Goal: Task Accomplishment & Management: Complete application form

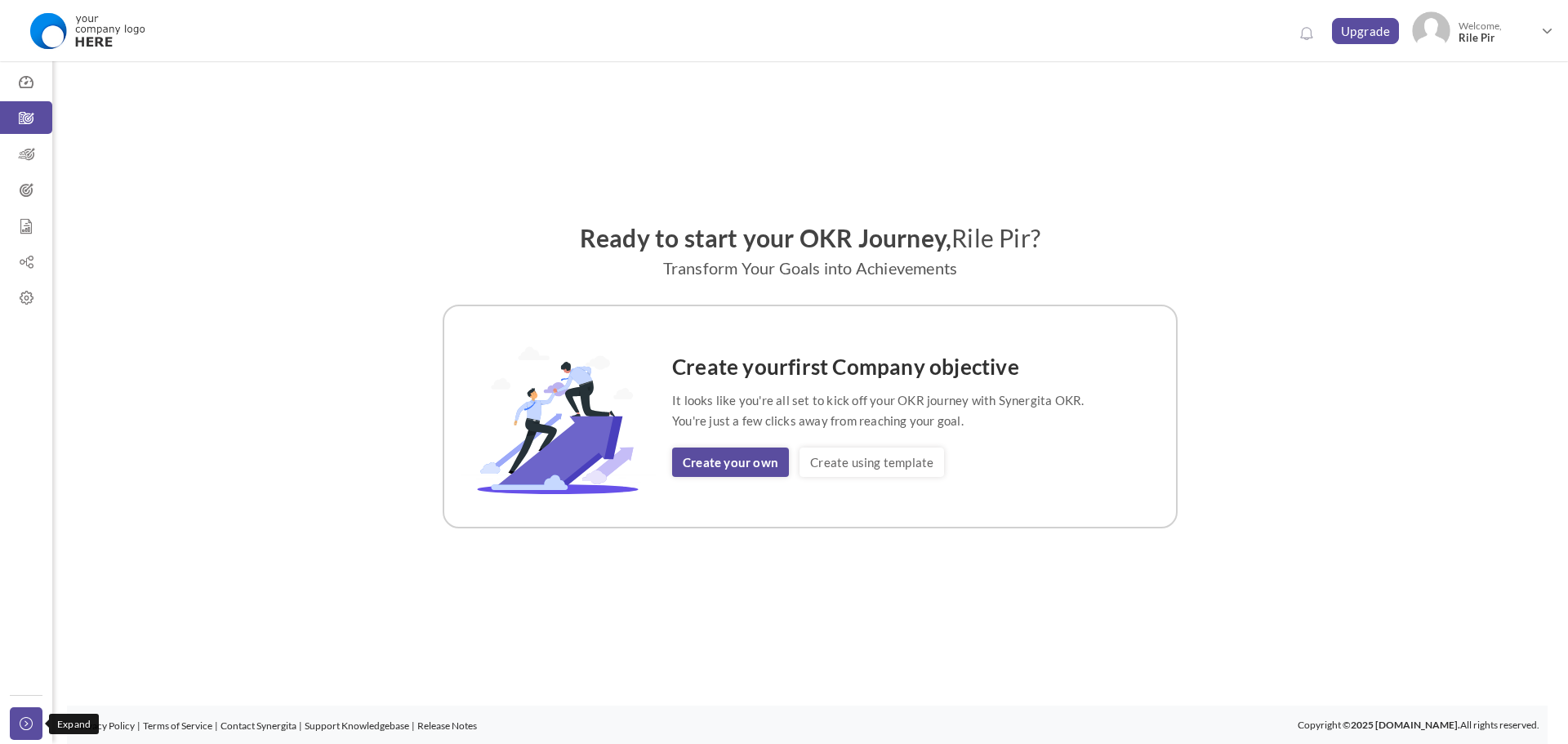
click at [27, 721] on icon at bounding box center [29, 723] width 20 height 13
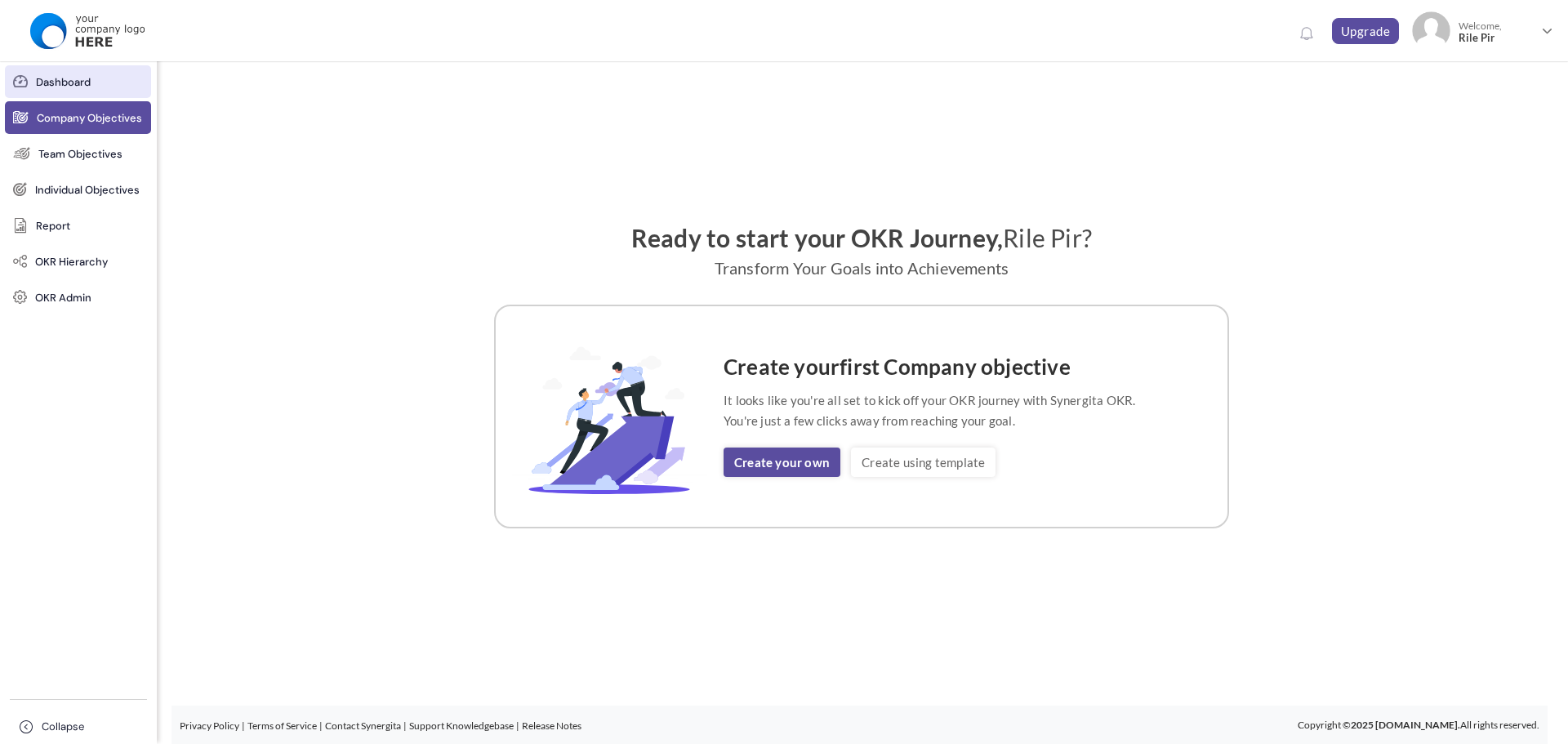
click at [80, 85] on span "Dashboard" at bounding box center [63, 81] width 55 height 16
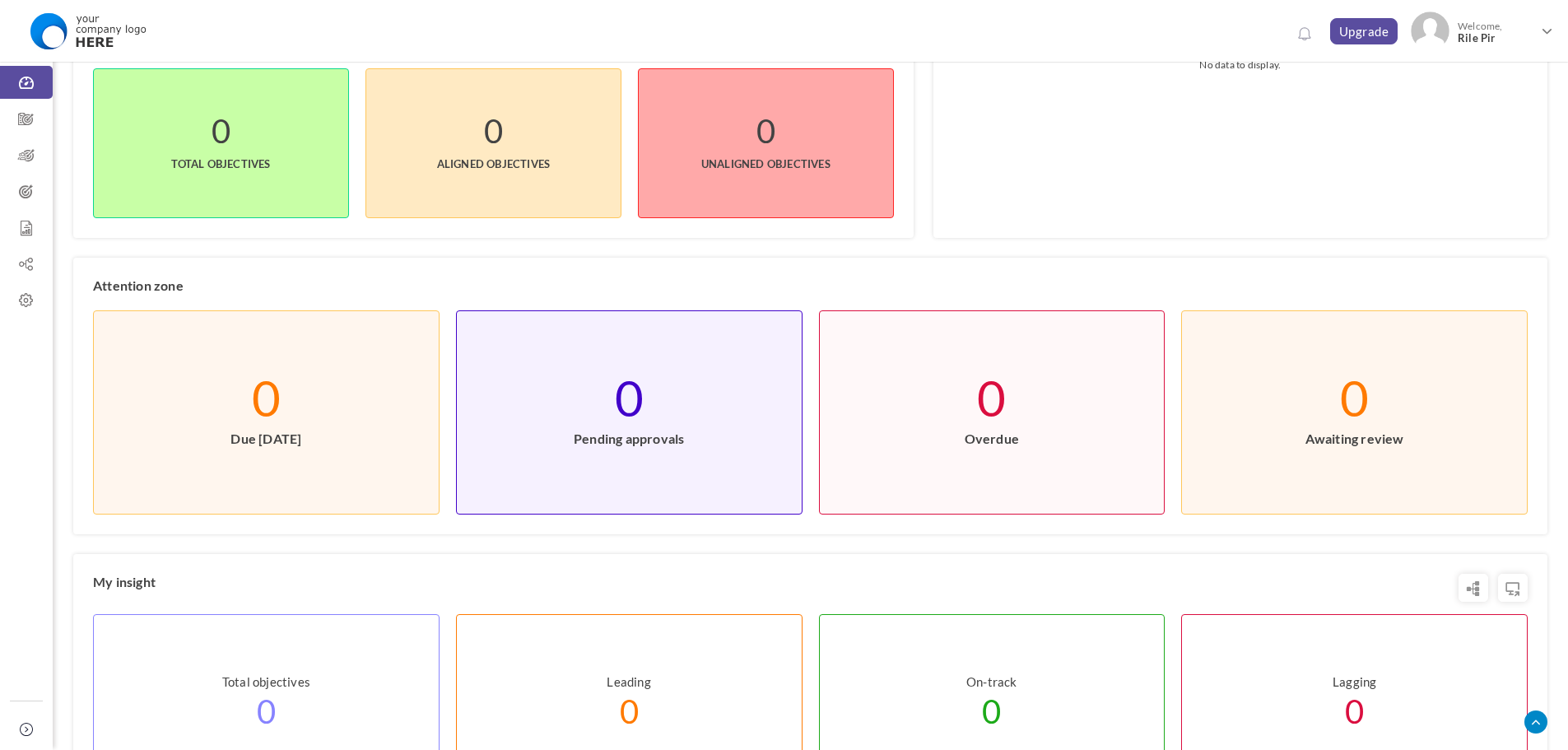
scroll to position [226, 0]
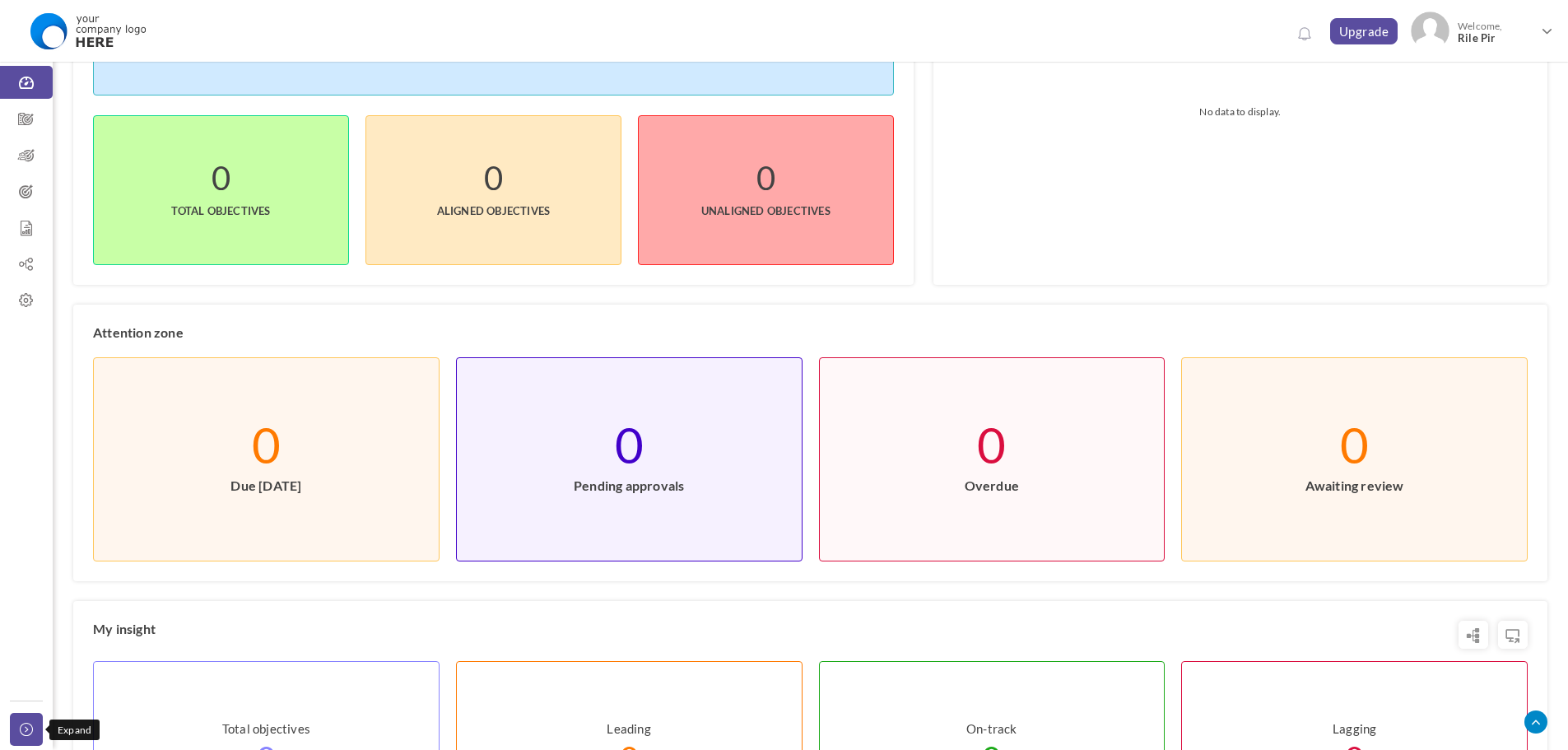
click at [29, 713] on link "Collapse" at bounding box center [25, 729] width 33 height 33
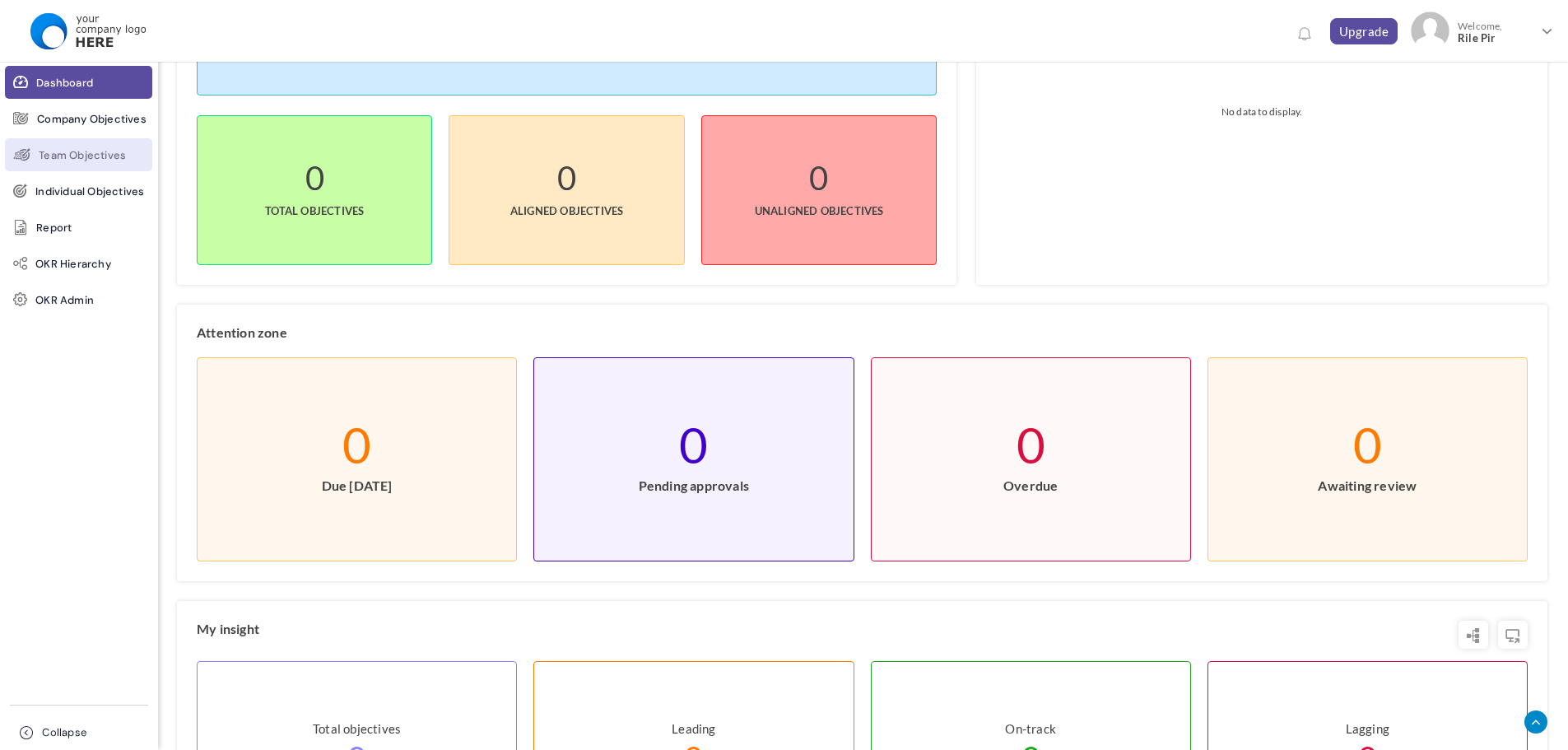
click at [114, 160] on span "Team Objectives" at bounding box center [82, 155] width 88 height 16
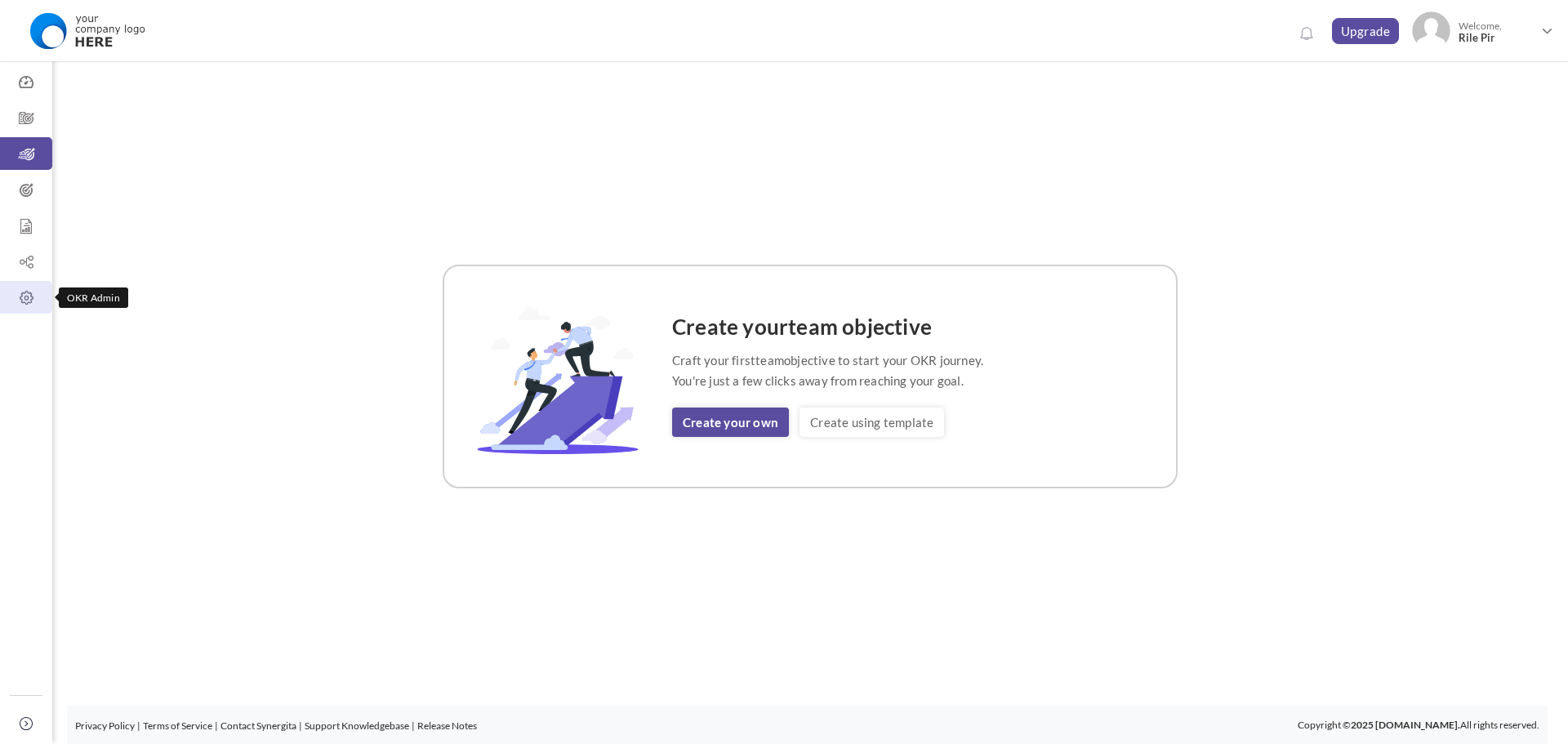
click at [22, 302] on icon at bounding box center [26, 297] width 52 height 16
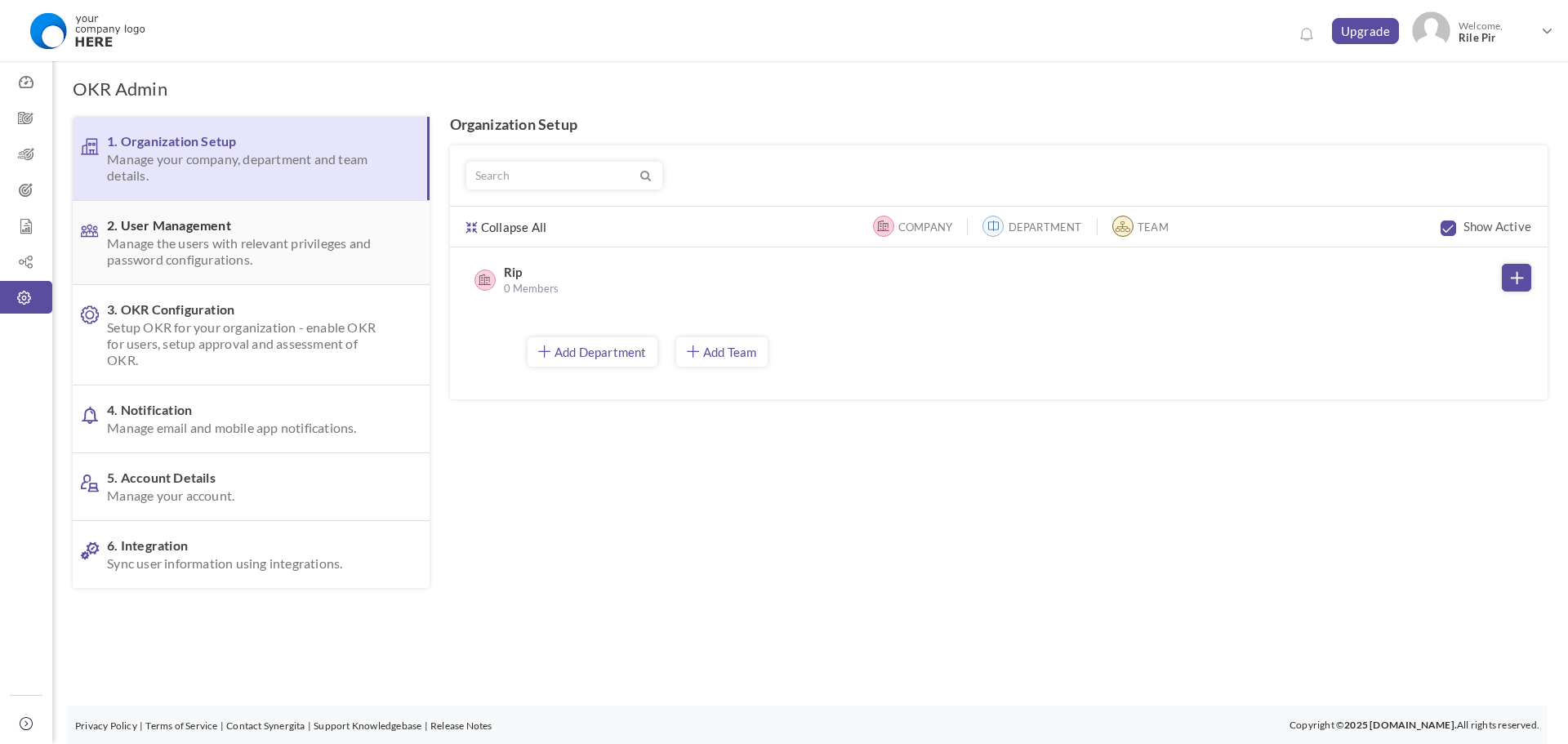
click at [311, 250] on span "Manage the users with relevant privileges and password configurations." at bounding box center [248, 251] width 282 height 33
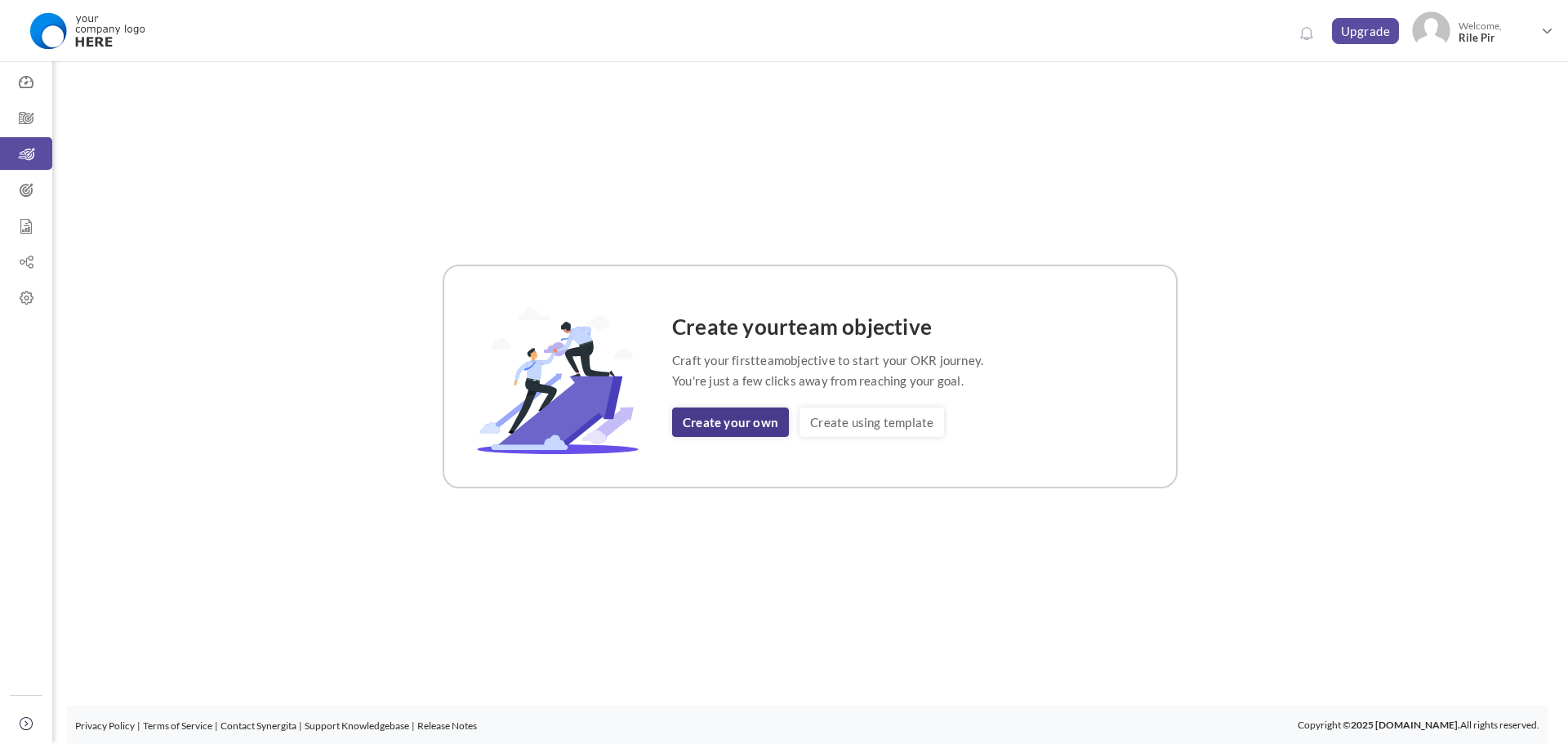
click at [730, 422] on link "Create your own" at bounding box center [730, 422] width 117 height 29
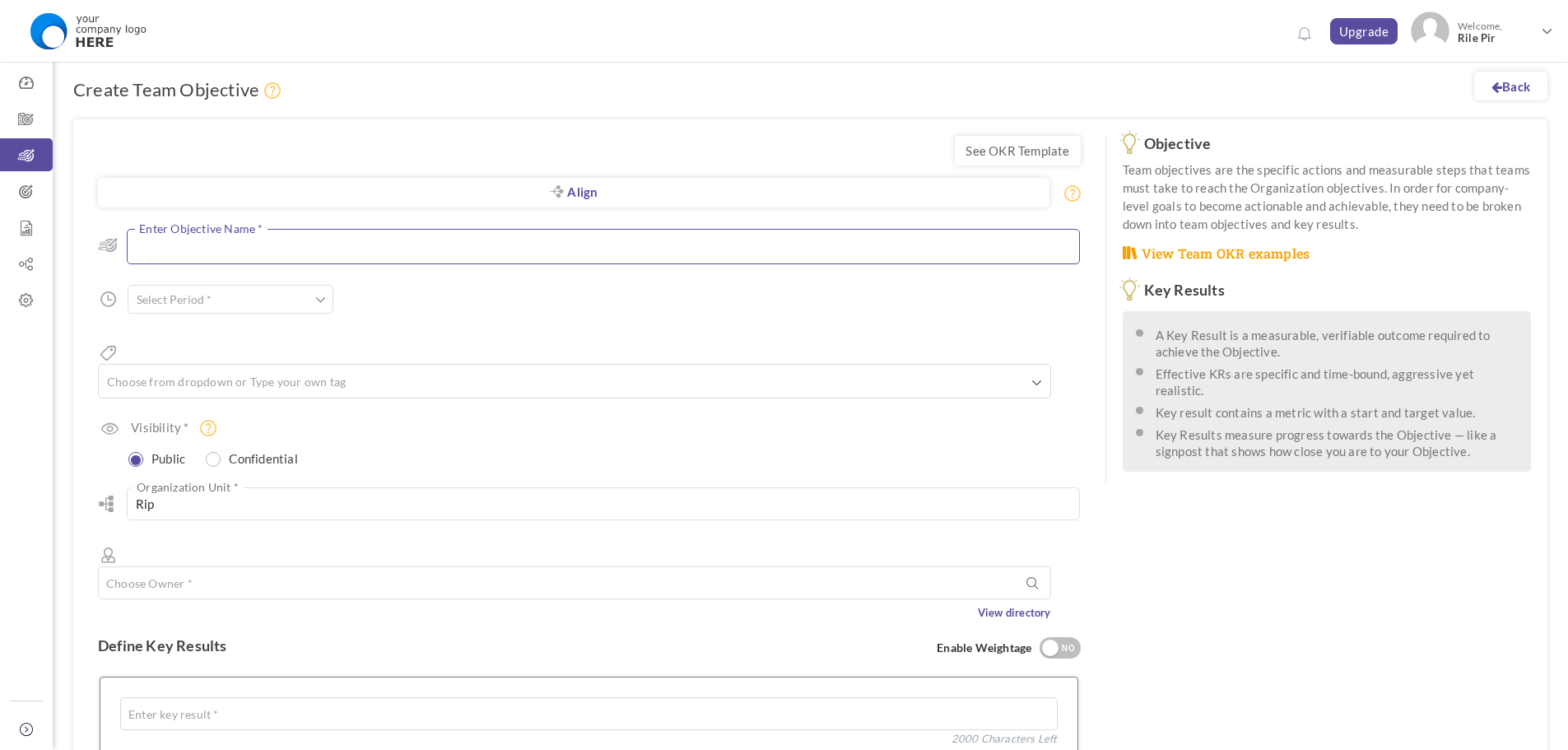
click at [523, 245] on textarea at bounding box center [604, 247] width 954 height 36
click at [308, 303] on input "text" at bounding box center [230, 303] width 205 height 29
click at [427, 278] on div "Align Objective All Company Team Choose Objective Enter Objective Name * 200 Ch…" at bounding box center [589, 416] width 983 height 409
click at [322, 309] on input "text" at bounding box center [230, 299] width 205 height 29
click at [319, 296] on span at bounding box center [320, 299] width 10 height 16
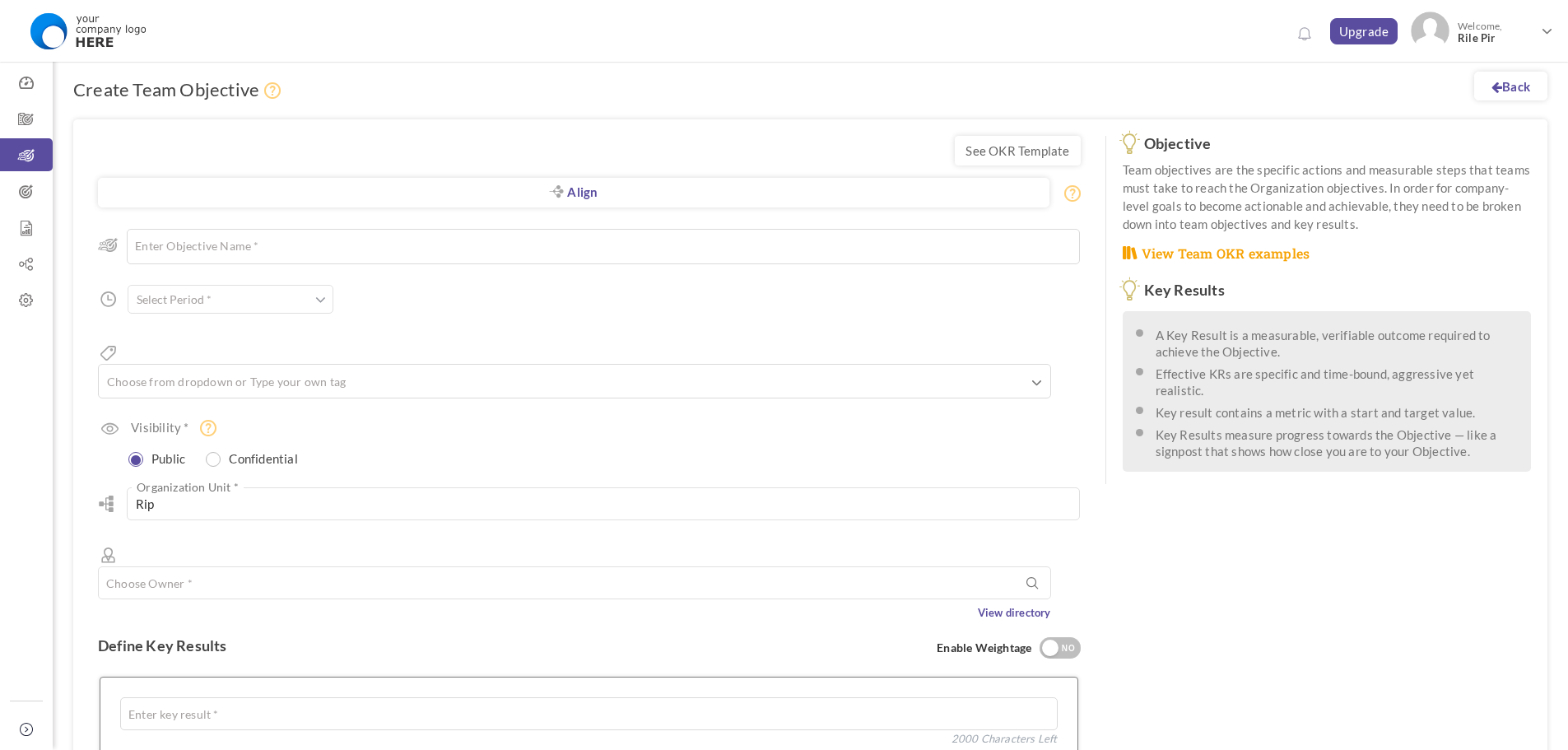
click at [452, 302] on div "Align Objective All Company Team Choose Objective Enter Objective Name * 200 Ch…" at bounding box center [589, 416] width 983 height 409
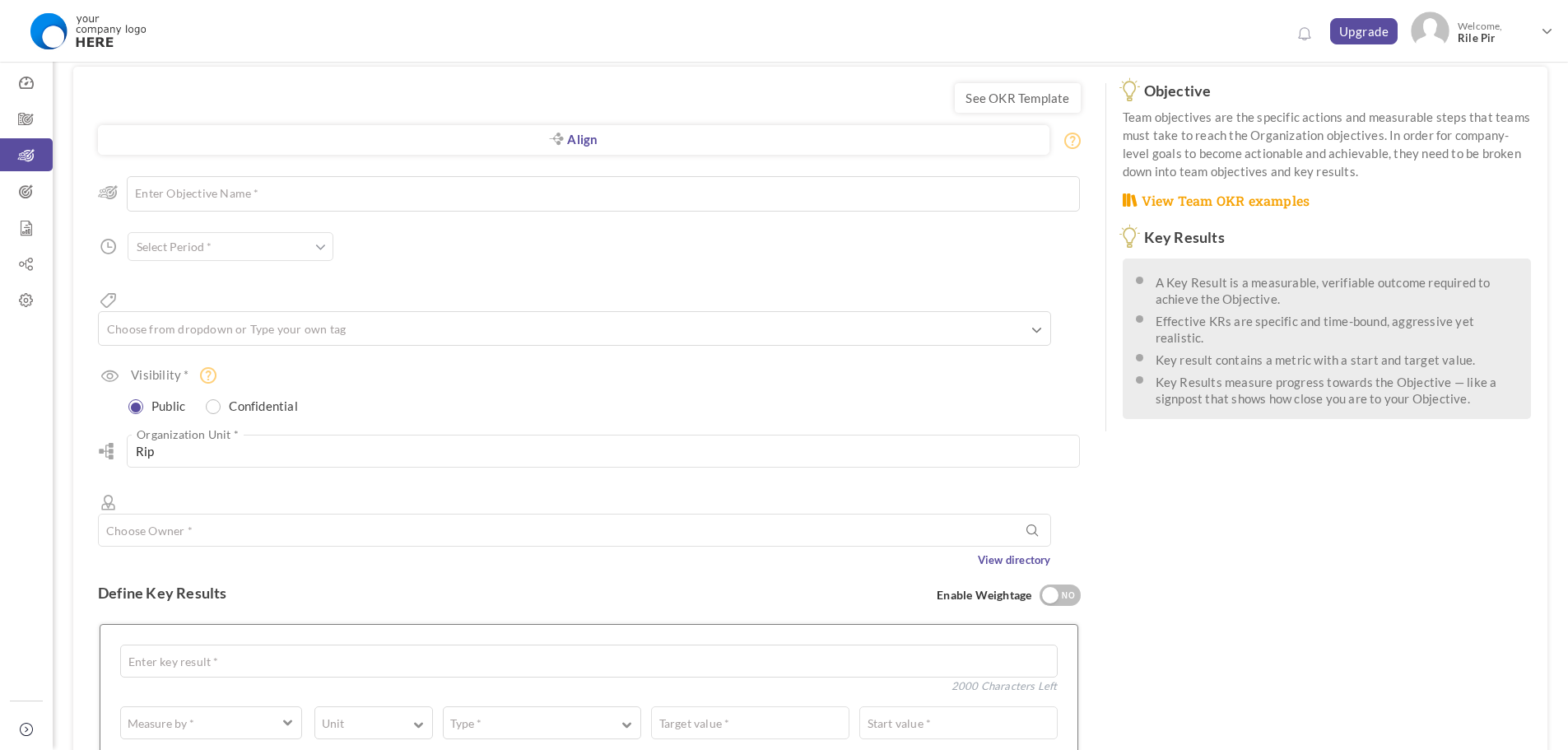
scroll to position [165, 0]
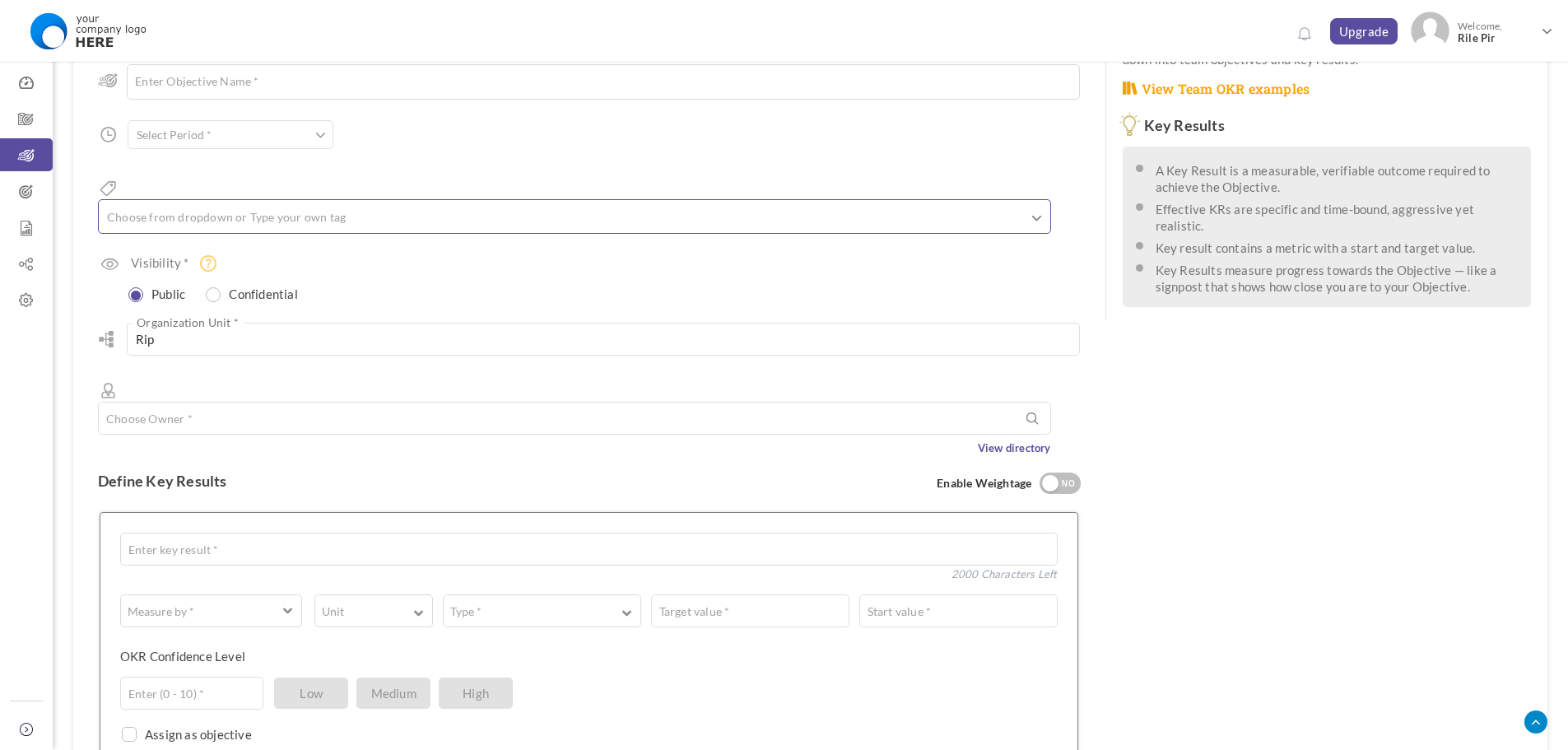
click at [333, 205] on ul at bounding box center [575, 219] width 952 height 27
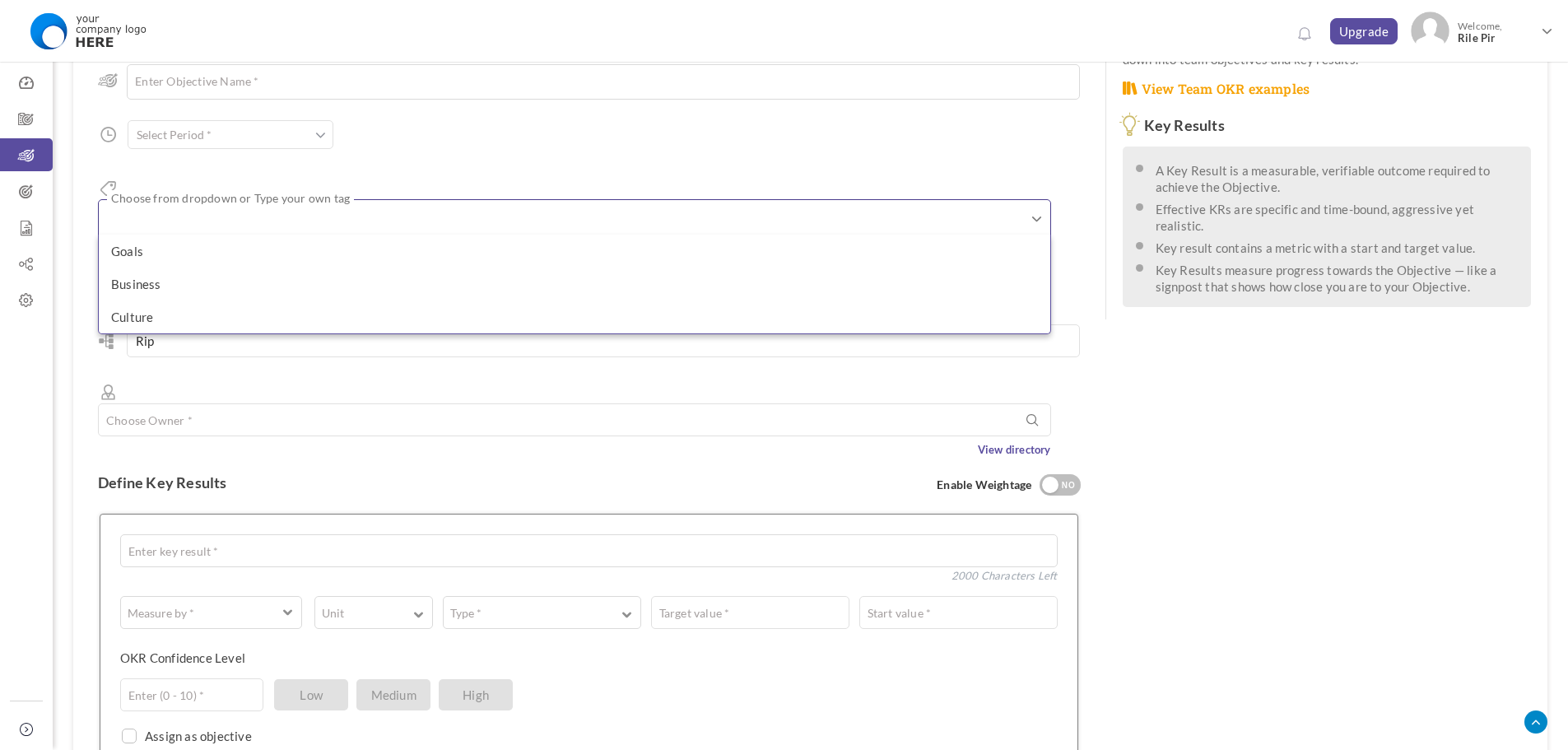
click at [458, 135] on div "Align Objective All Company Team Choose Objective Enter Objective Name * 200 Ch…" at bounding box center [589, 253] width 983 height 411
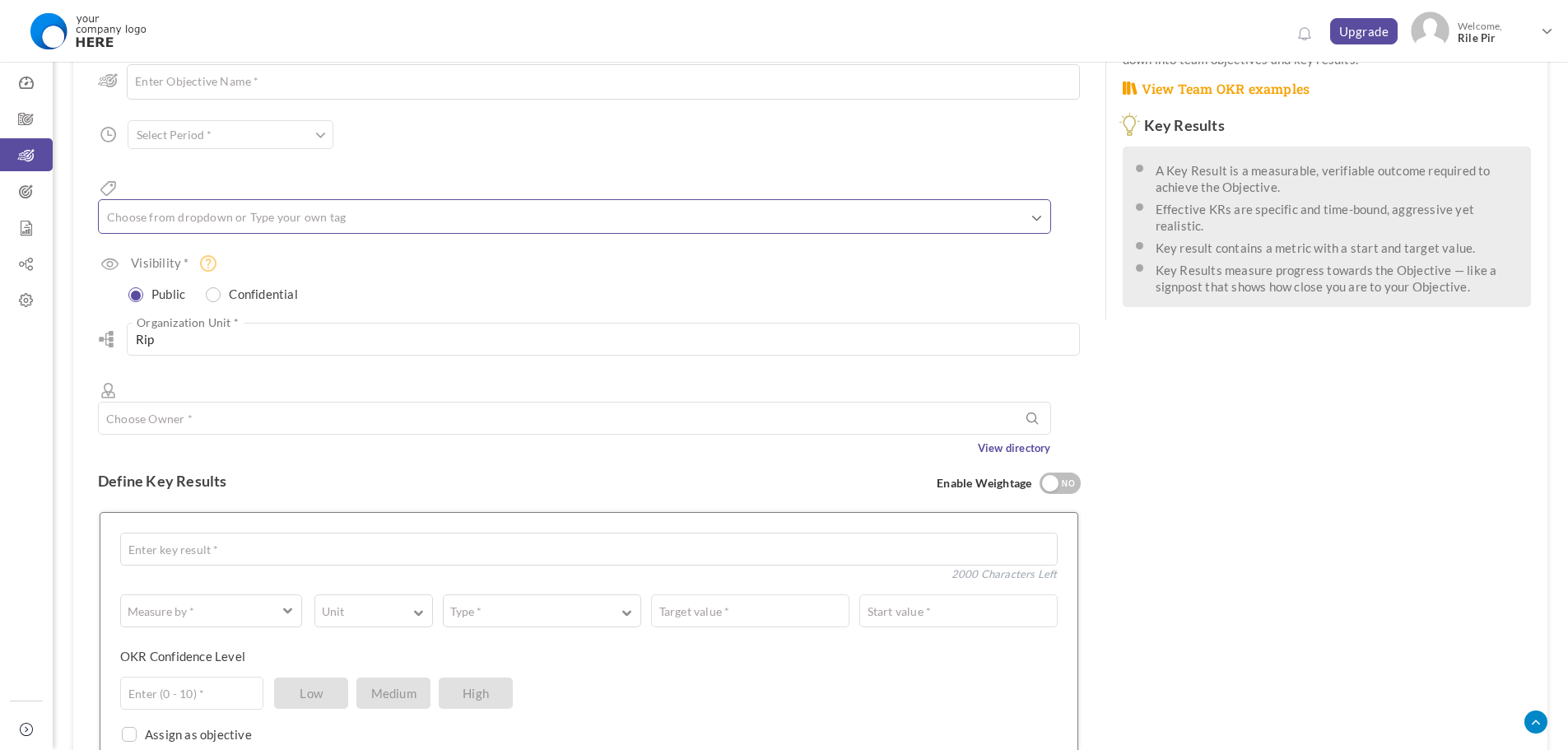
click at [511, 205] on ul at bounding box center [575, 219] width 952 height 27
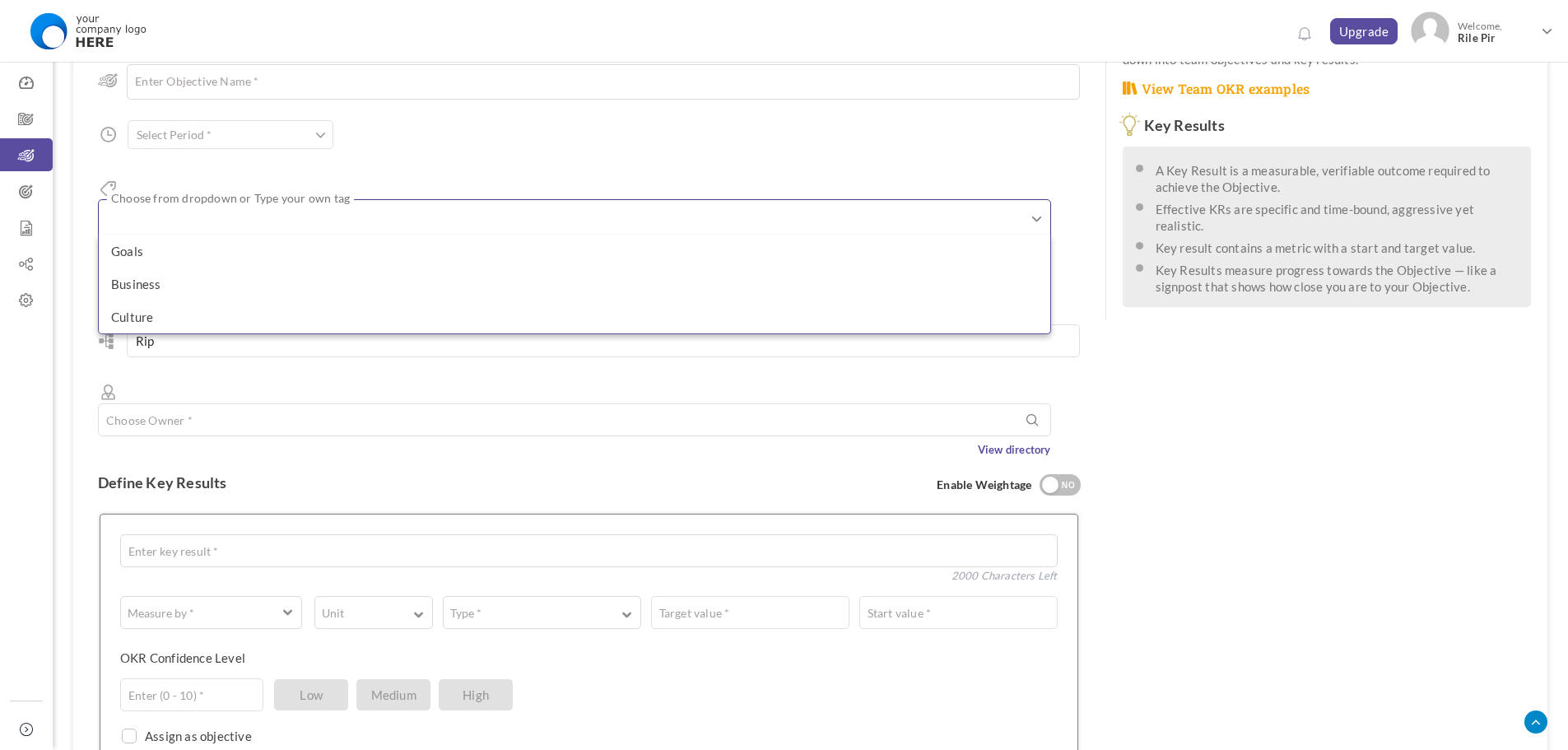
click at [570, 124] on div "Align Objective All Company Team Choose Objective Enter Objective Name * 200 Ch…" at bounding box center [589, 253] width 983 height 411
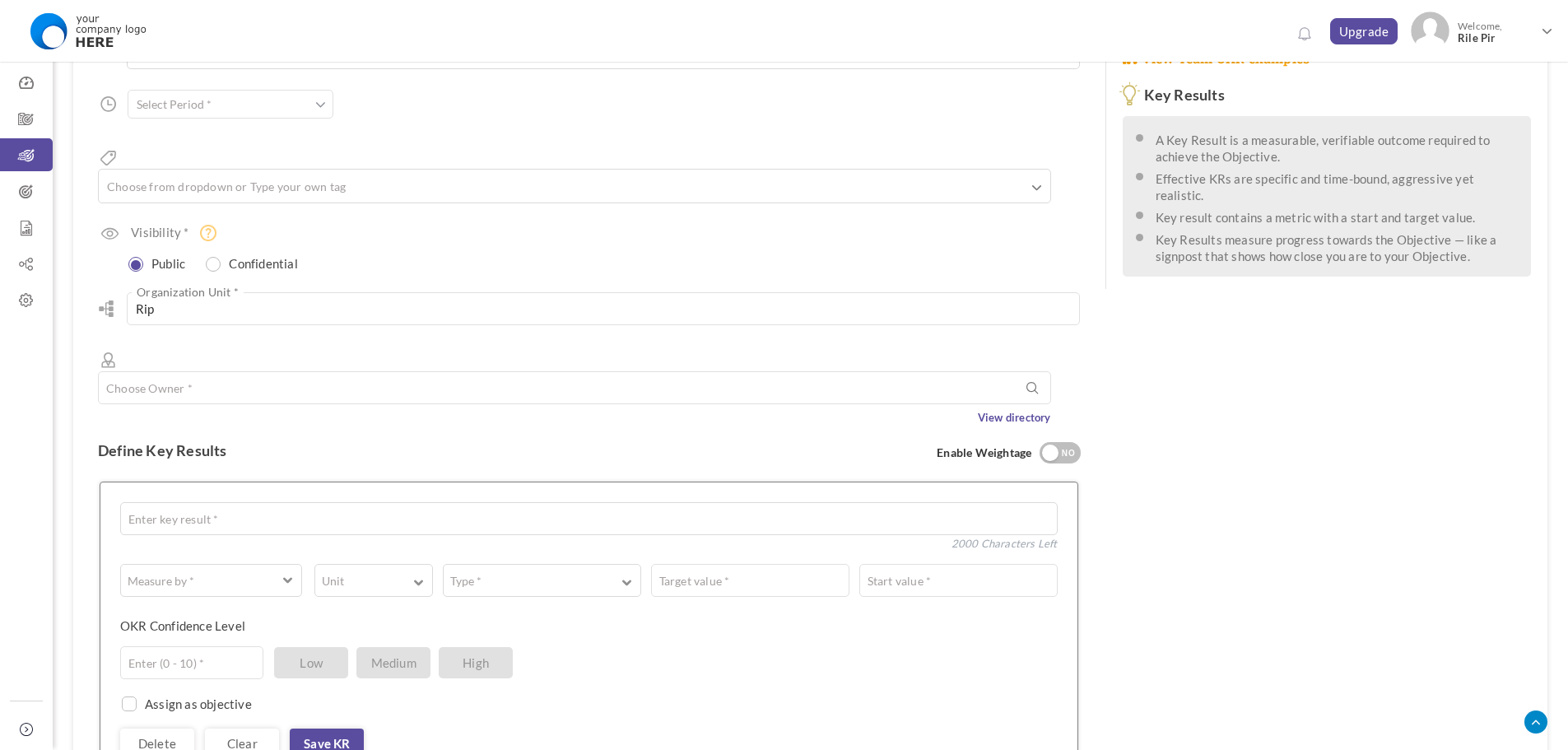
scroll to position [247, 0]
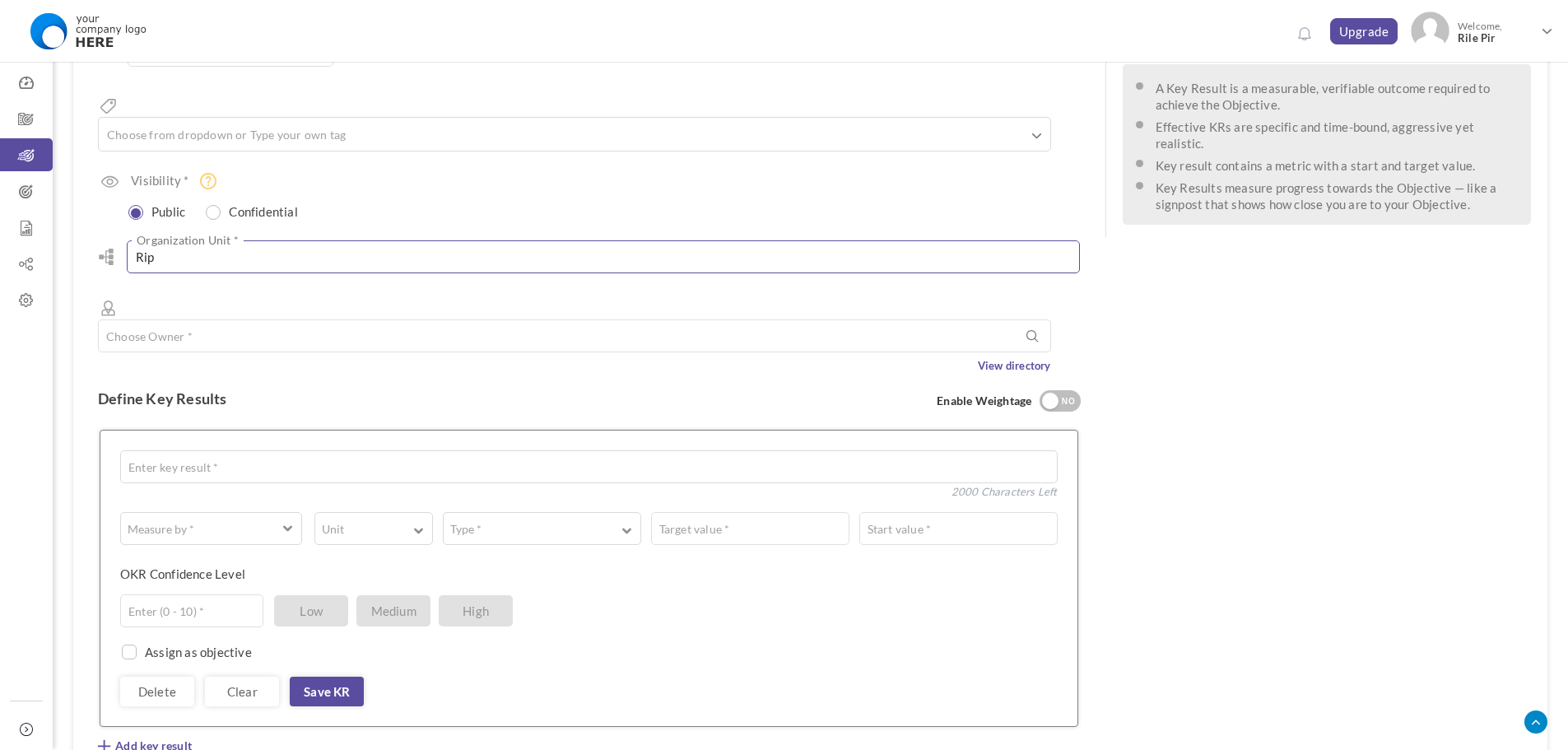
click at [366, 240] on input "Rip" at bounding box center [604, 256] width 954 height 33
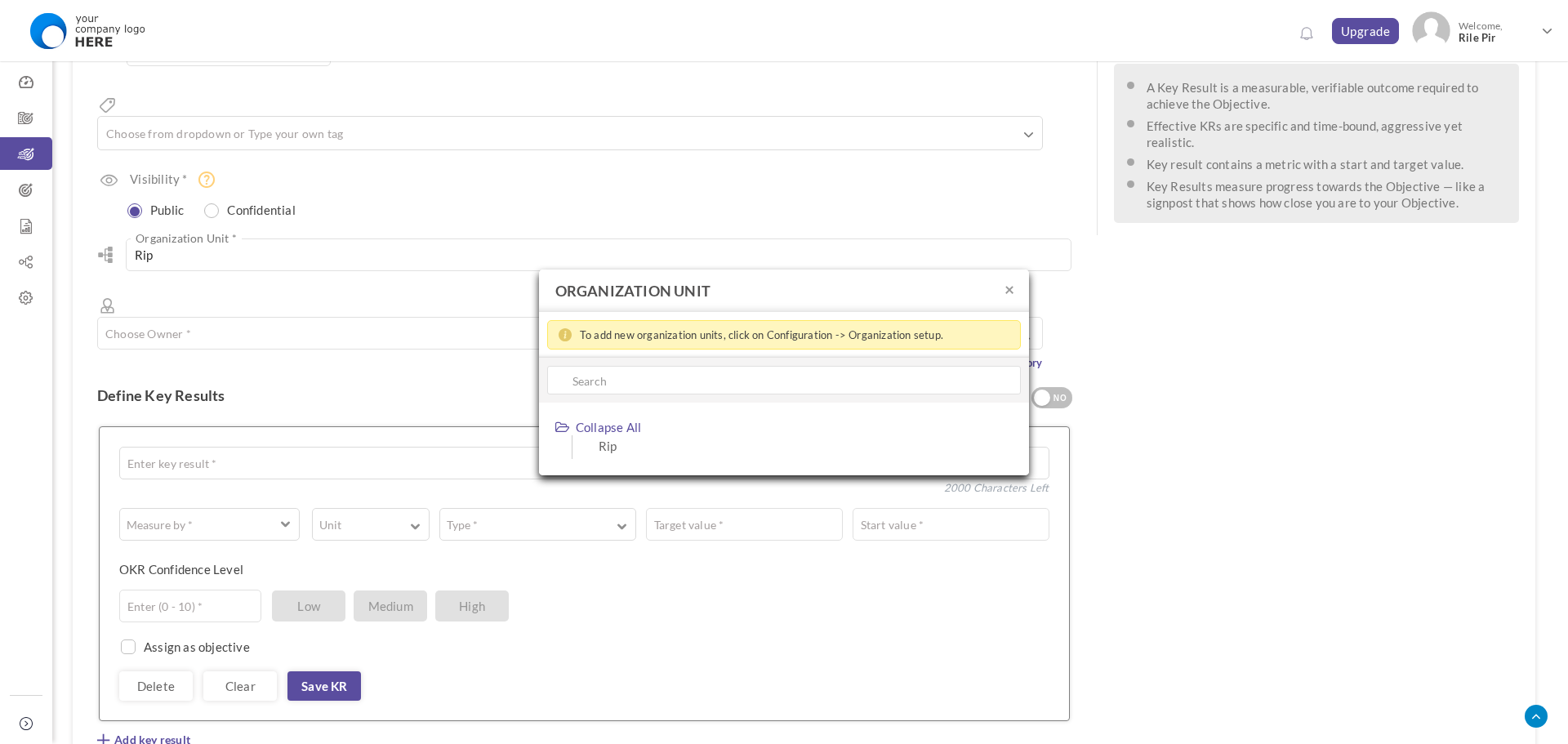
click at [384, 277] on div "× ORGANIZATION UNIT To add new organization units, click on Configuration -> Or…" at bounding box center [784, 372] width 1568 height 744
click at [342, 289] on div "× ORGANIZATION UNIT To add new organization units, click on Configuration -> Or…" at bounding box center [784, 372] width 1568 height 744
click at [338, 316] on div "× ORGANIZATION UNIT To add new organization units, click on Configuration -> Or…" at bounding box center [784, 372] width 1568 height 744
click at [1007, 288] on button "×" at bounding box center [1010, 289] width 9 height 17
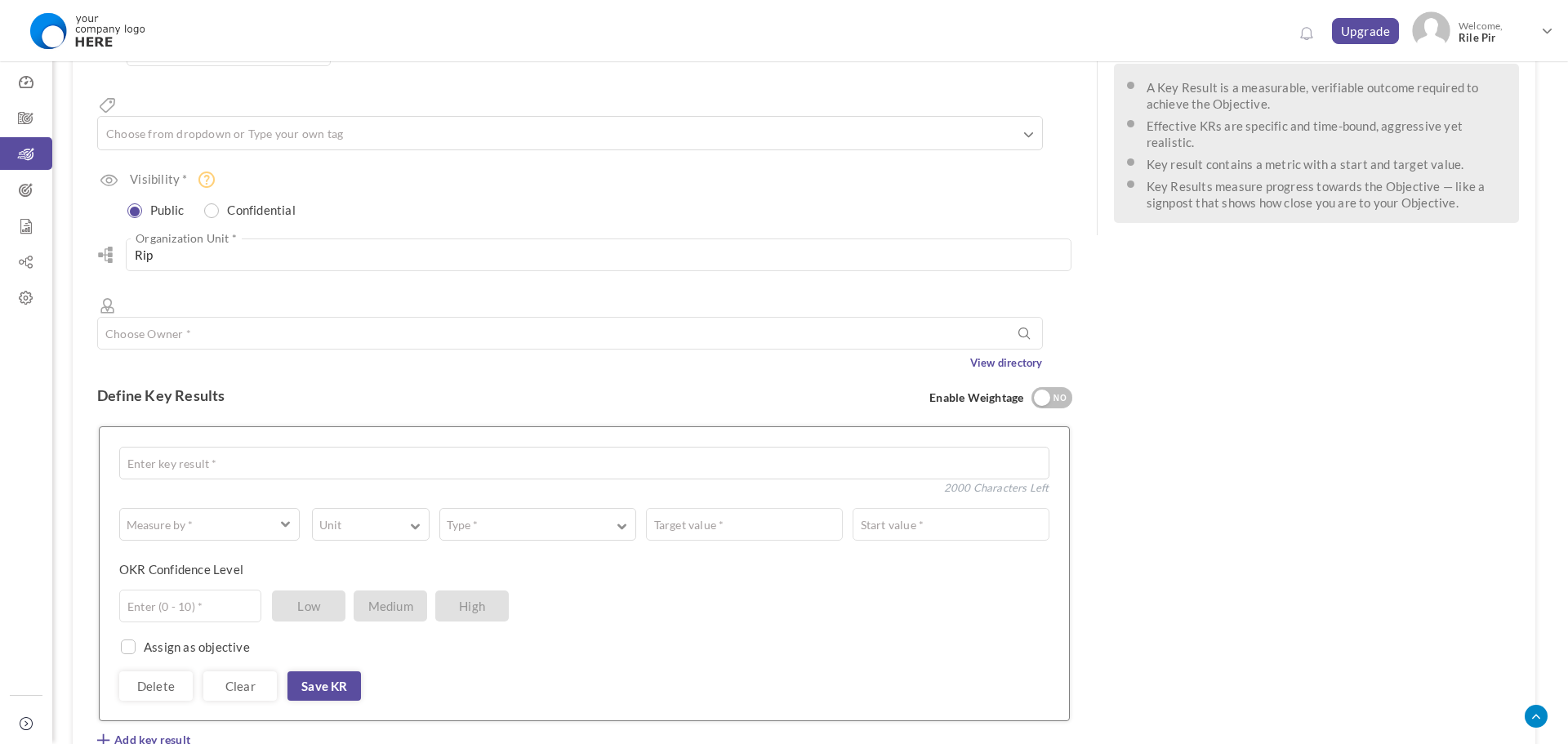
click at [574, 276] on div "See OKR Template Align Align Objective All Company Team Choose Objective Enter …" at bounding box center [804, 408] width 1463 height 1069
click at [555, 317] on input "text" at bounding box center [570, 333] width 946 height 33
click at [735, 238] on input "Rip" at bounding box center [599, 254] width 946 height 33
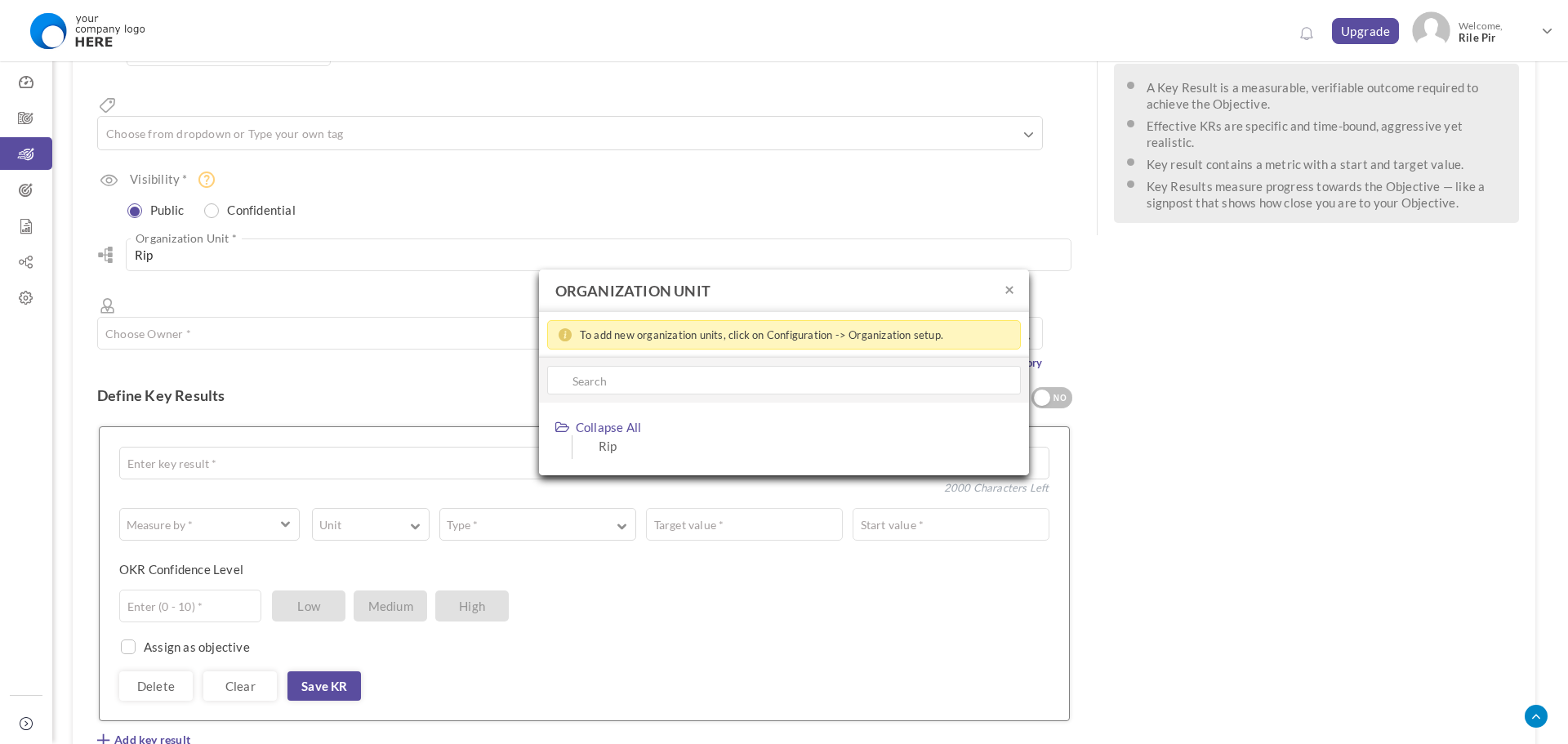
click at [302, 276] on div "× ORGANIZATION UNIT To add new organization units, click on Configuration -> Or…" at bounding box center [784, 372] width 1568 height 744
click at [228, 276] on div "× ORGANIZATION UNIT To add new organization units, click on Configuration -> Or…" at bounding box center [784, 372] width 1568 height 744
click at [237, 338] on div "× ORGANIZATION UNIT To add new organization units, click on Configuration -> Or…" at bounding box center [784, 372] width 1568 height 744
click at [1008, 288] on button "×" at bounding box center [1010, 289] width 9 height 17
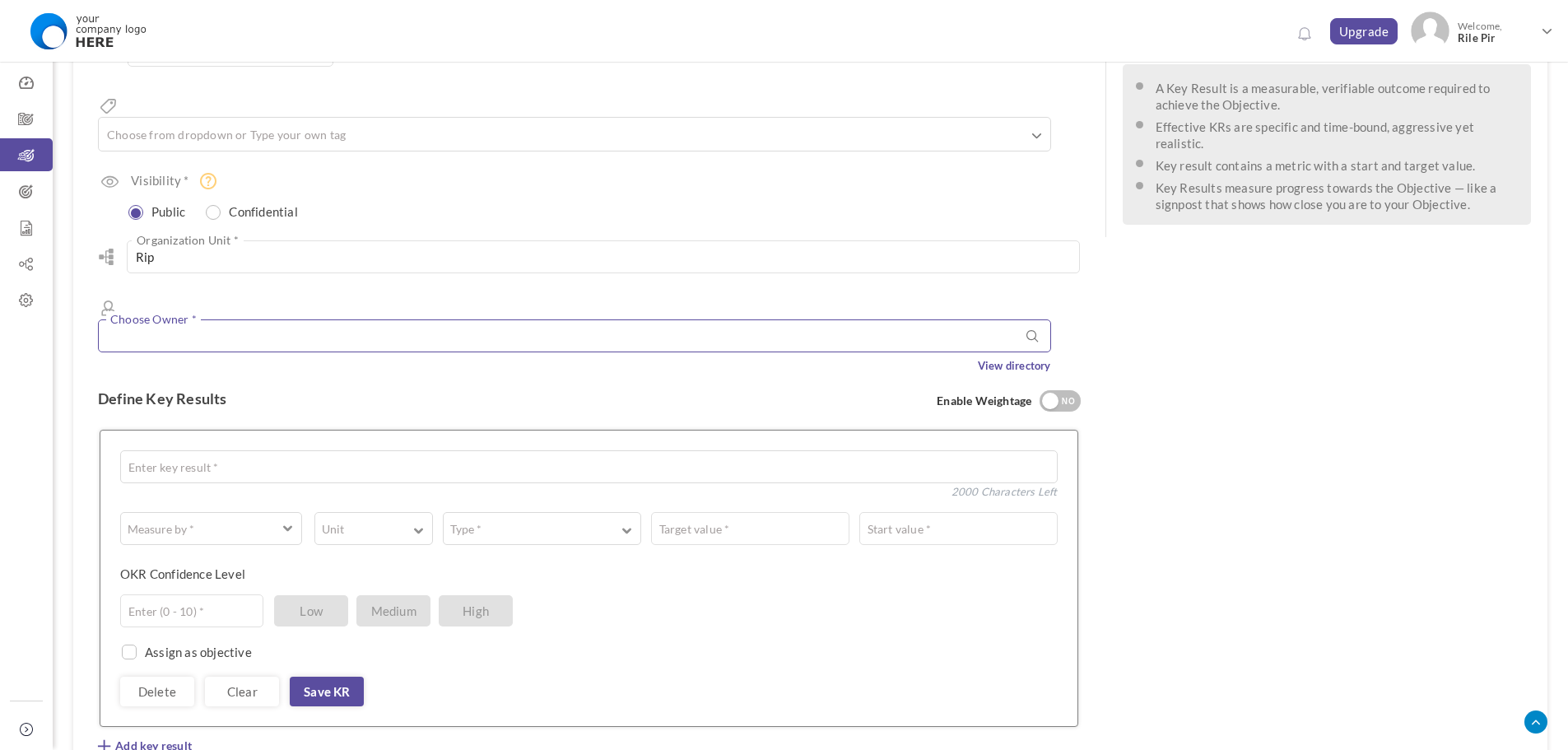
click at [297, 319] on input "text" at bounding box center [575, 335] width 954 height 33
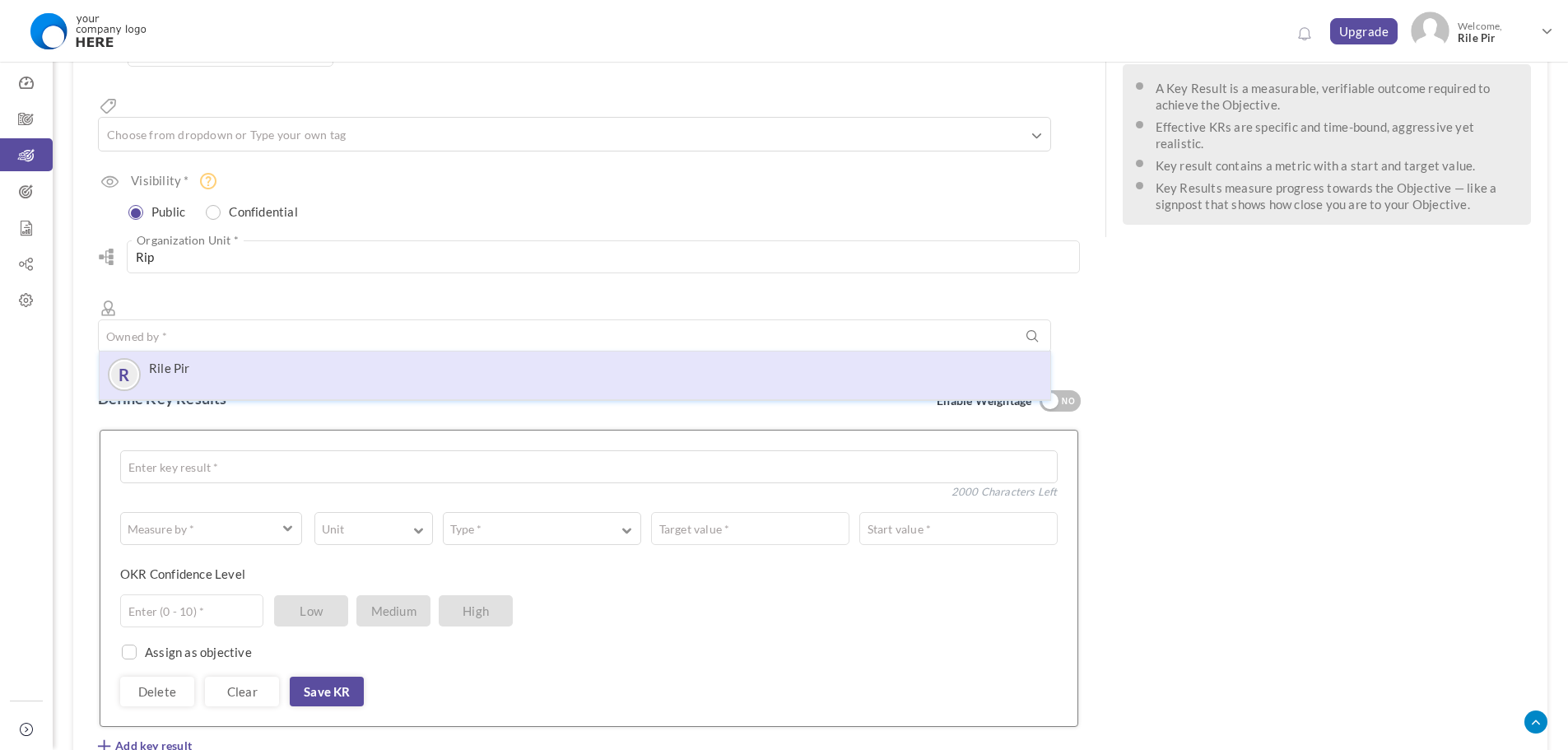
click at [140, 358] on div "R" at bounding box center [123, 374] width 33 height 33
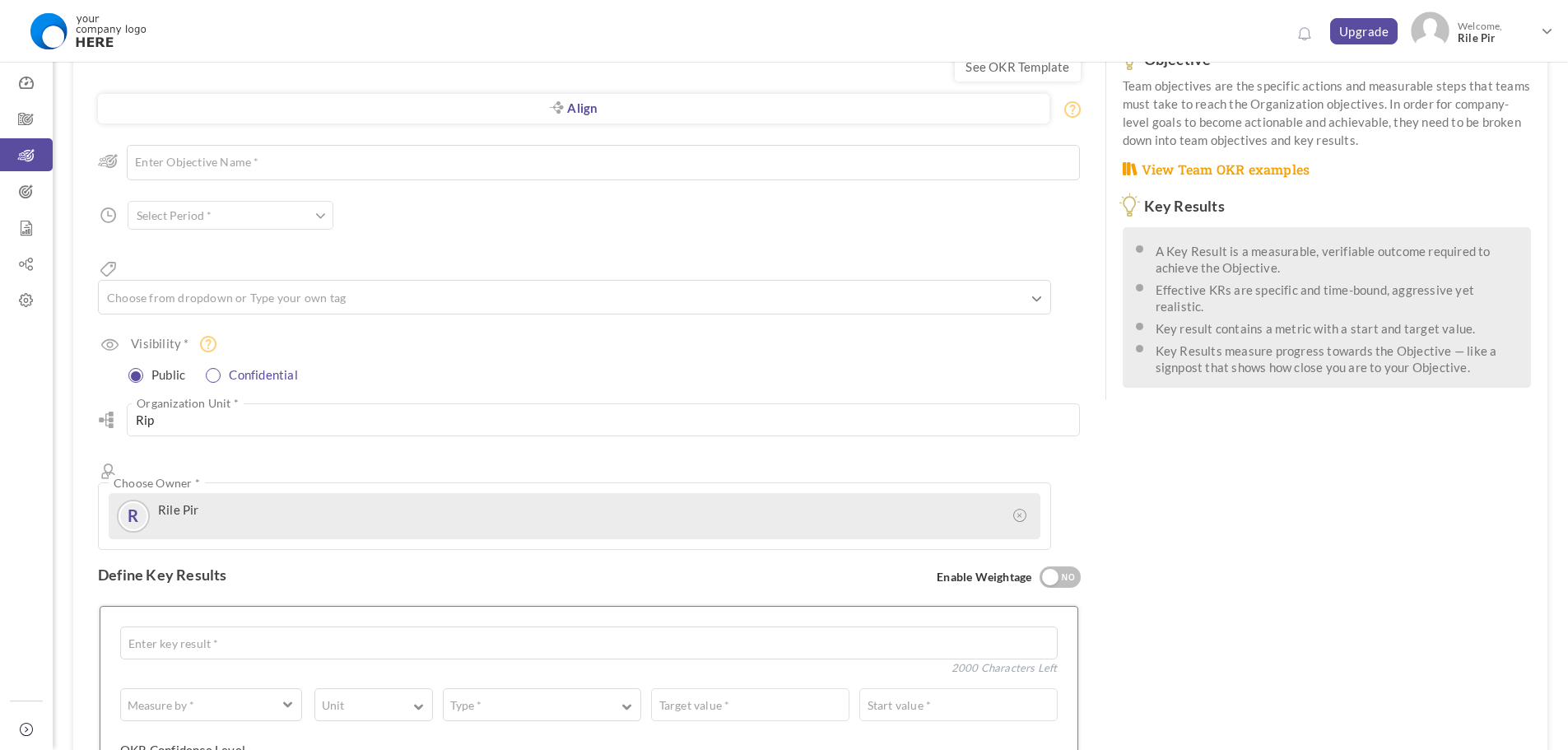
scroll to position [82, 0]
click at [193, 288] on input "text" at bounding box center [187, 299] width 165 height 22
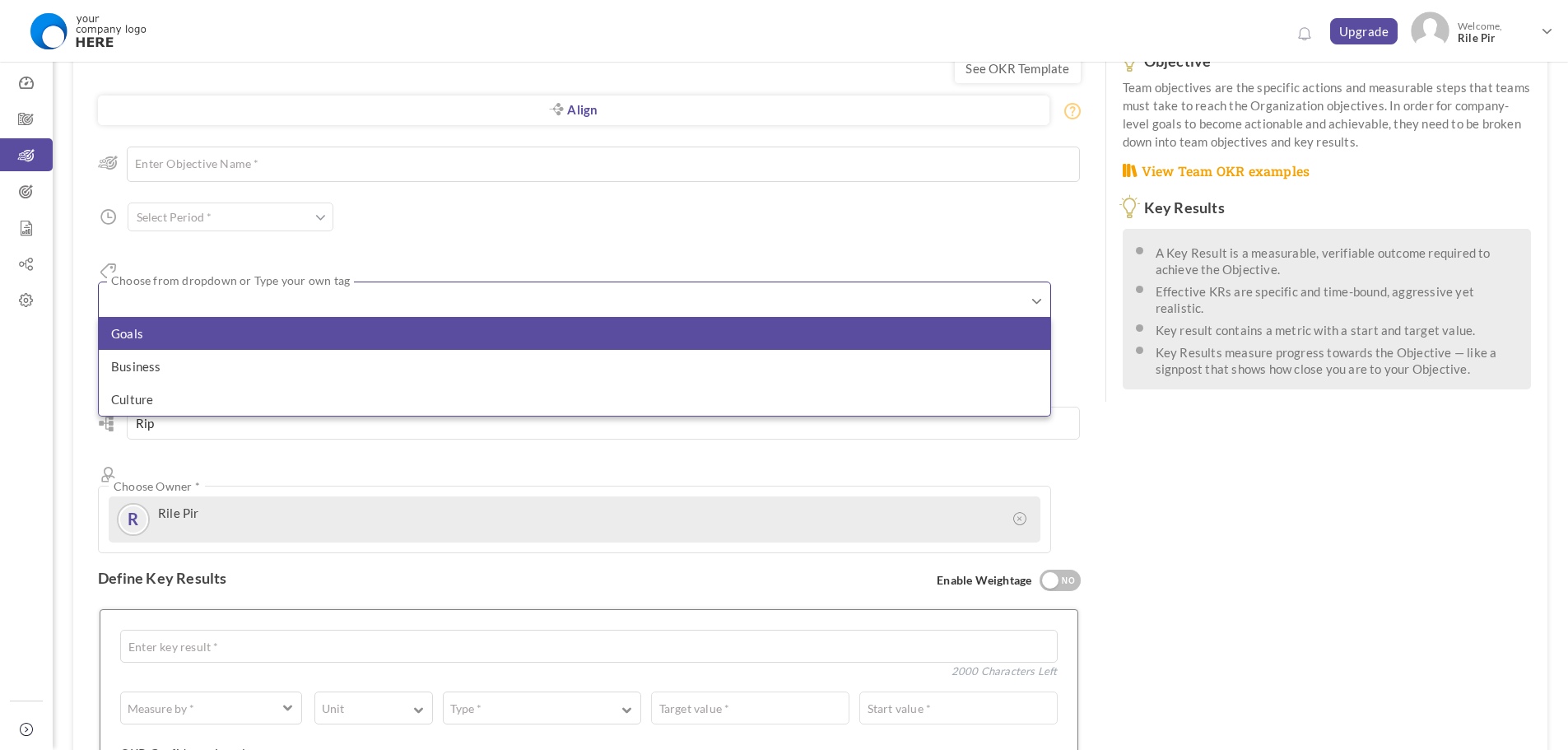
click at [183, 317] on li "Goals" at bounding box center [575, 333] width 952 height 33
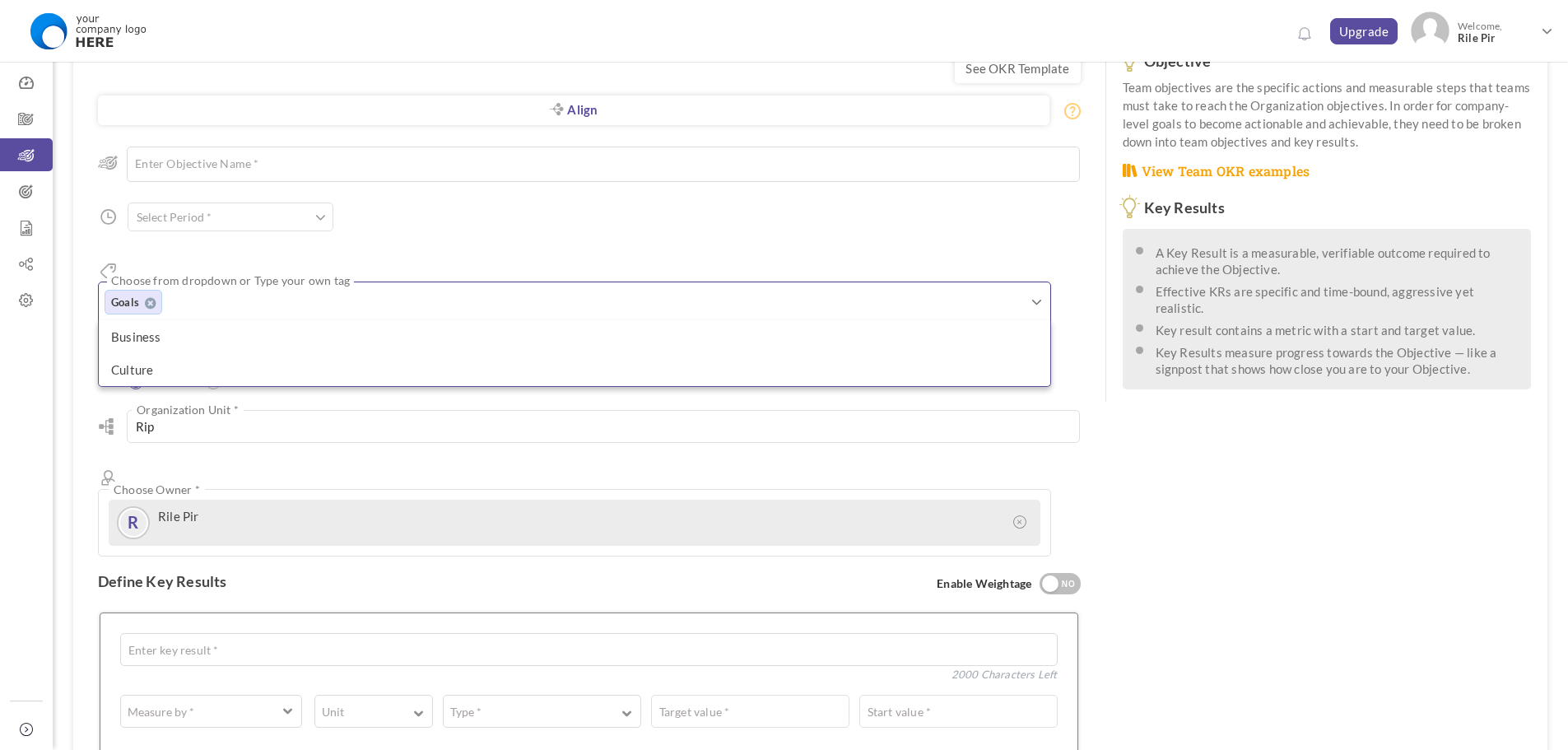
click at [246, 219] on input "text" at bounding box center [230, 217] width 205 height 29
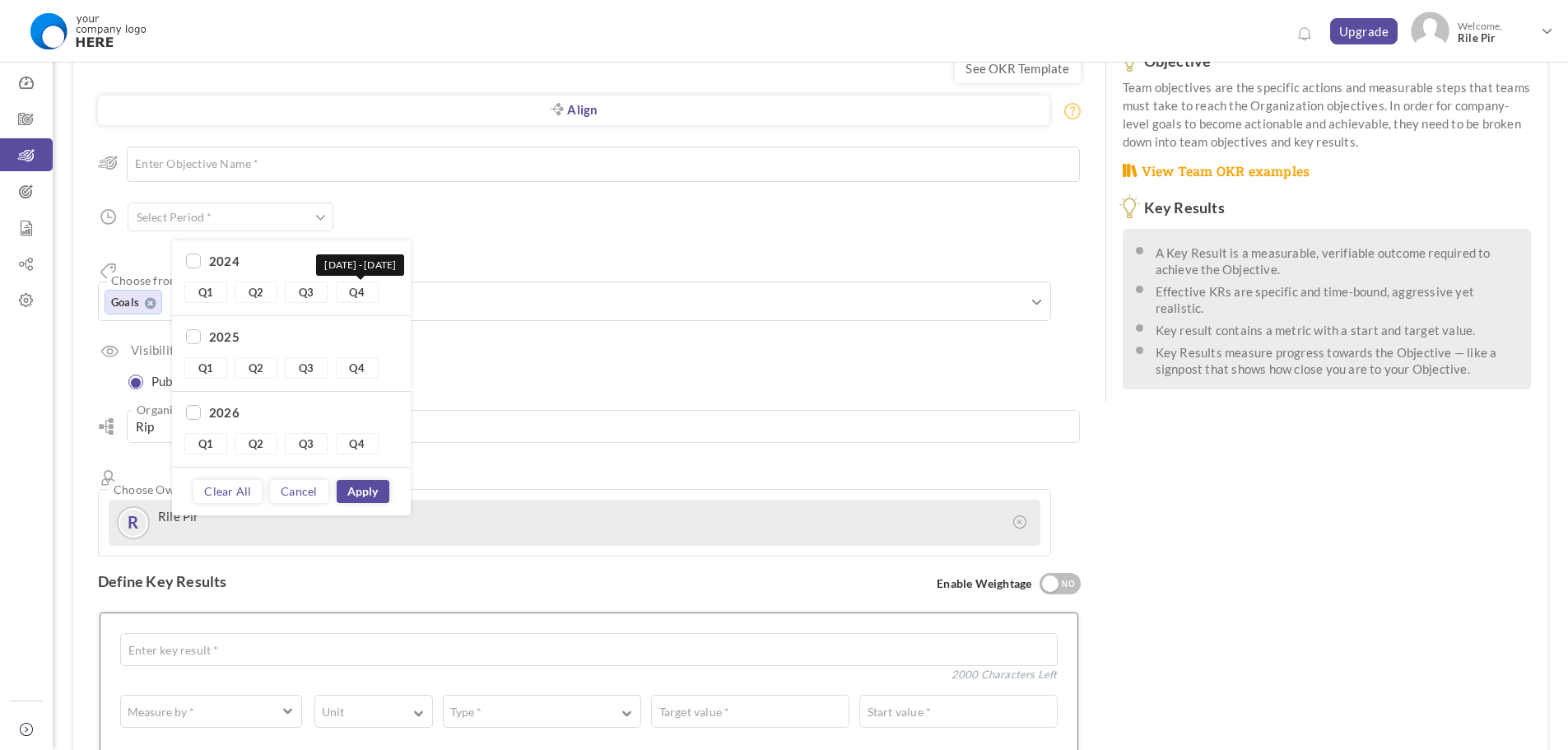
click at [351, 300] on link "Q4" at bounding box center [356, 292] width 42 height 22
type input "Q4 2024 - Q4 2024"
click at [345, 298] on link "Q4" at bounding box center [356, 292] width 42 height 22
click at [354, 369] on link "Q4" at bounding box center [356, 367] width 42 height 22
type input "Q4 2025 - Q4 2025"
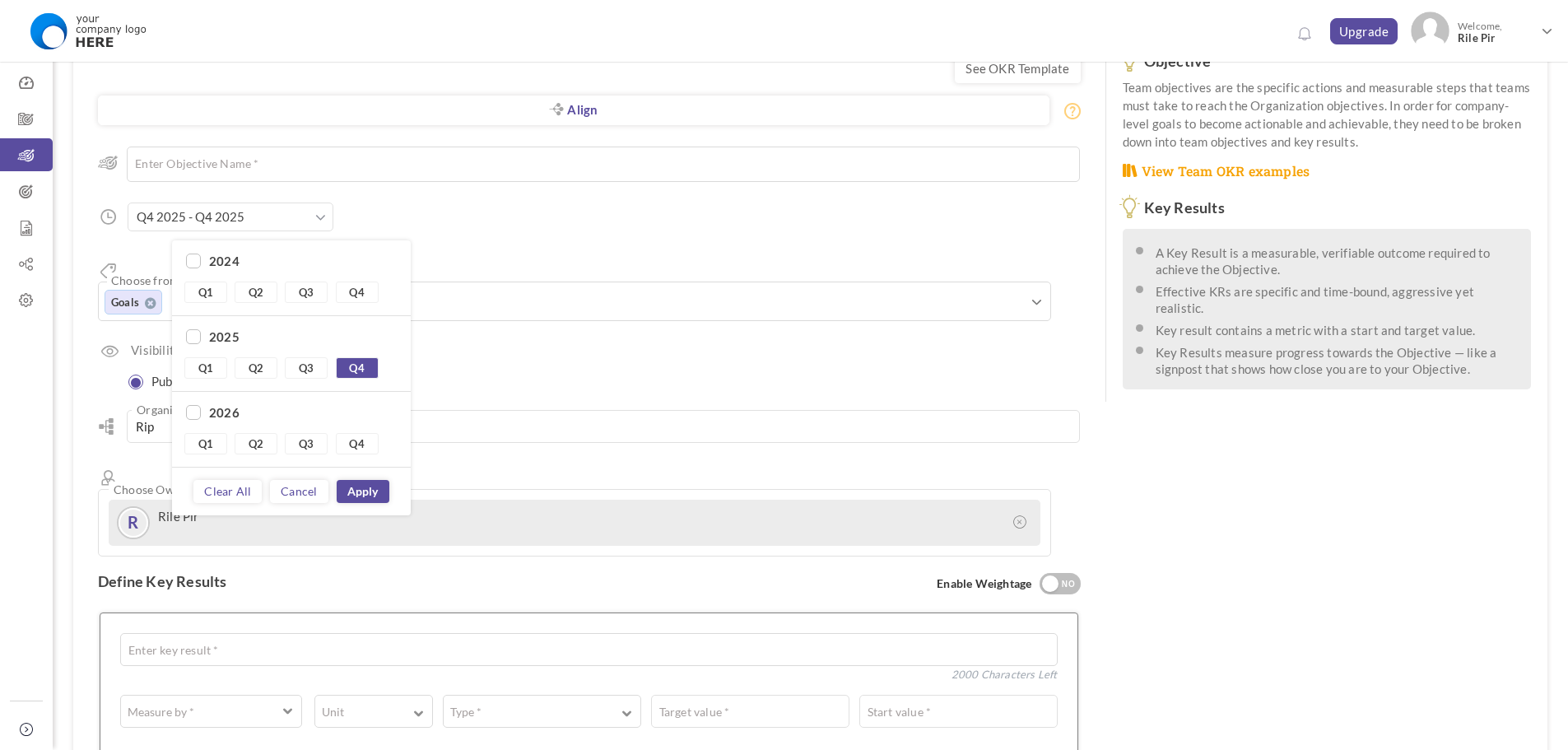
click at [498, 196] on div "Align Objective All Company Team Choose Objective Enter Objective Name * 200 Ch…" at bounding box center [589, 342] width 983 height 427
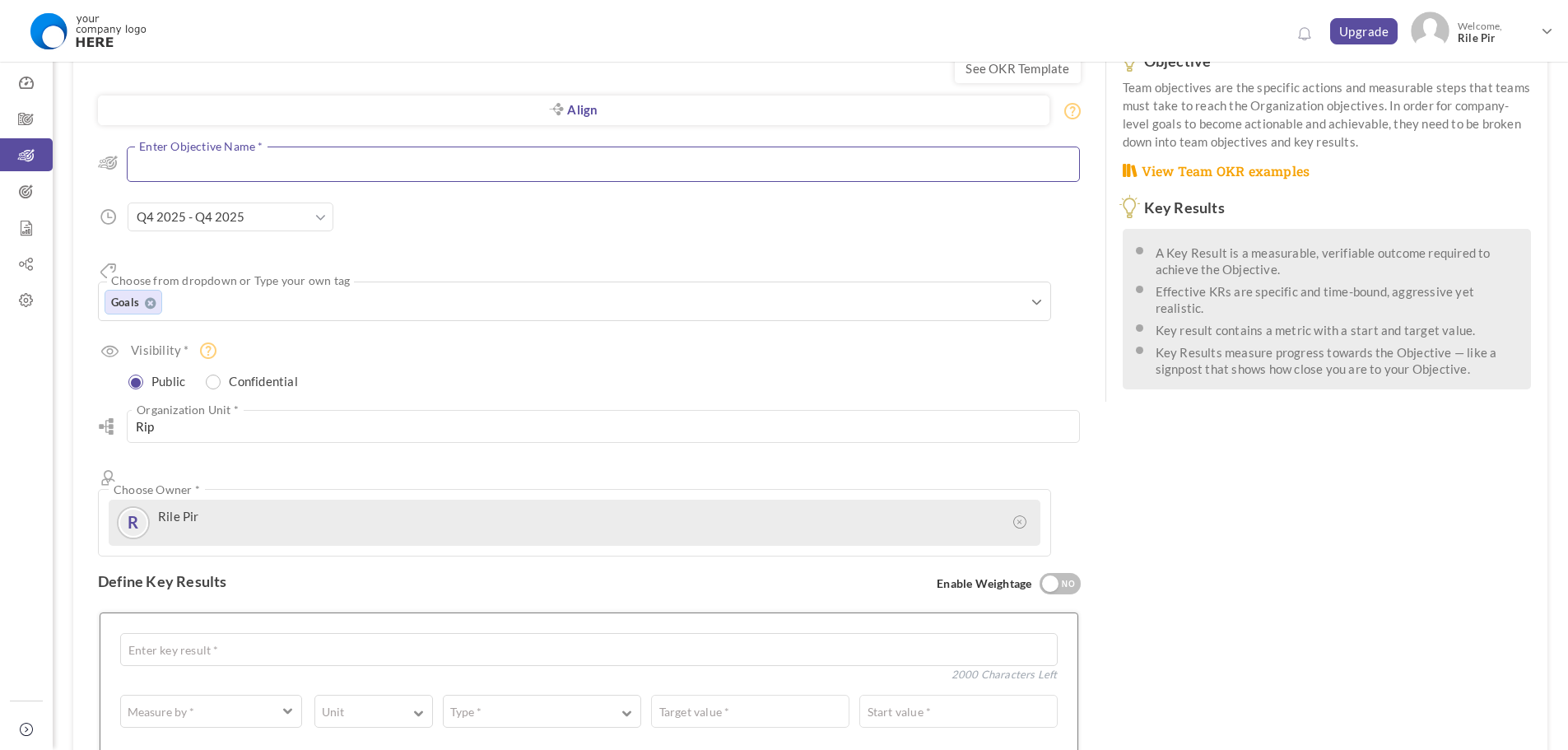
click at [392, 163] on textarea at bounding box center [604, 165] width 954 height 36
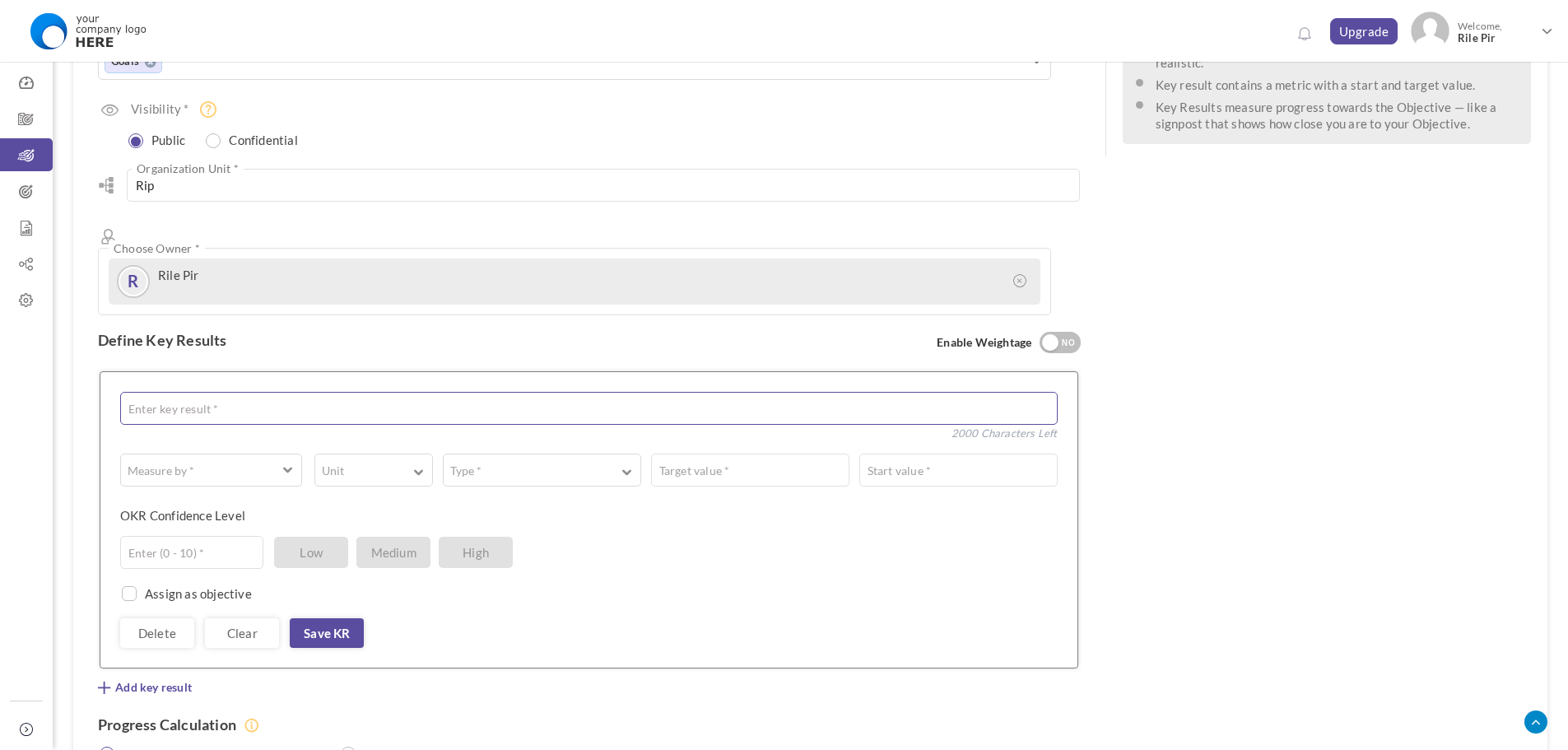
scroll to position [329, 0]
type textarea "Test Goal"
click at [343, 390] on textarea at bounding box center [589, 406] width 938 height 33
click at [1048, 333] on div at bounding box center [1050, 340] width 16 height 16
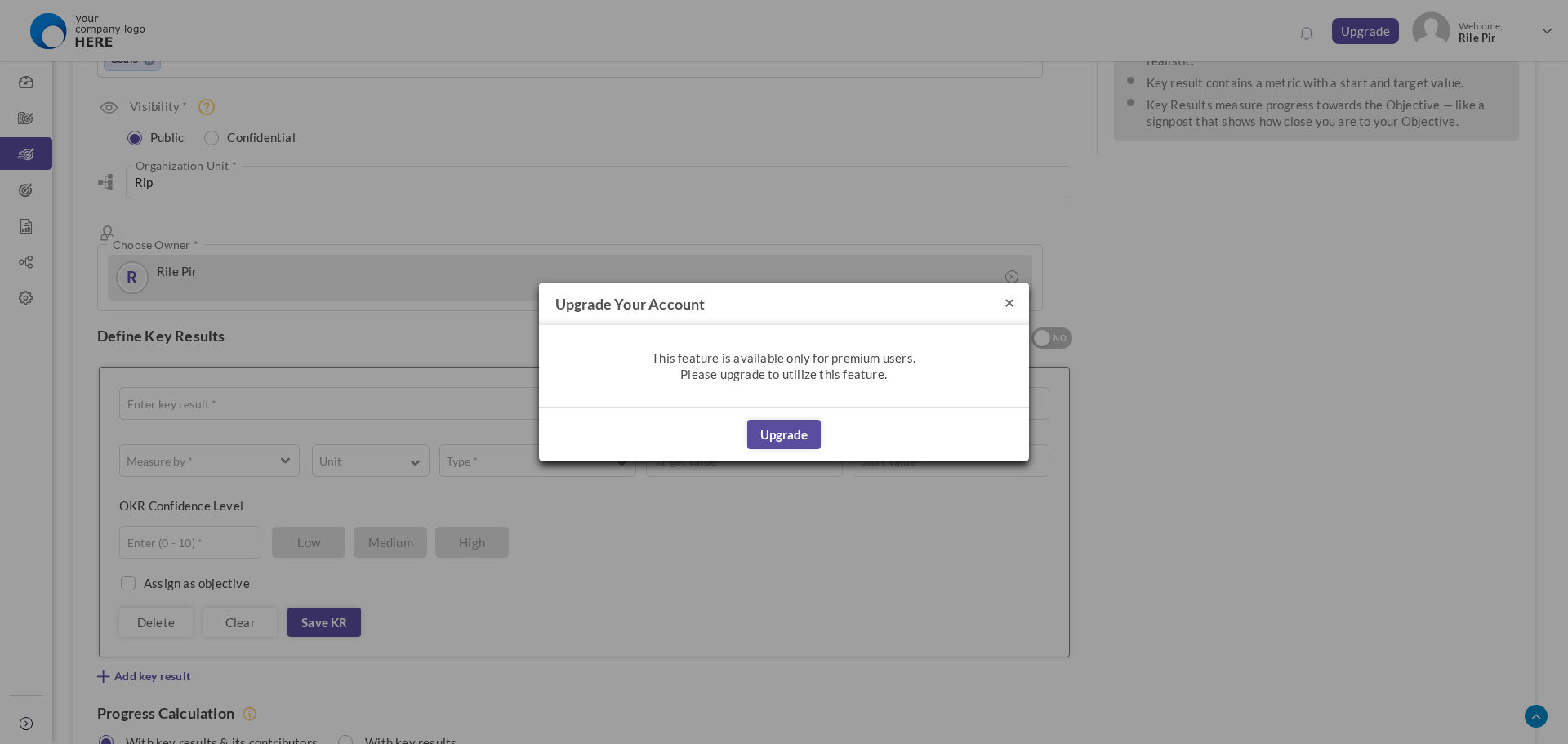
click at [1009, 299] on button "×" at bounding box center [1010, 302] width 9 height 17
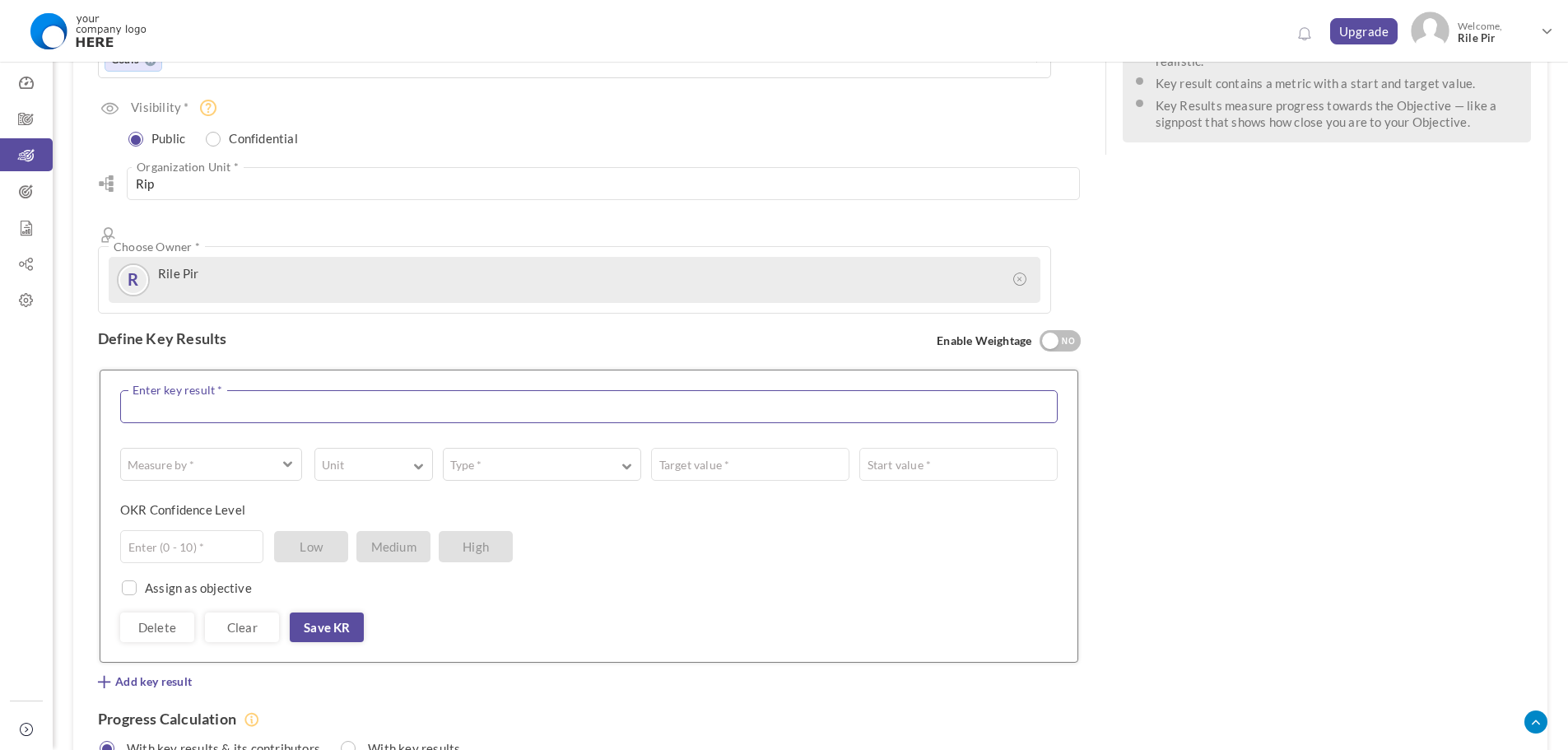
click at [307, 390] on textarea at bounding box center [589, 406] width 938 height 33
type textarea "Test1"
click at [264, 460] on span "button" at bounding box center [199, 467] width 140 height 16
click at [229, 496] on link "# Number" at bounding box center [211, 508] width 171 height 24
click at [382, 472] on span "button" at bounding box center [361, 473] width 76 height 3
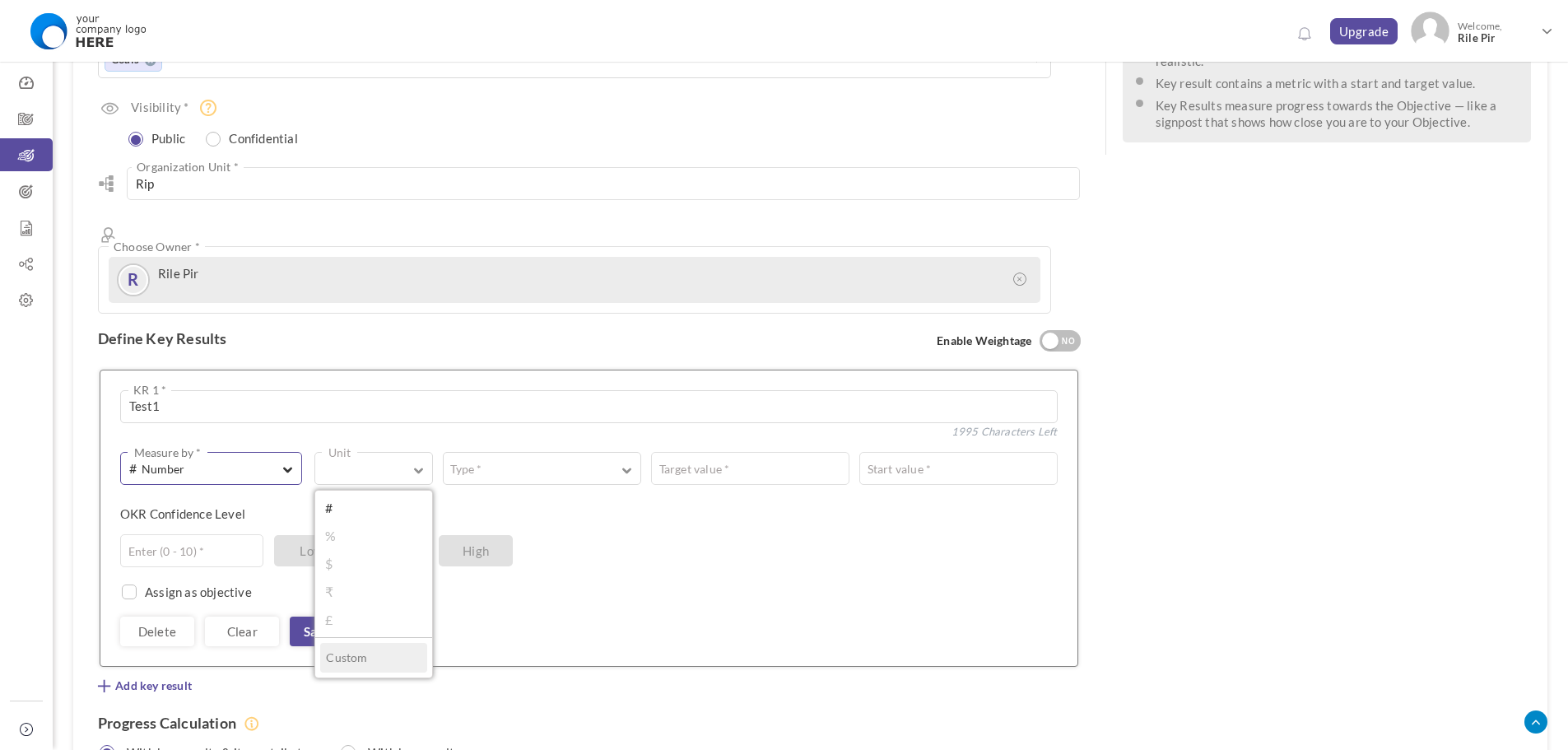
click at [236, 459] on span "# Number" at bounding box center [199, 468] width 140 height 19
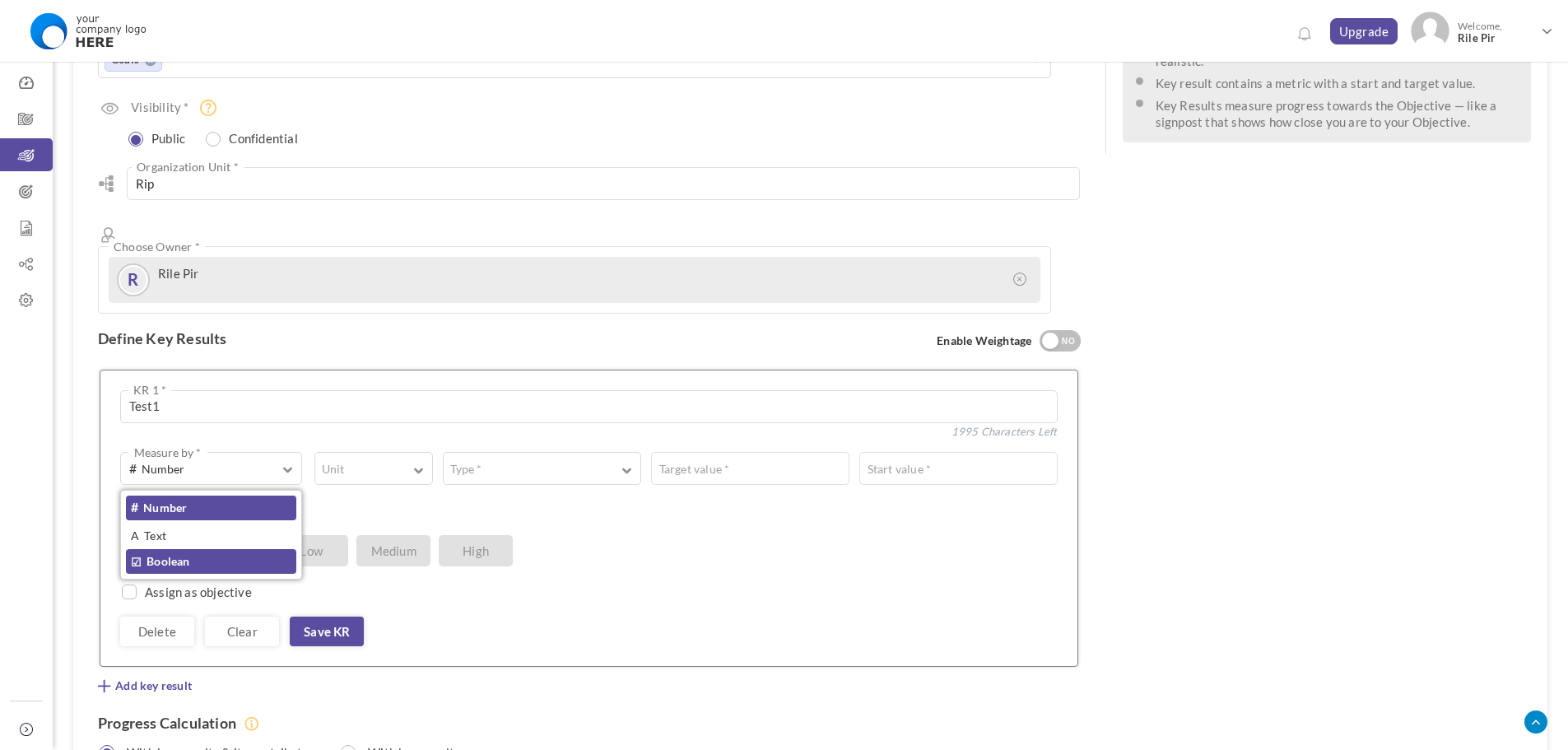
click at [209, 549] on link "☑ Boolean" at bounding box center [211, 562] width 171 height 24
type input "Completed / Not Completed"
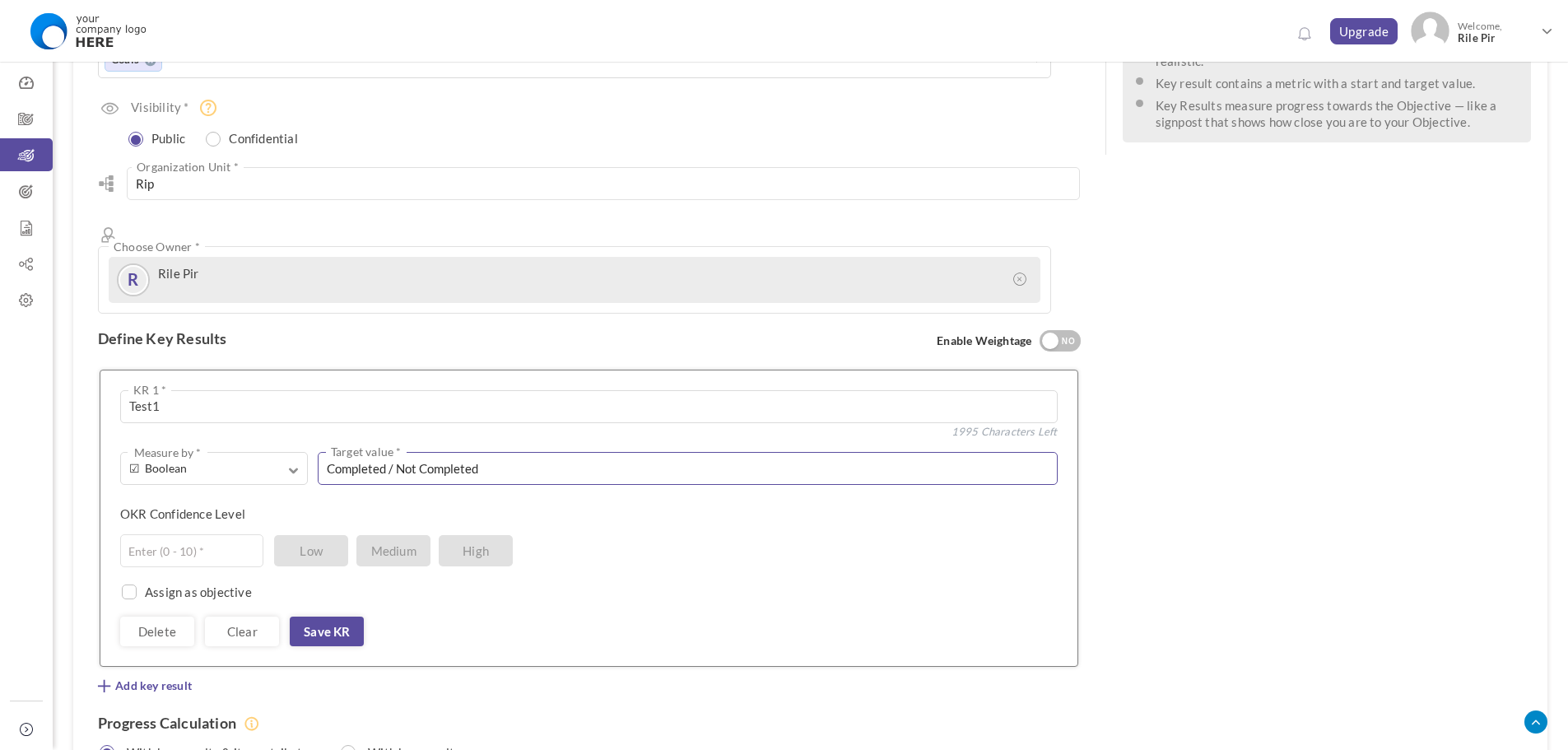
click at [381, 452] on input "Completed / Not Completed" at bounding box center [687, 468] width 740 height 33
click at [267, 460] on span "☑ Boolean" at bounding box center [202, 467] width 146 height 16
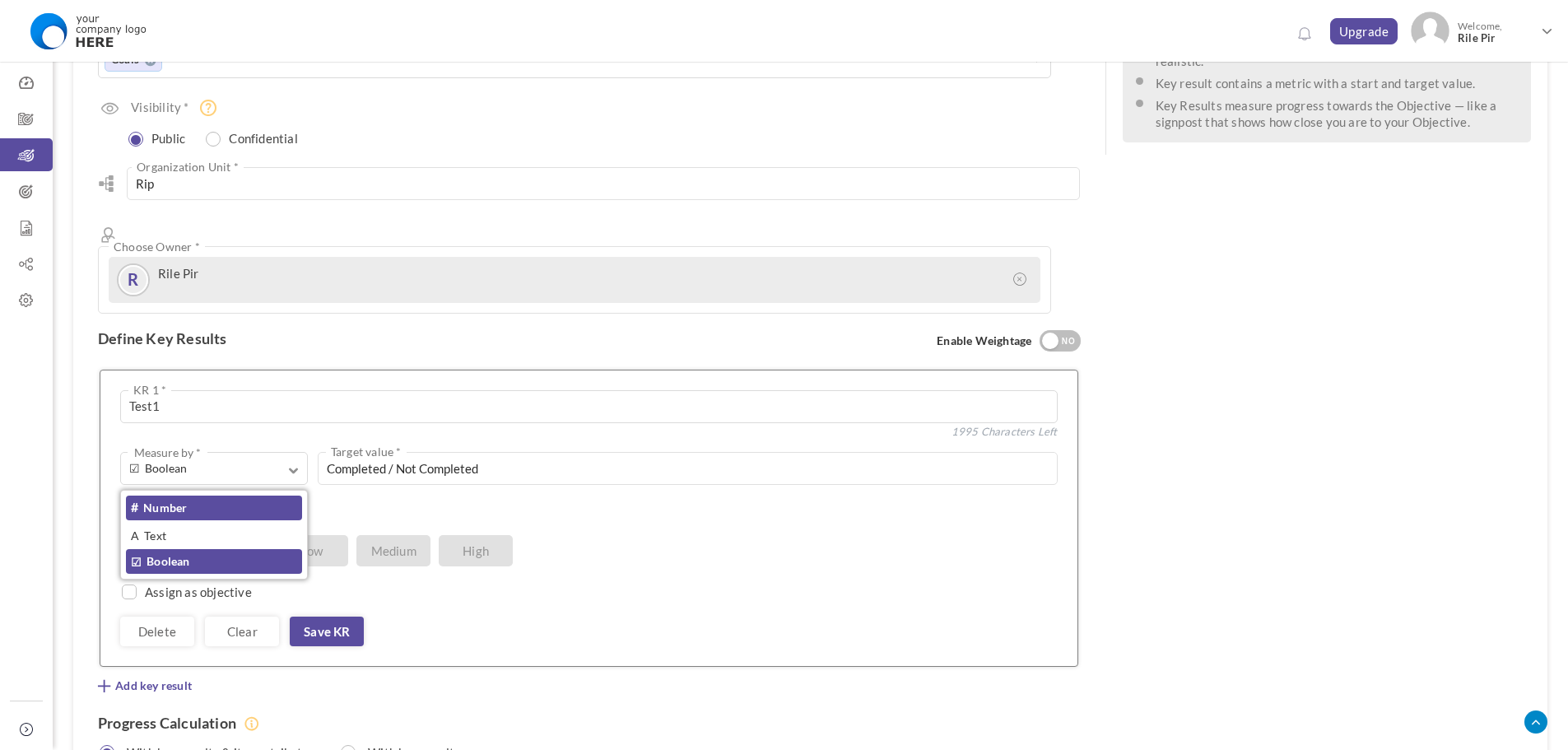
click at [219, 496] on link "# Number" at bounding box center [214, 508] width 176 height 24
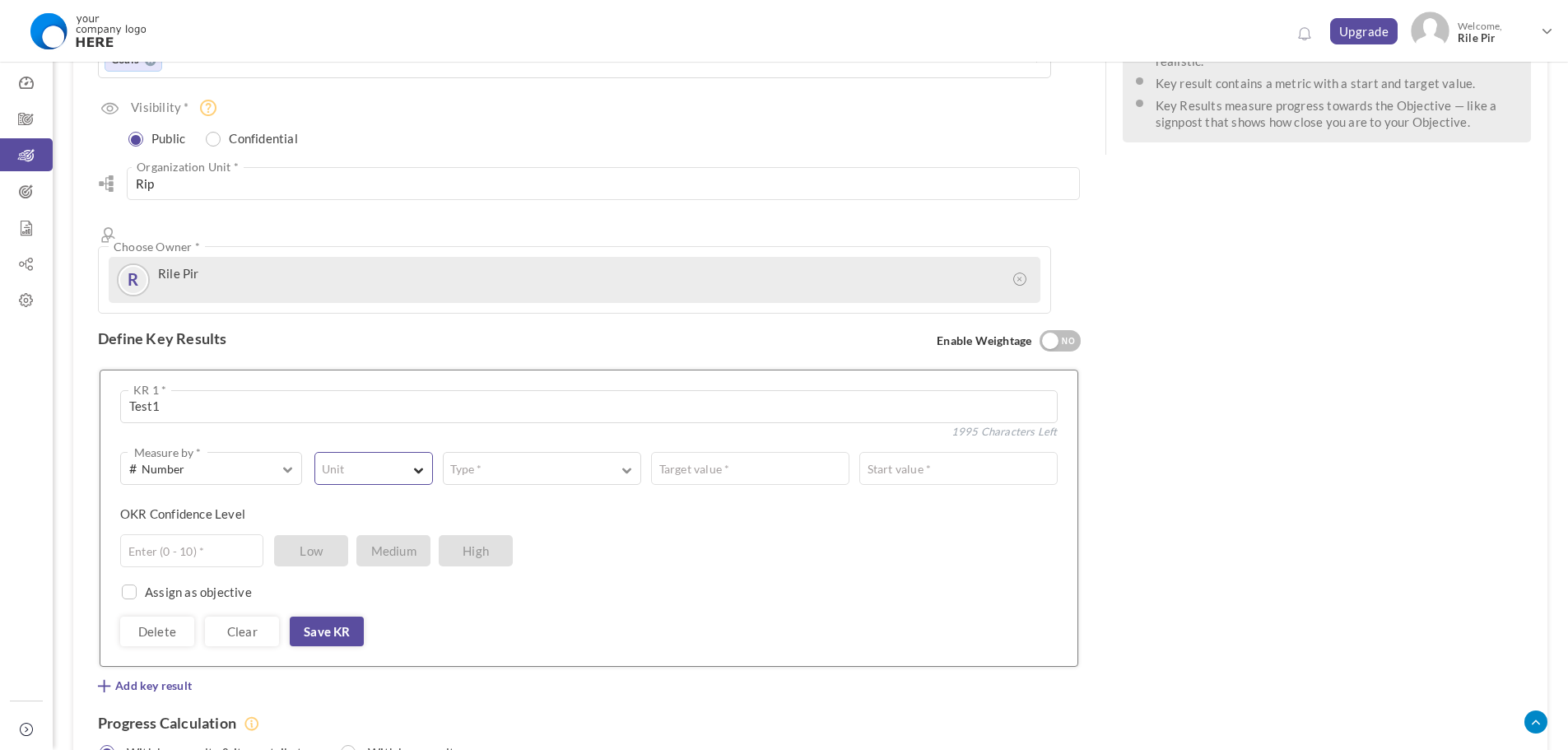
click at [399, 472] on span "button" at bounding box center [361, 473] width 76 height 3
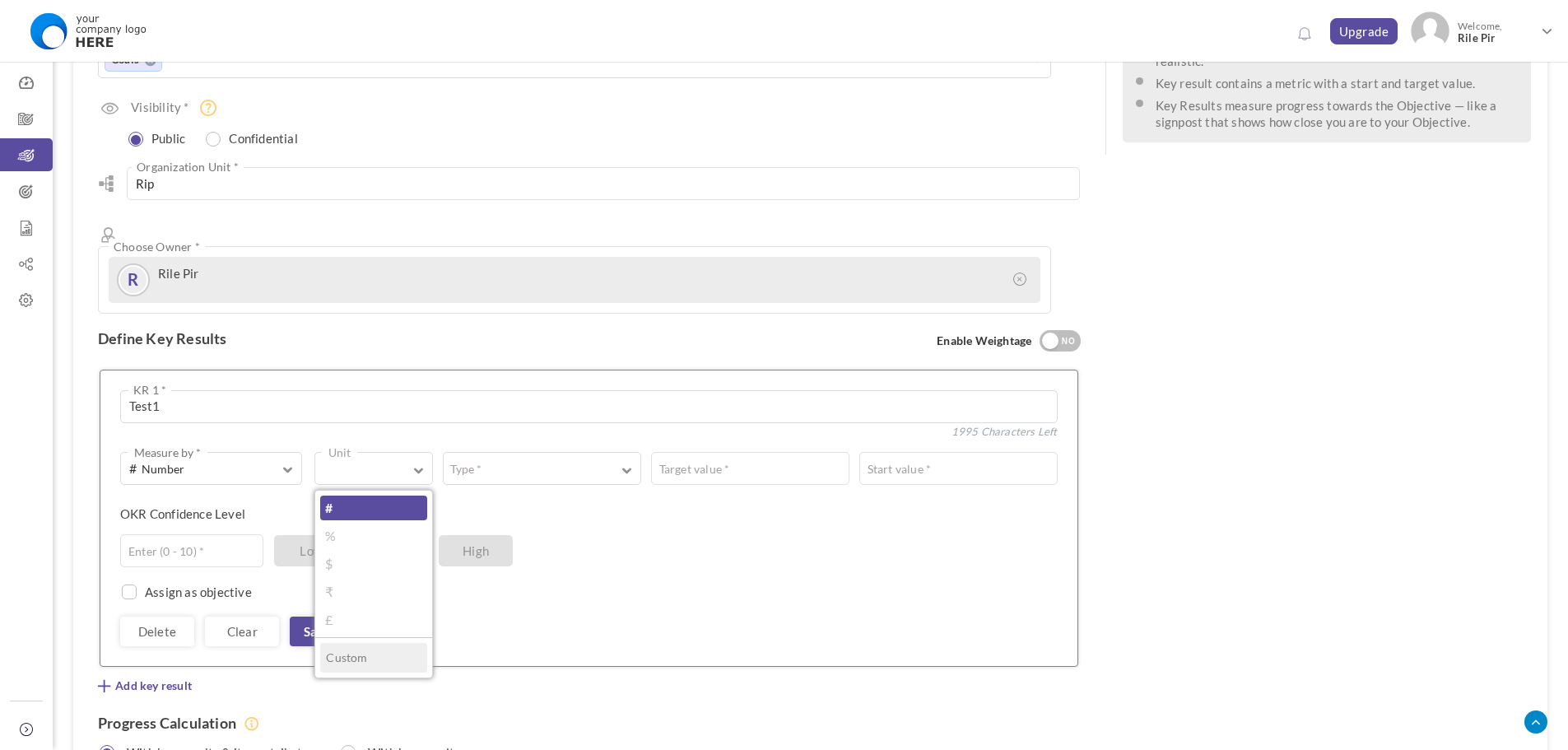
click at [356, 496] on link "#" at bounding box center [373, 508] width 106 height 24
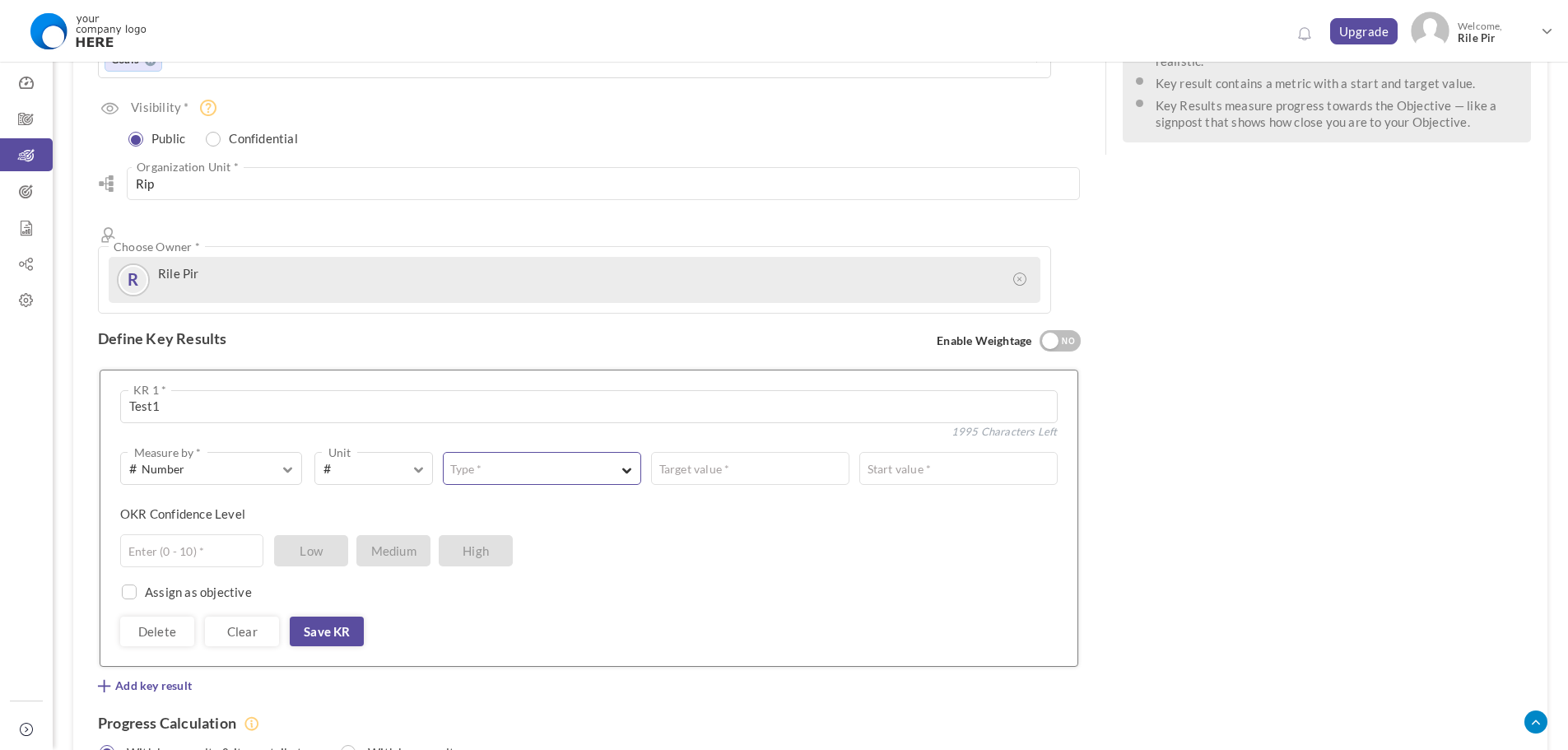
click at [502, 452] on button "Type *" at bounding box center [542, 468] width 199 height 33
click at [522, 496] on link "Equal to" at bounding box center [542, 508] width 187 height 24
click at [808, 452] on input "text" at bounding box center [906, 468] width 302 height 33
type input "5"
click at [788, 505] on div "OKR Confidence Level Enter (0 - 10) * Low Medium High" at bounding box center [583, 519] width 925 height 29
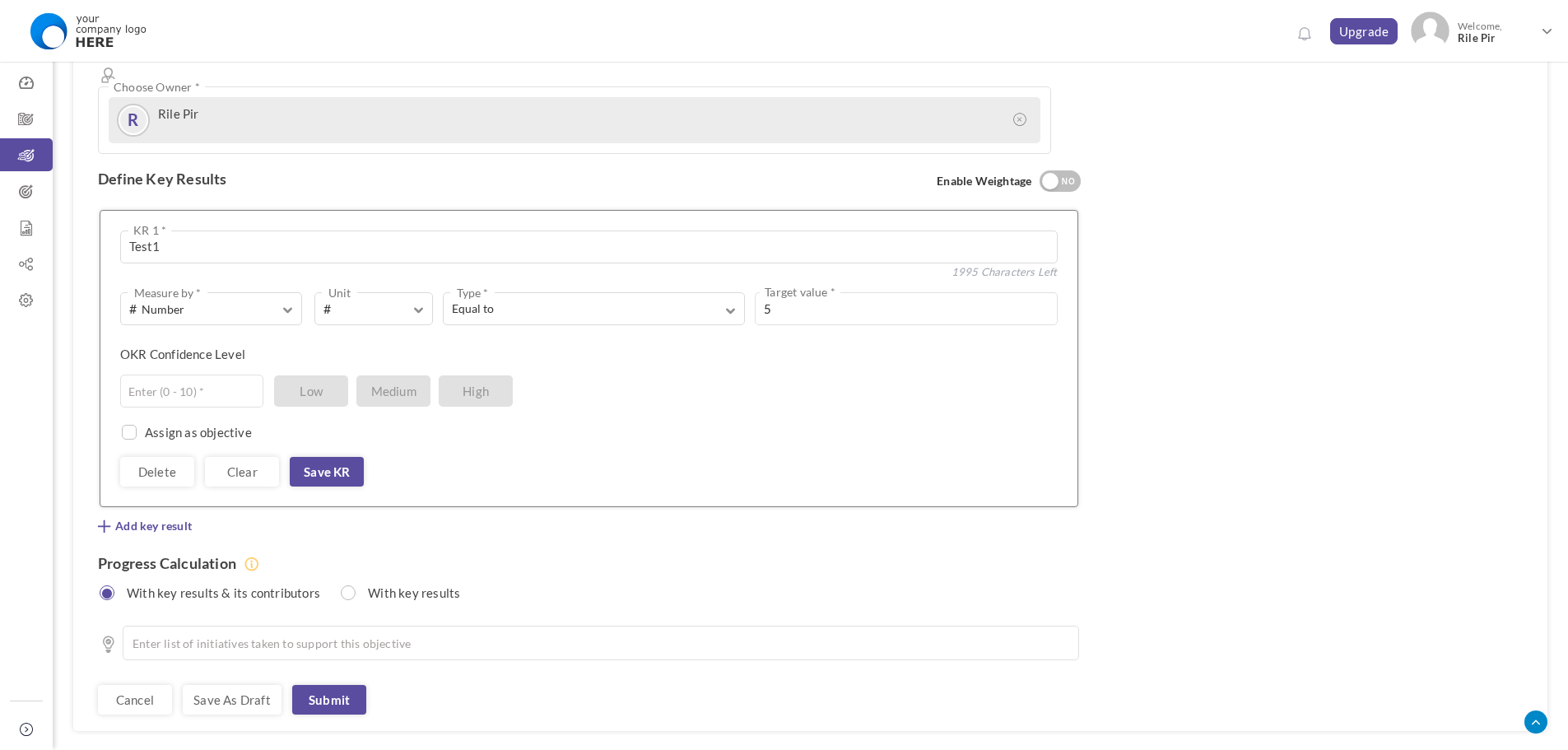
scroll to position [494, 0]
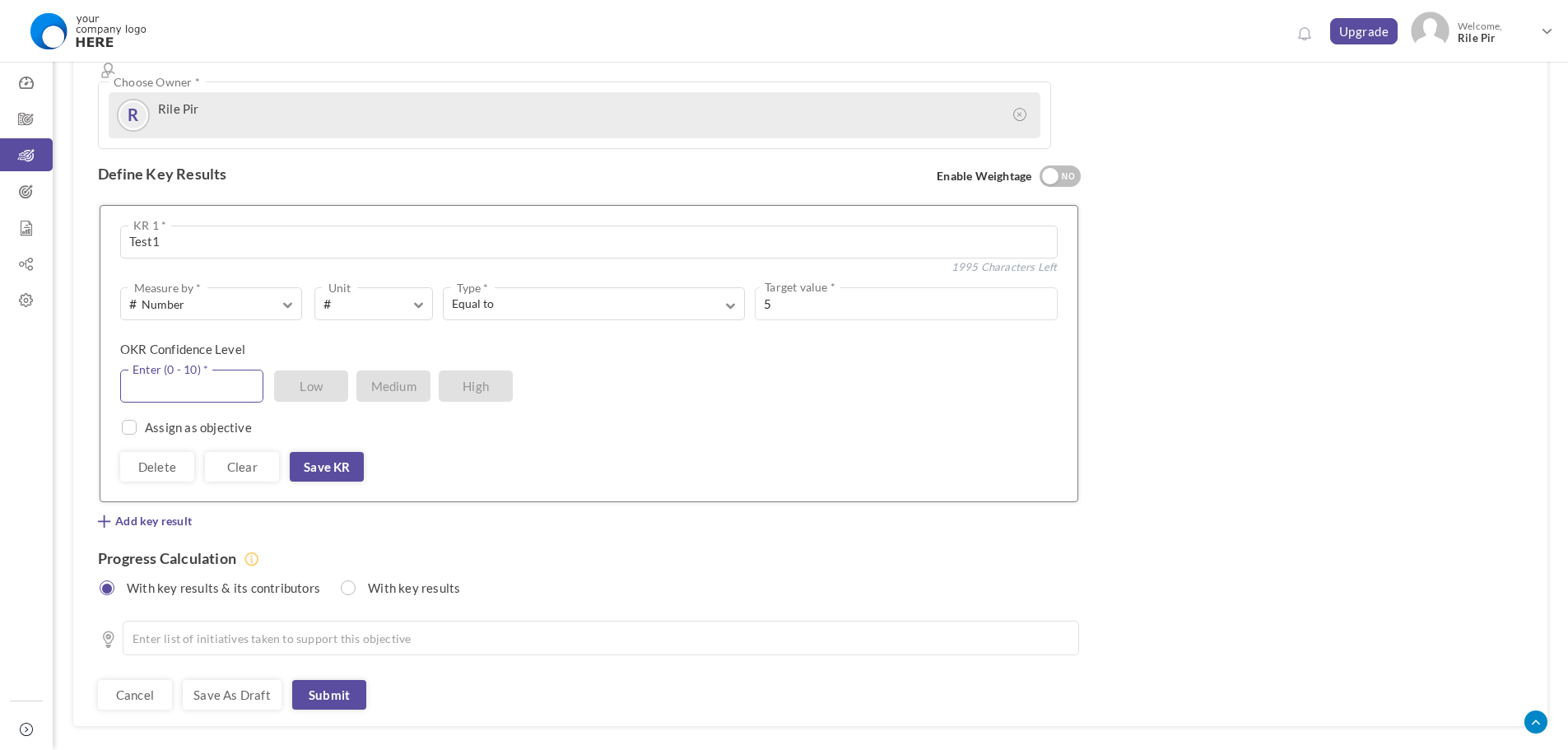
click at [205, 369] on input "text" at bounding box center [192, 385] width 143 height 33
click at [184, 341] on label "OKR Confidence Level" at bounding box center [183, 349] width 125 height 16
copy label "Confidence"
click at [571, 402] on div "Assign as objective Team Individual Choose Owner * View directory" at bounding box center [589, 418] width 938 height 33
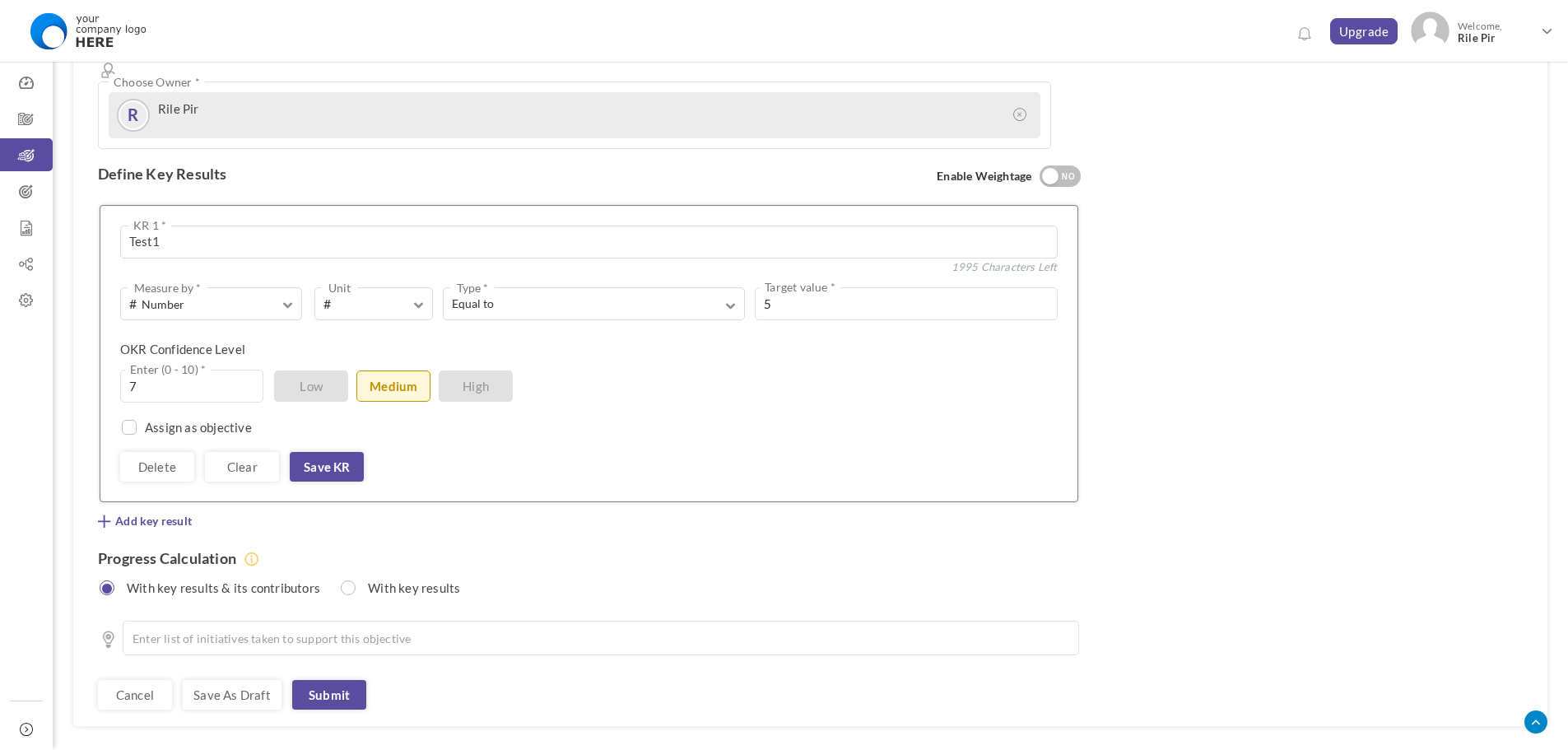
click at [466, 370] on span "High" at bounding box center [476, 385] width 74 height 31
click at [290, 370] on span "Low" at bounding box center [311, 385] width 74 height 31
click at [336, 370] on span "Low" at bounding box center [311, 385] width 74 height 31
click at [188, 369] on input "7" at bounding box center [192, 385] width 143 height 33
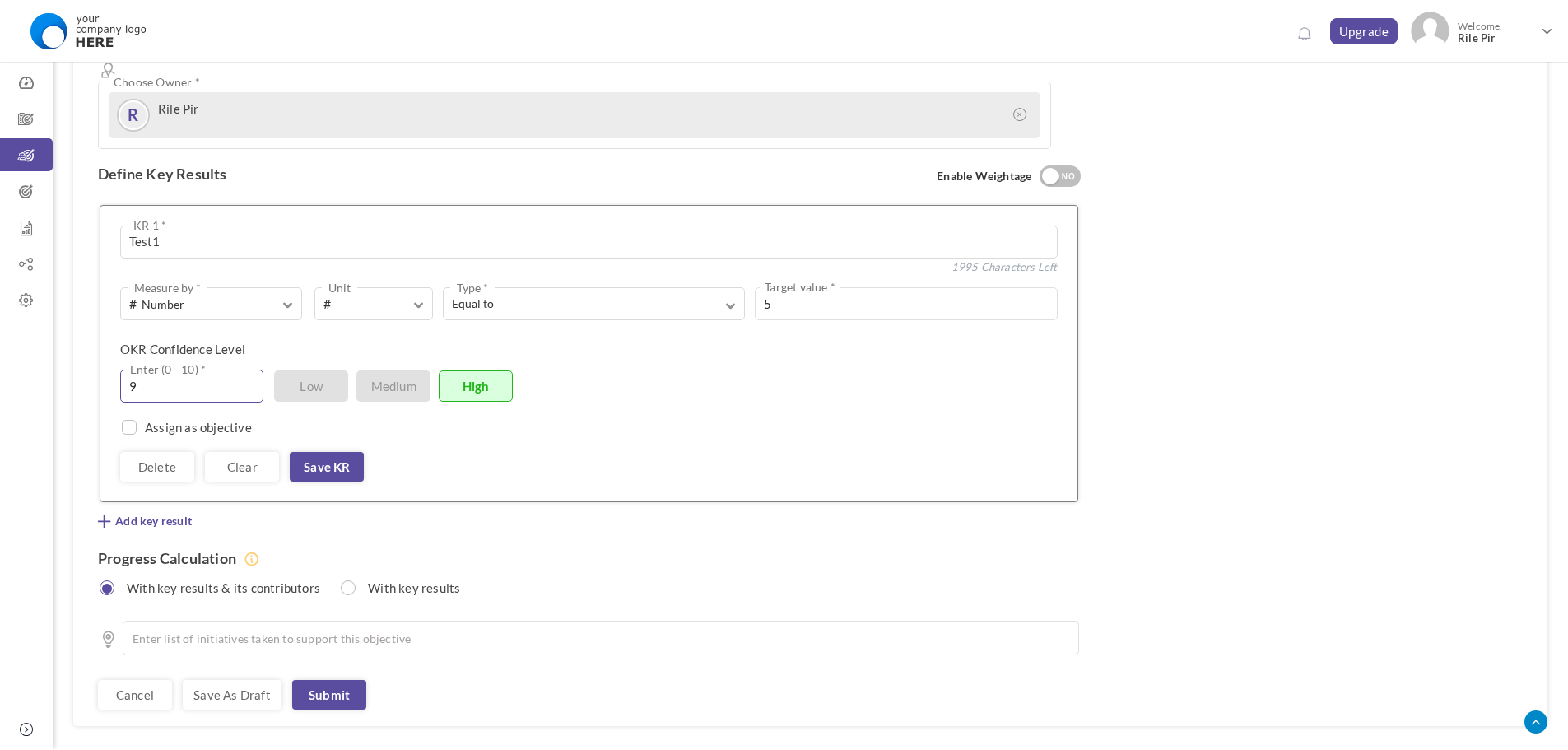
click at [188, 369] on input "9" at bounding box center [192, 385] width 143 height 33
click at [596, 402] on div "Assign as objective Team Individual Choose Owner * View directory" at bounding box center [589, 418] width 938 height 33
click at [153, 369] on input "8" at bounding box center [192, 385] width 143 height 33
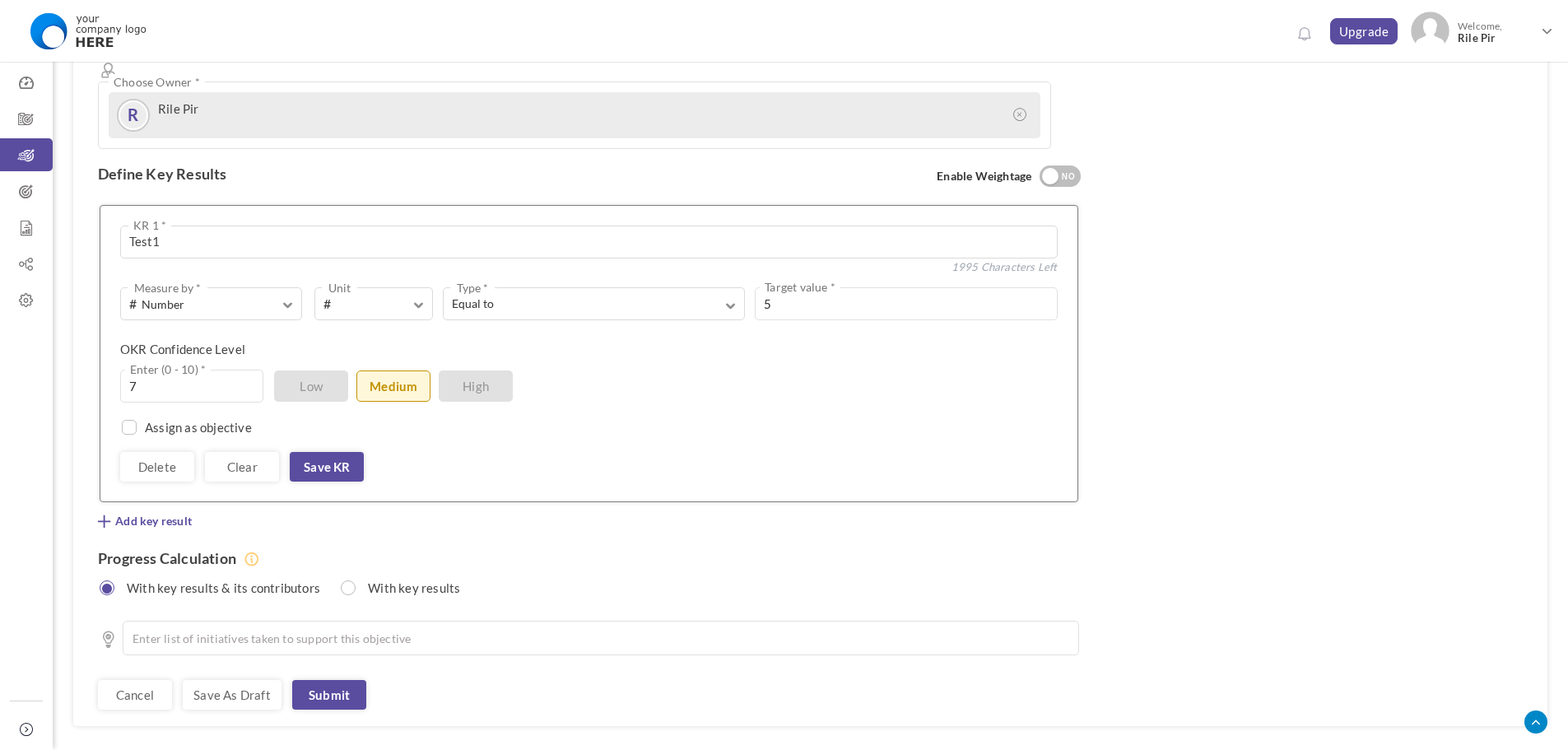
click at [659, 452] on div "Delete Clear Save KR" at bounding box center [589, 466] width 938 height 29
click at [602, 452] on div "Delete Clear Save KR" at bounding box center [589, 466] width 938 height 29
click at [186, 369] on input "7" at bounding box center [192, 385] width 143 height 33
click at [182, 369] on input "3" at bounding box center [192, 385] width 143 height 33
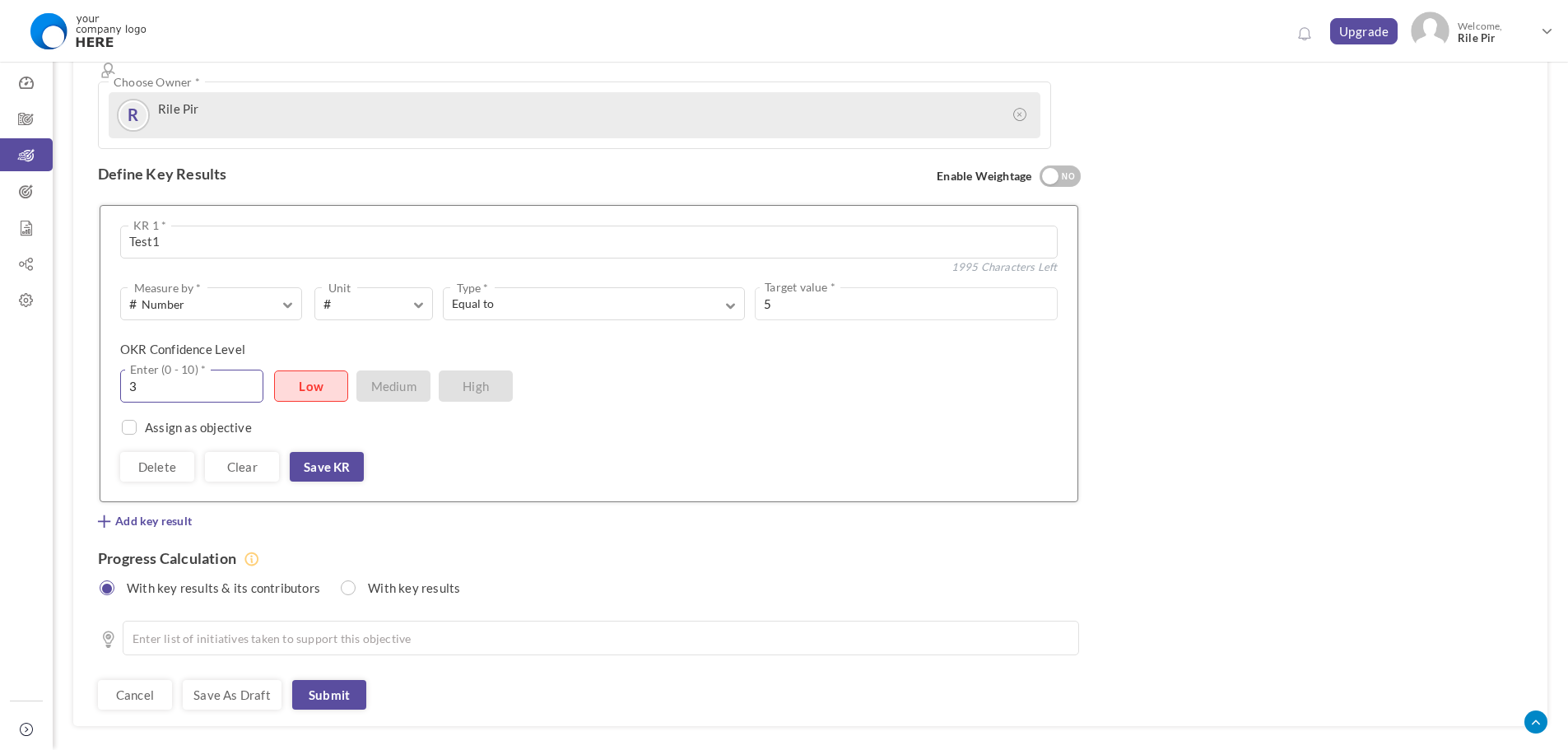
click at [182, 369] on input "3" at bounding box center [192, 385] width 143 height 33
type input "6"
click at [680, 369] on div "6 Enter (0 - 10) * Low Medium High" at bounding box center [583, 385] width 925 height 33
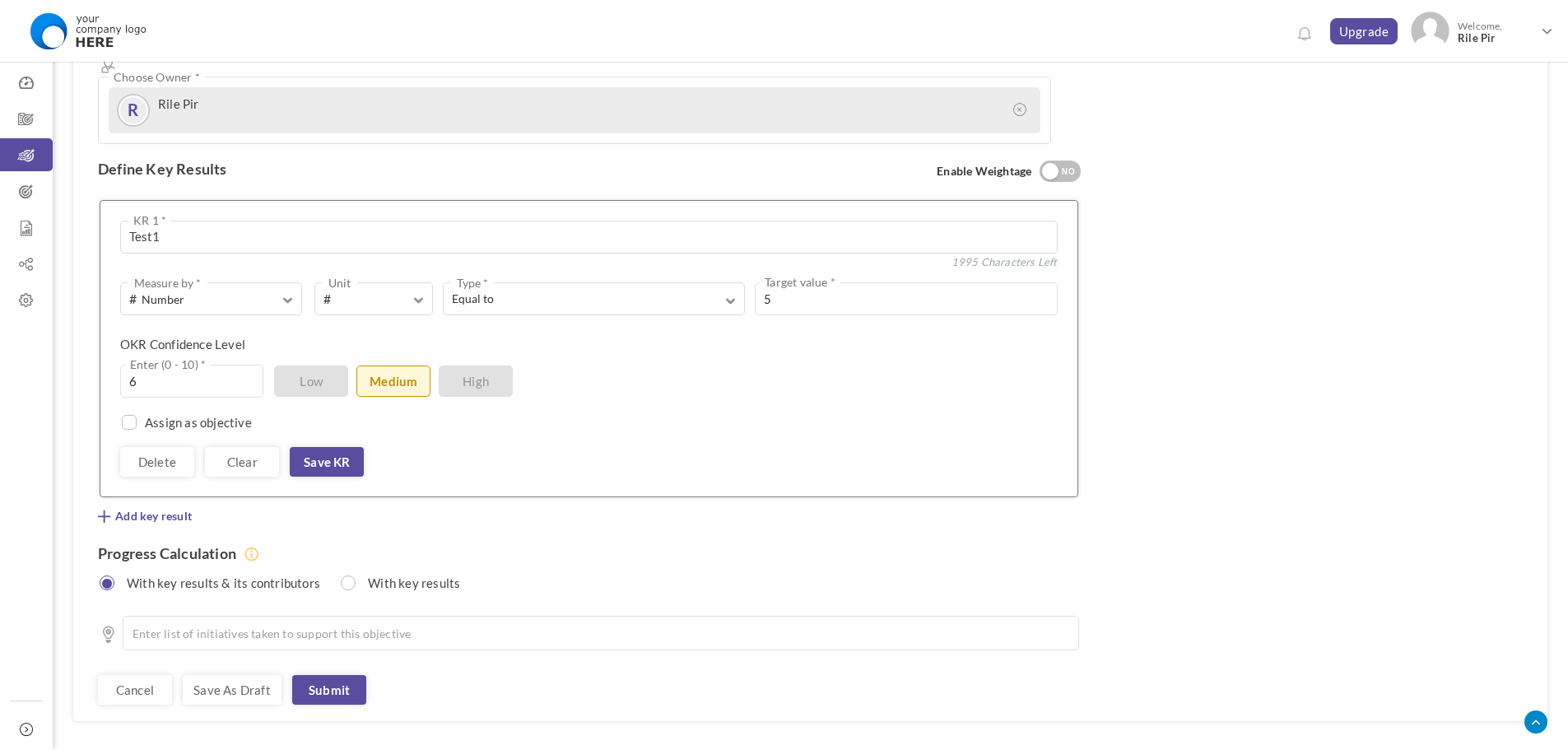
scroll to position [514, 0]
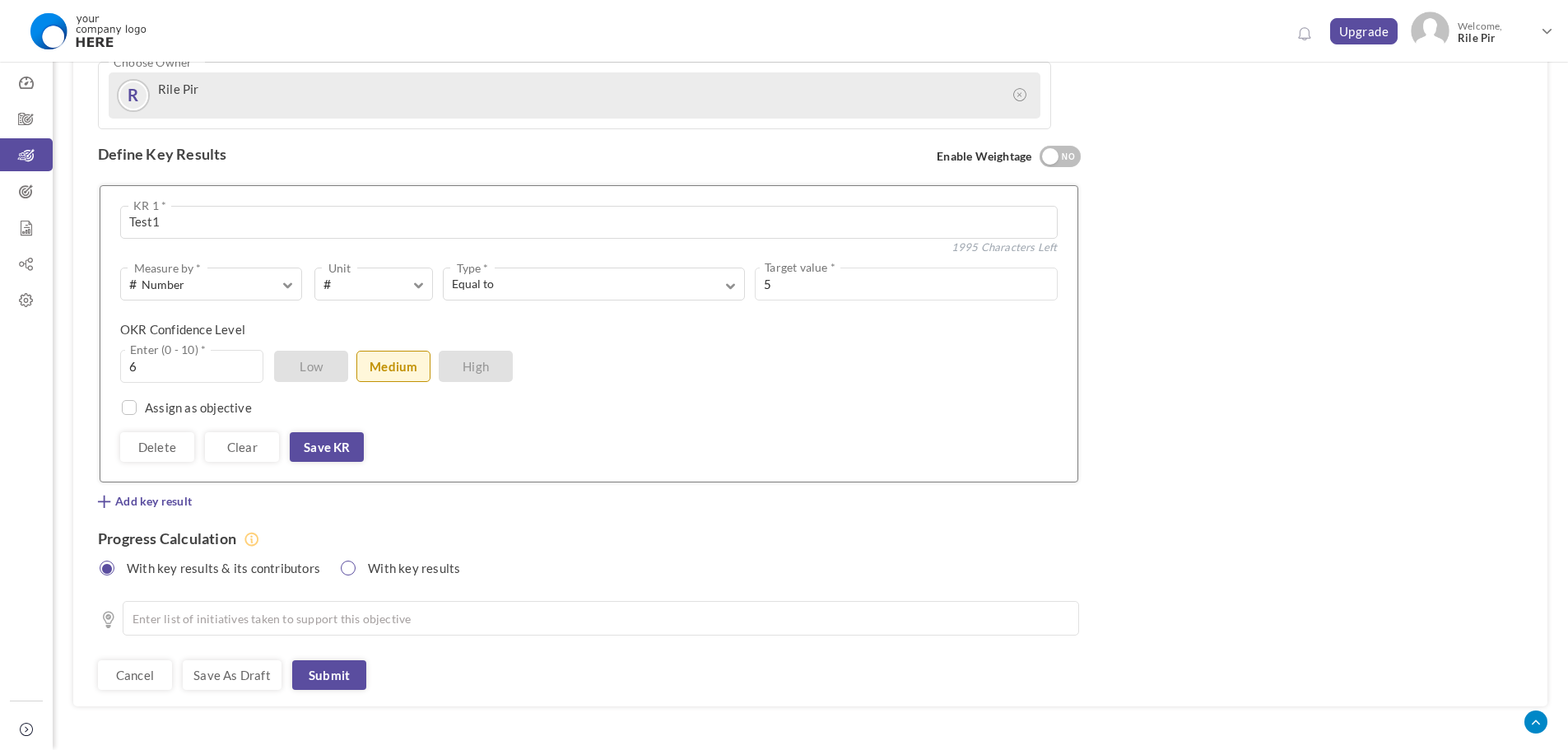
click at [342, 561] on input "radio" at bounding box center [350, 568] width 15 height 15
radio input "true"
click at [94, 514] on div "See OKR Template Align Align Objective All Company Team Choose Objective Test G…" at bounding box center [589, 156] width 1032 height 1101
click at [106, 561] on input "radio" at bounding box center [108, 568] width 15 height 15
radio input "true"
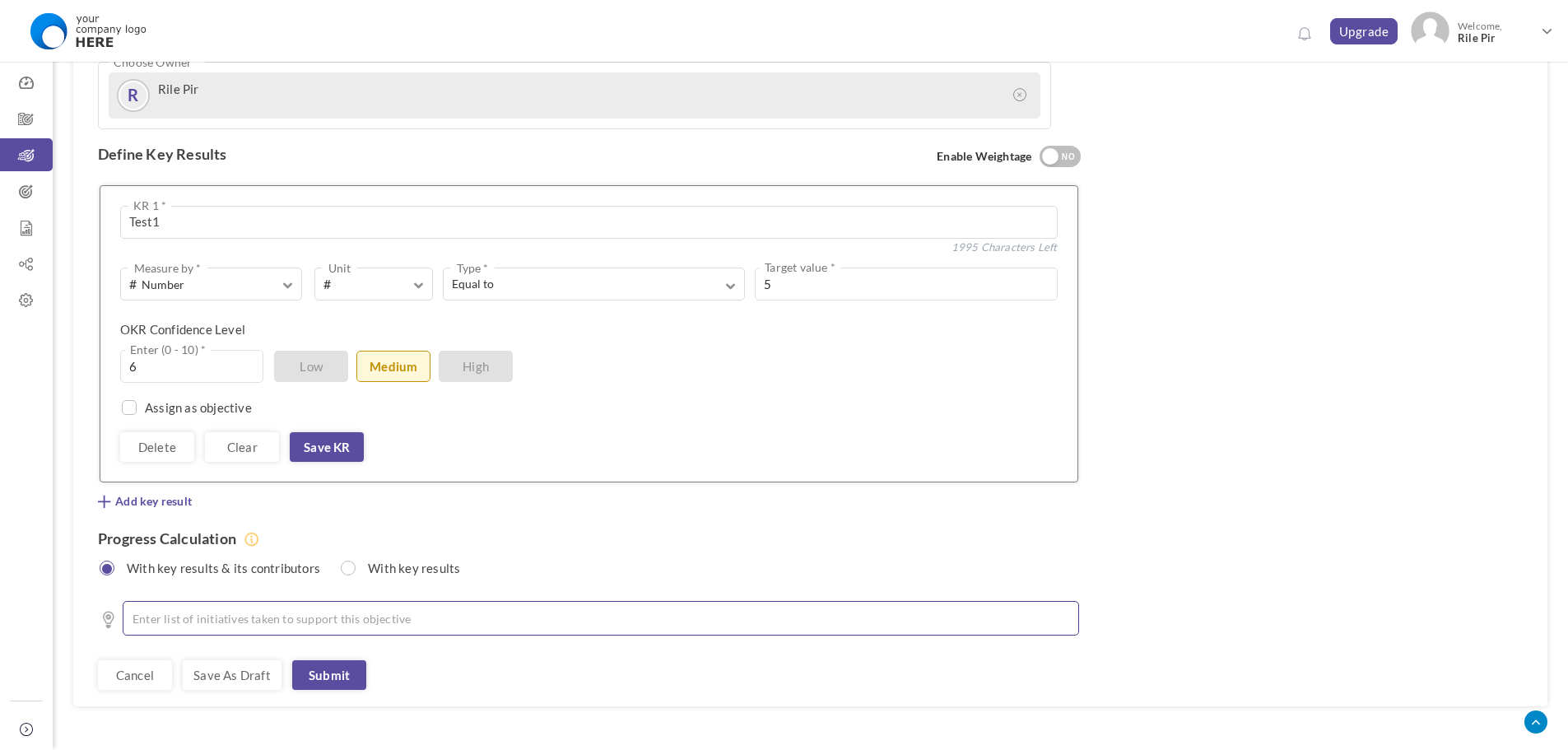
click at [233, 610] on li at bounding box center [605, 617] width 914 height 16
click at [455, 660] on div "Cancel Save as draft Send for Approval Submit" at bounding box center [589, 675] width 983 height 29
click at [310, 660] on link "Submit" at bounding box center [329, 675] width 74 height 29
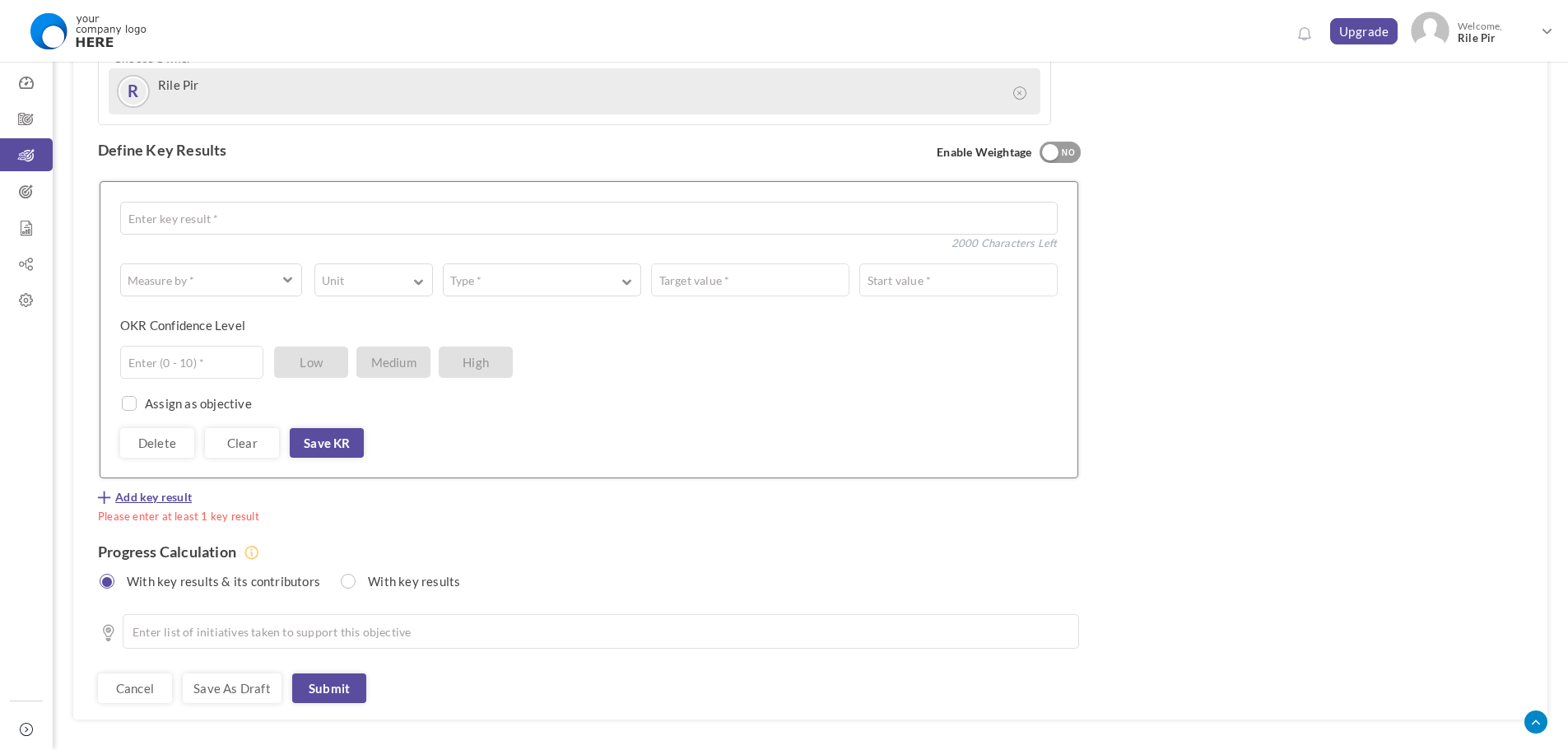
click at [151, 489] on span "Add key result" at bounding box center [153, 497] width 76 height 16
type textarea "Test"
click at [235, 273] on span "button" at bounding box center [199, 281] width 140 height 16
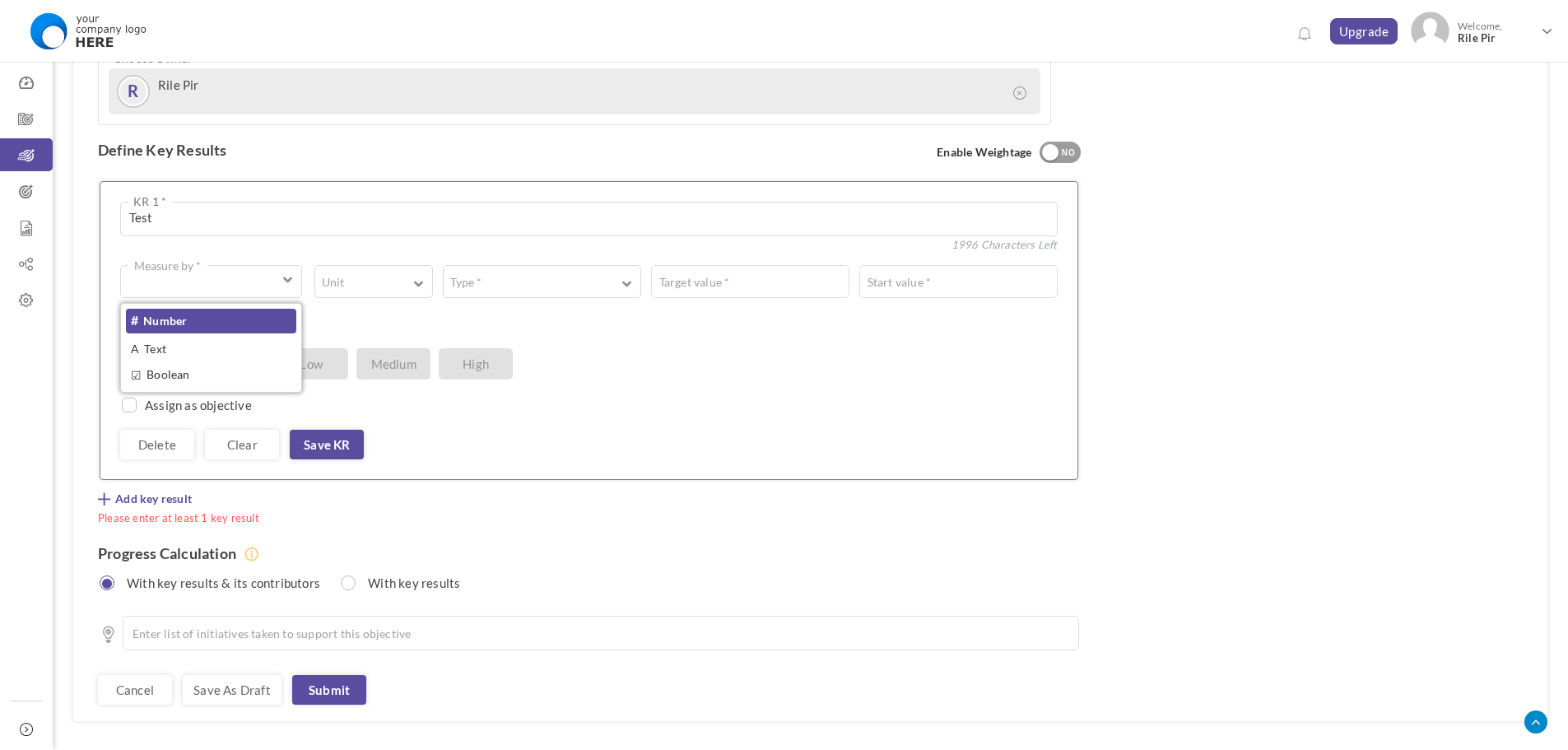
click at [219, 309] on link "# Number" at bounding box center [211, 321] width 171 height 24
click at [381, 265] on button "Unit" at bounding box center [373, 281] width 118 height 33
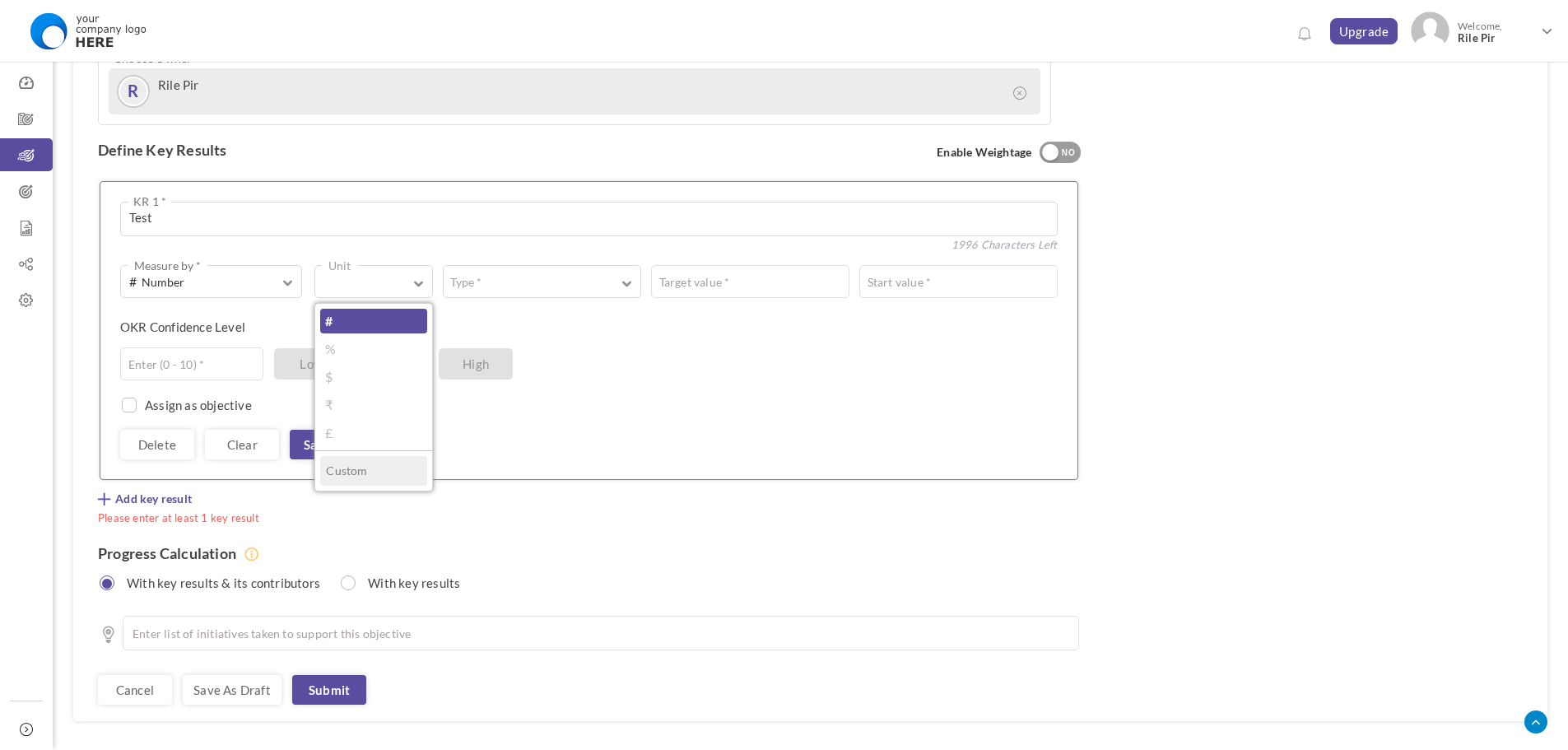
click at [375, 309] on link "#" at bounding box center [373, 321] width 106 height 24
click at [524, 265] on button "Type *" at bounding box center [542, 281] width 199 height 33
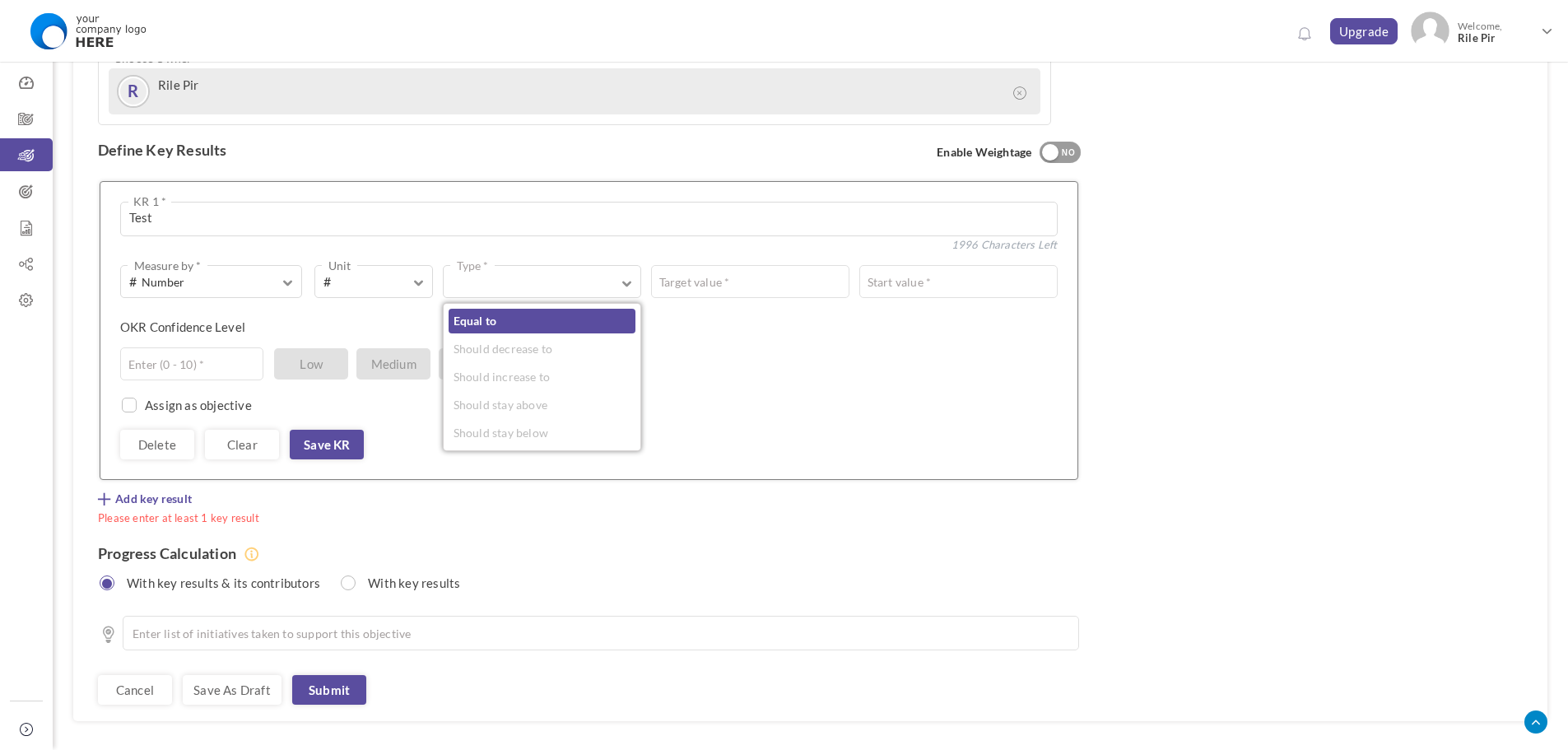
click at [500, 309] on link "Equal to" at bounding box center [542, 321] width 187 height 24
click at [784, 265] on input "text" at bounding box center [906, 281] width 302 height 33
type input "5"
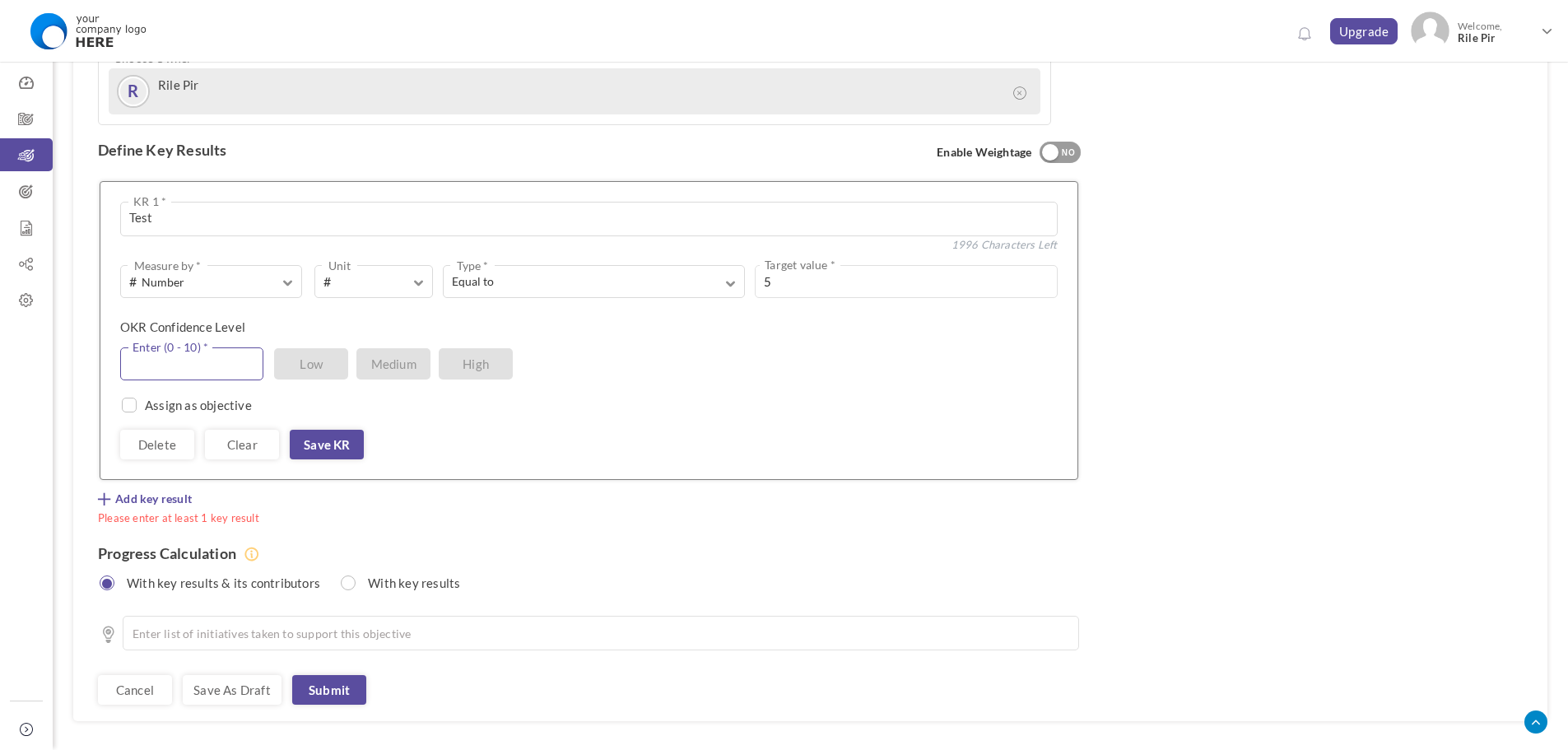
click at [232, 348] on input "text" at bounding box center [192, 364] width 143 height 33
type input "4"
click at [454, 370] on div "# Number Measure by * # Number A Text ☑ Boolean # Unit # % $ ₹ £ Custom Equal t…" at bounding box center [589, 362] width 938 height 194
click at [329, 430] on link "Save KR" at bounding box center [327, 444] width 74 height 29
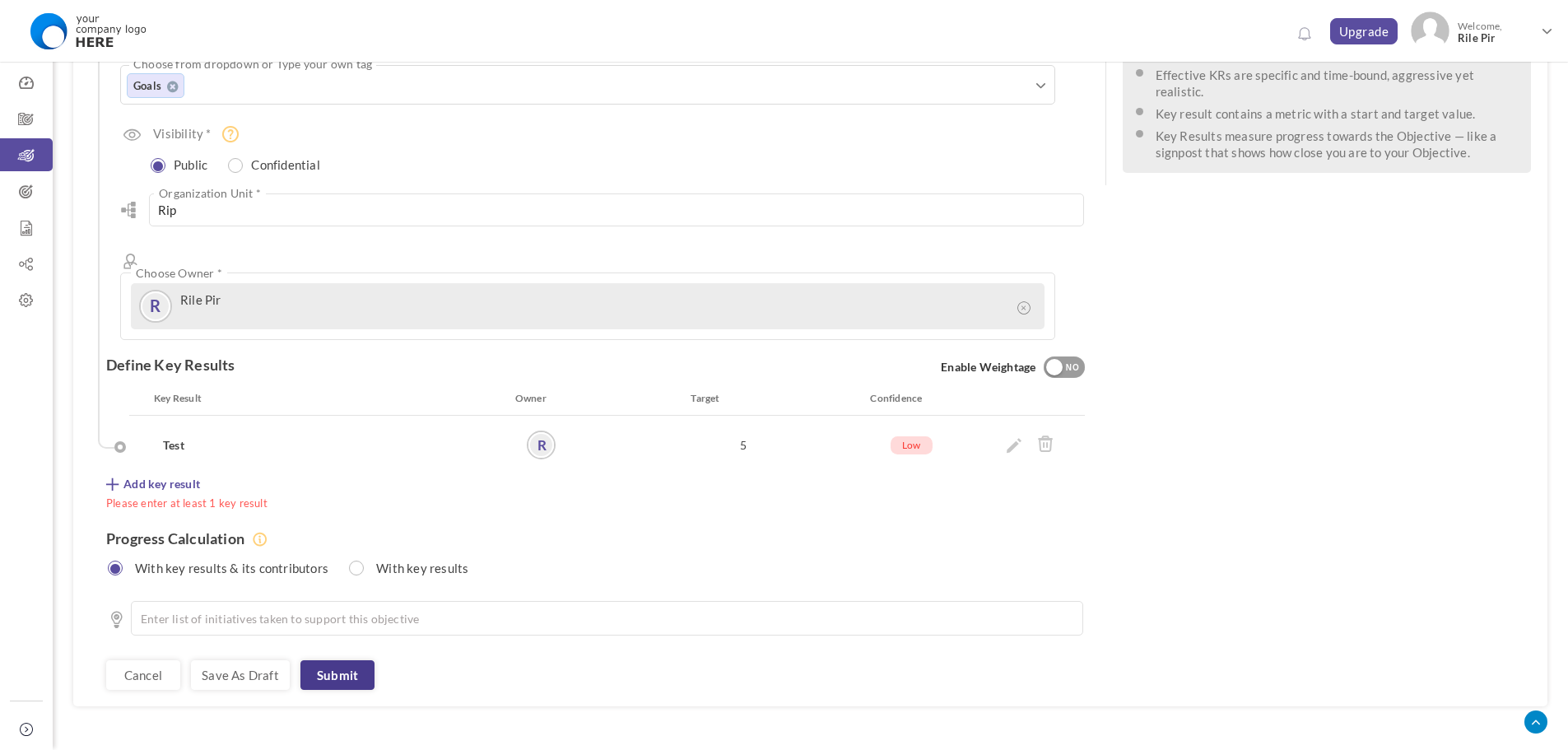
click at [335, 660] on link "Submit" at bounding box center [337, 675] width 74 height 29
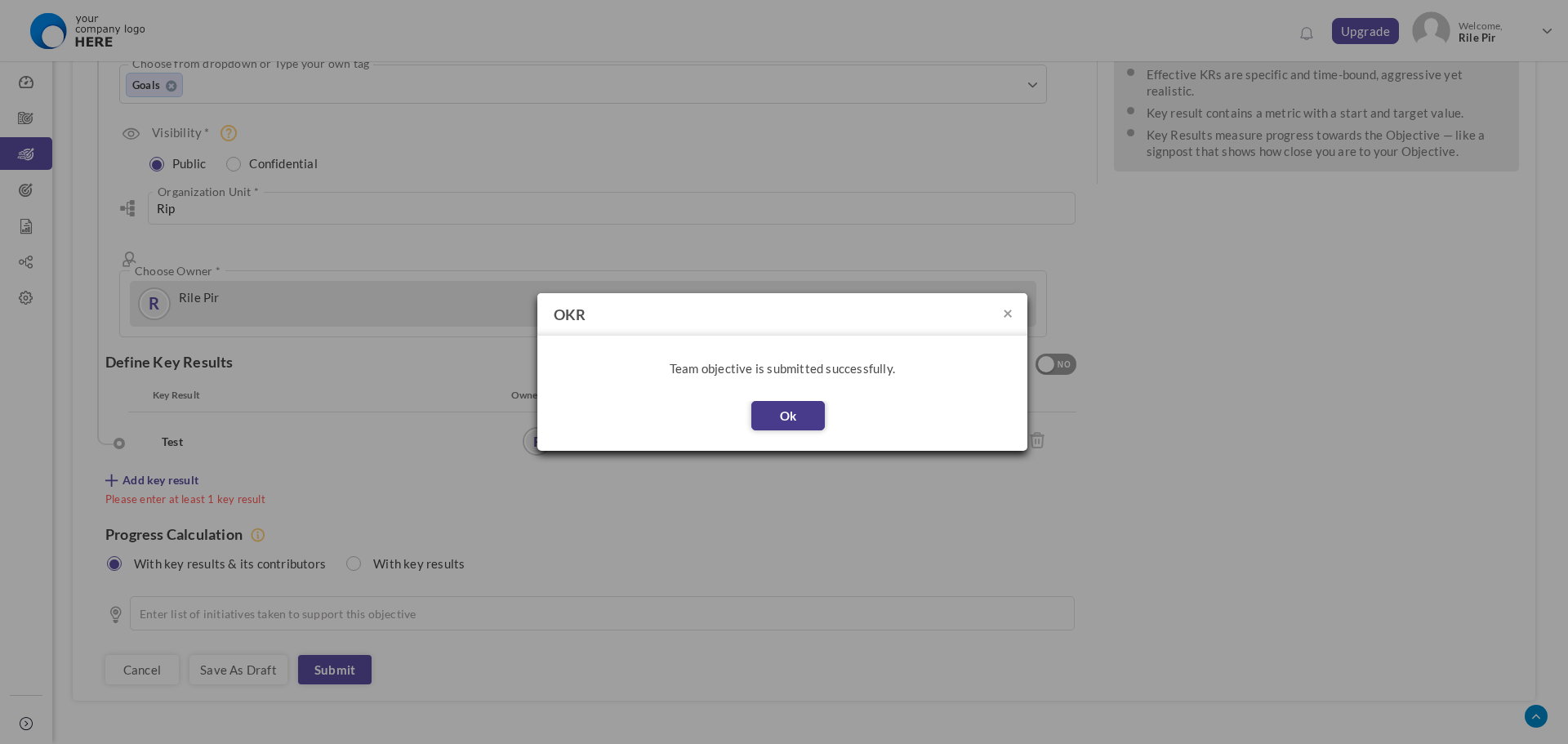
click at [810, 403] on button "Ok" at bounding box center [788, 415] width 74 height 29
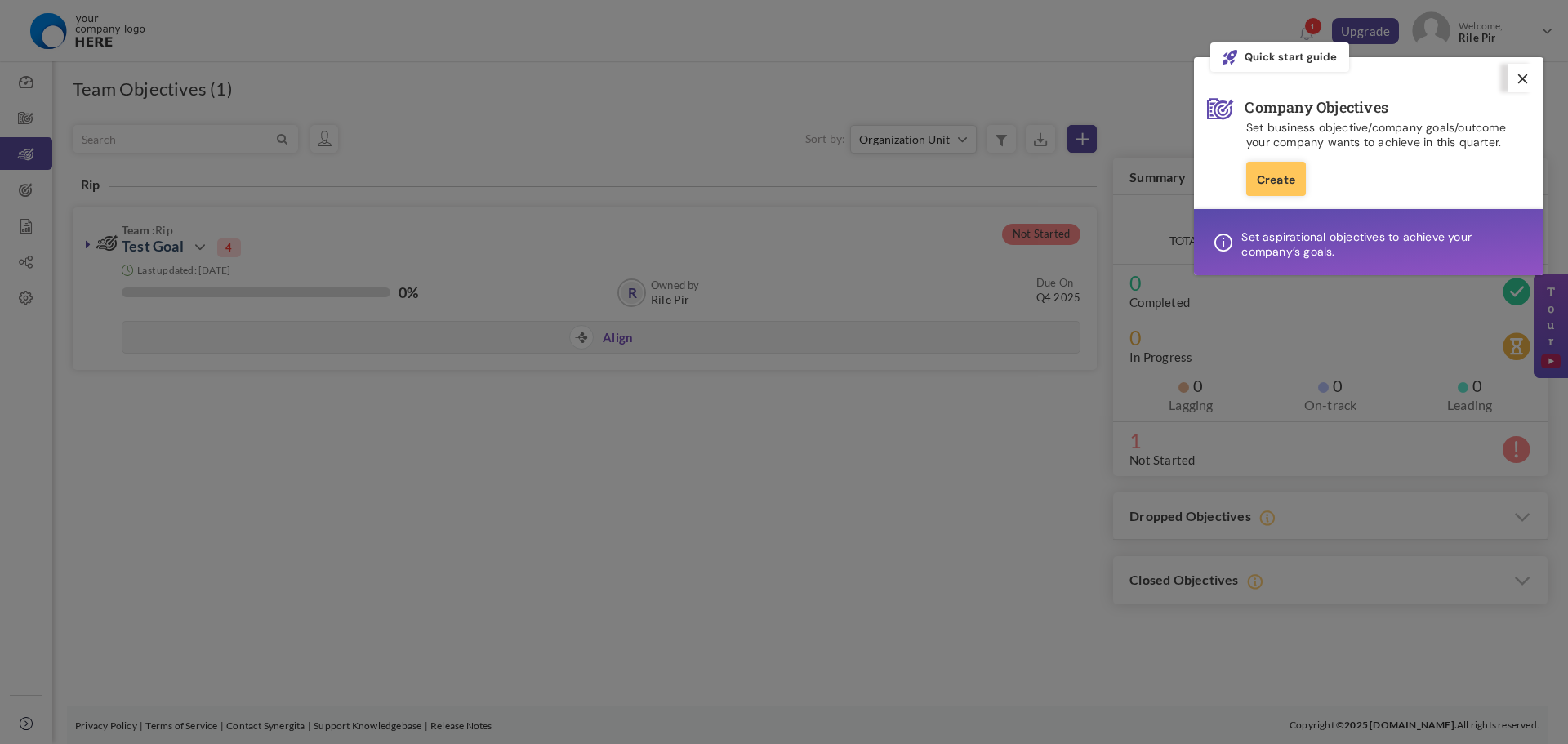
click at [1524, 78] on icon at bounding box center [1523, 79] width 9 height 9
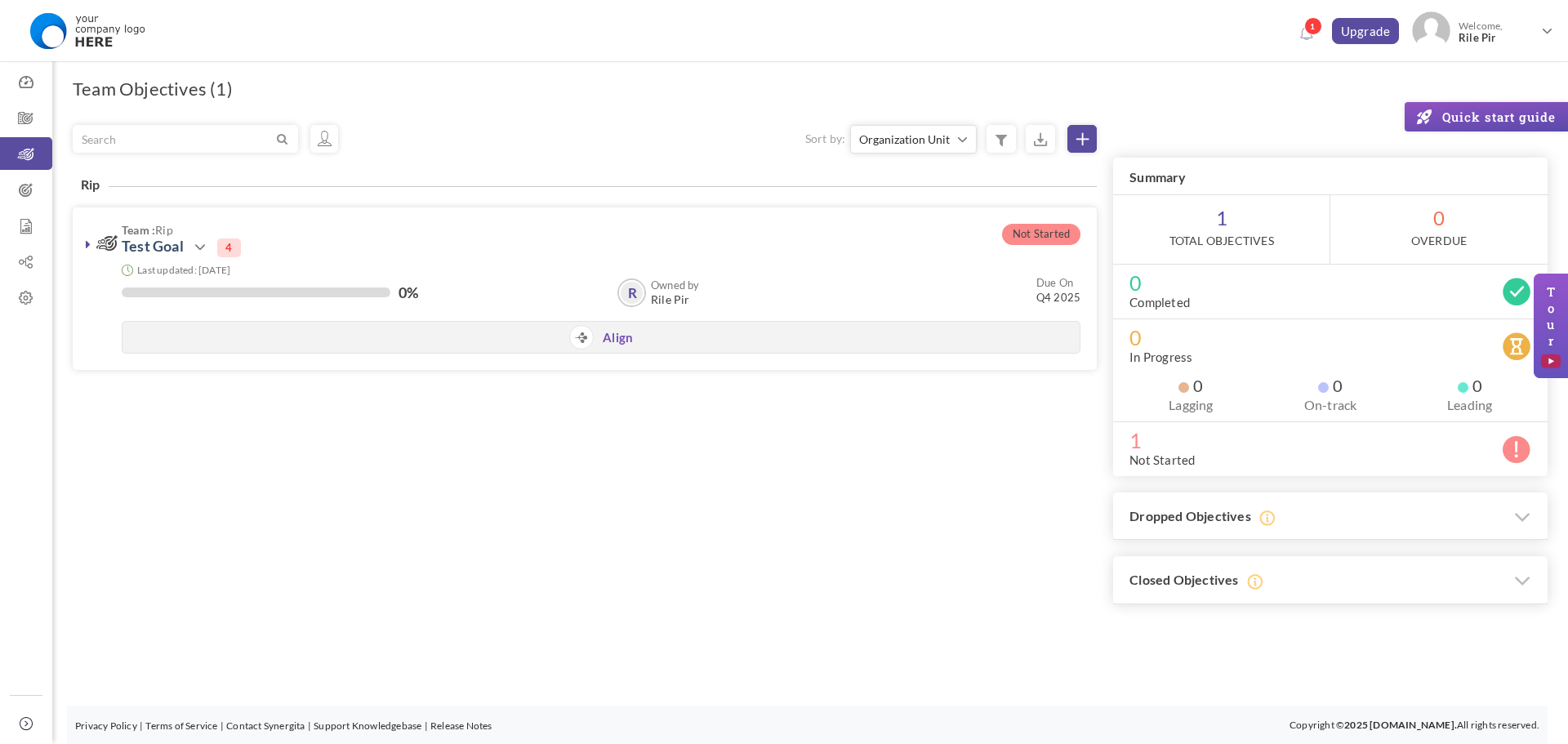
click at [819, 479] on div "Filter Sort by: Organization Unit Owned by Due On % of completion Status Organi…" at bounding box center [811, 365] width 1475 height 479
click at [616, 341] on link "Align" at bounding box center [618, 338] width 30 height 17
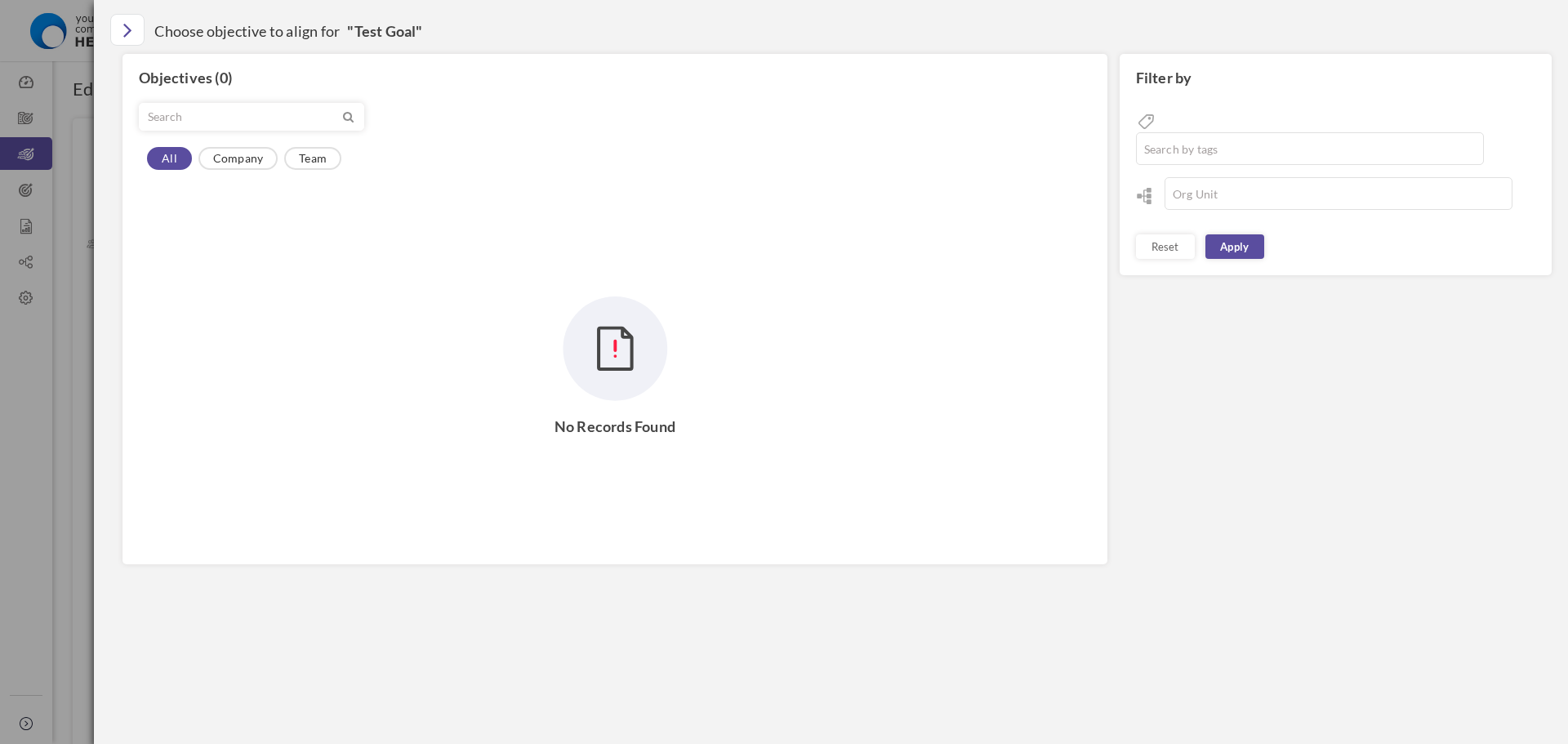
click at [887, 243] on div "Objectives (0) All Company Team No records found" at bounding box center [614, 309] width 985 height 510
click at [1257, 235] on link "Apply" at bounding box center [1234, 247] width 59 height 24
click at [1246, 235] on link "Apply" at bounding box center [1234, 247] width 59 height 24
click at [210, 163] on link "Company" at bounding box center [237, 158] width 79 height 22
click at [295, 151] on div at bounding box center [784, 372] width 1568 height 744
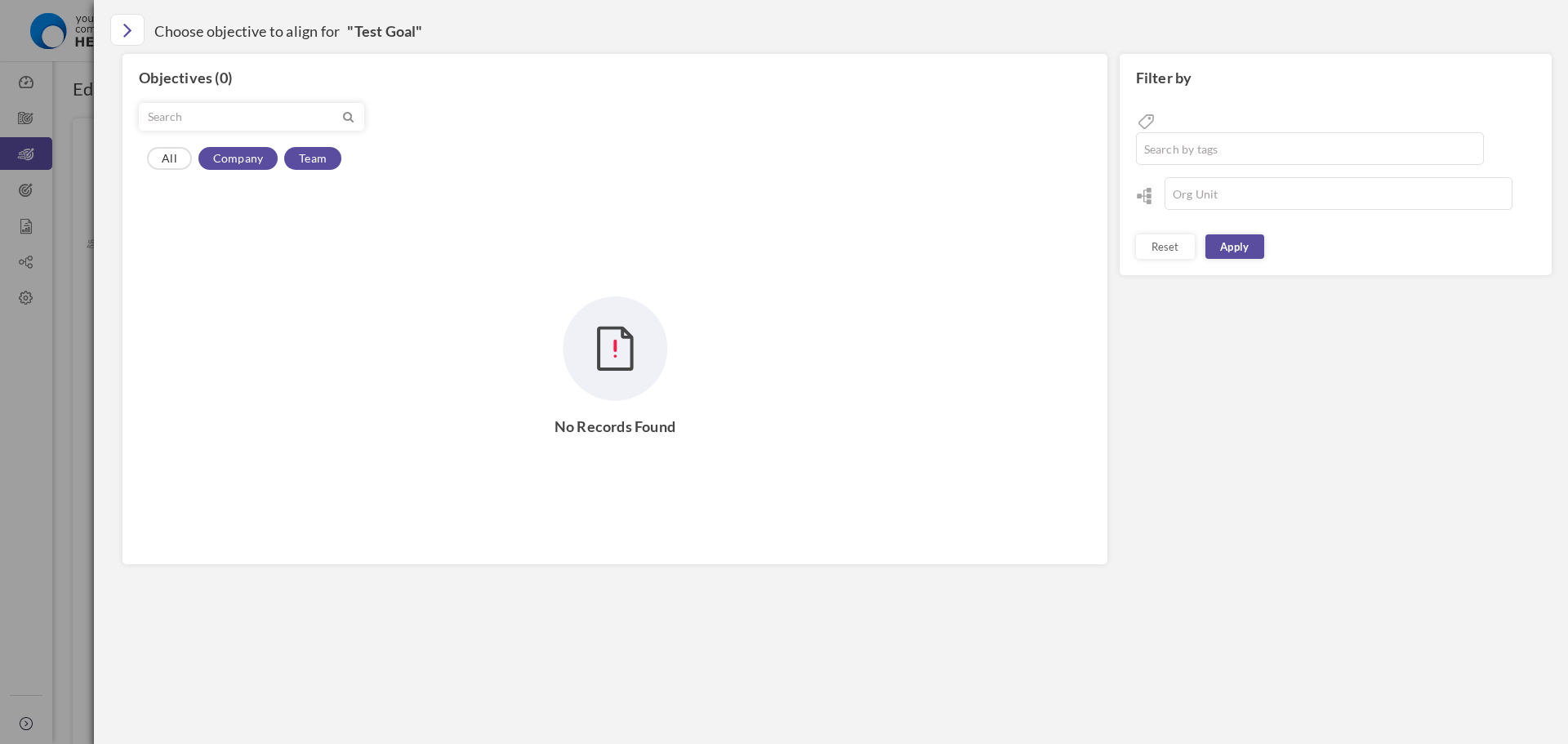
click at [301, 156] on link "Team" at bounding box center [312, 158] width 57 height 22
click at [158, 159] on link "All" at bounding box center [169, 158] width 45 height 22
click at [283, 121] on input "text" at bounding box center [239, 117] width 200 height 26
type input "pi"
click at [133, 28] on icon "Close" at bounding box center [128, 29] width 9 height 24
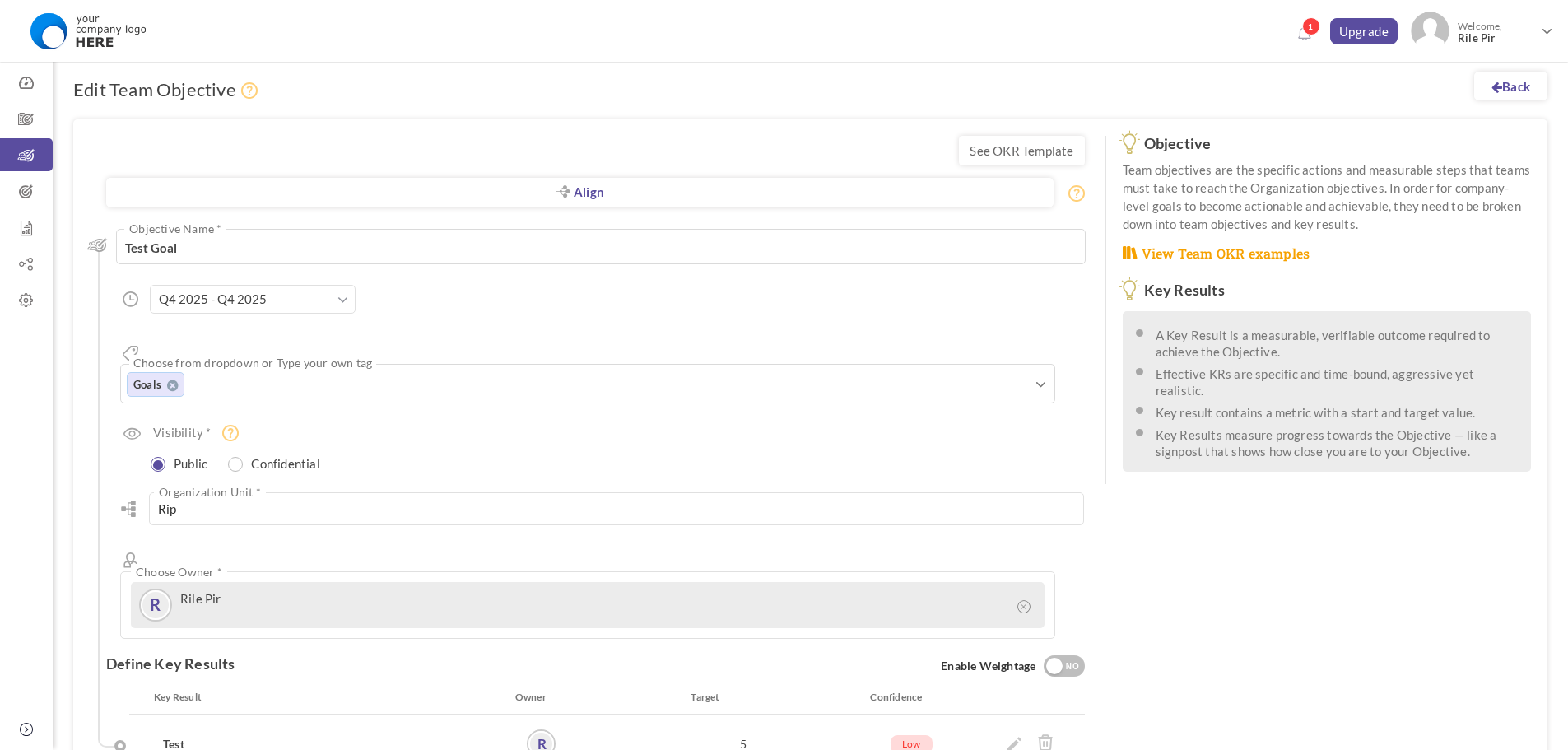
click at [694, 158] on form "Align Align Objective All Company Team Choose Objective Test Goal Objective Nam…" at bounding box center [596, 467] width 979 height 647
click at [16, 157] on icon at bounding box center [26, 155] width 53 height 16
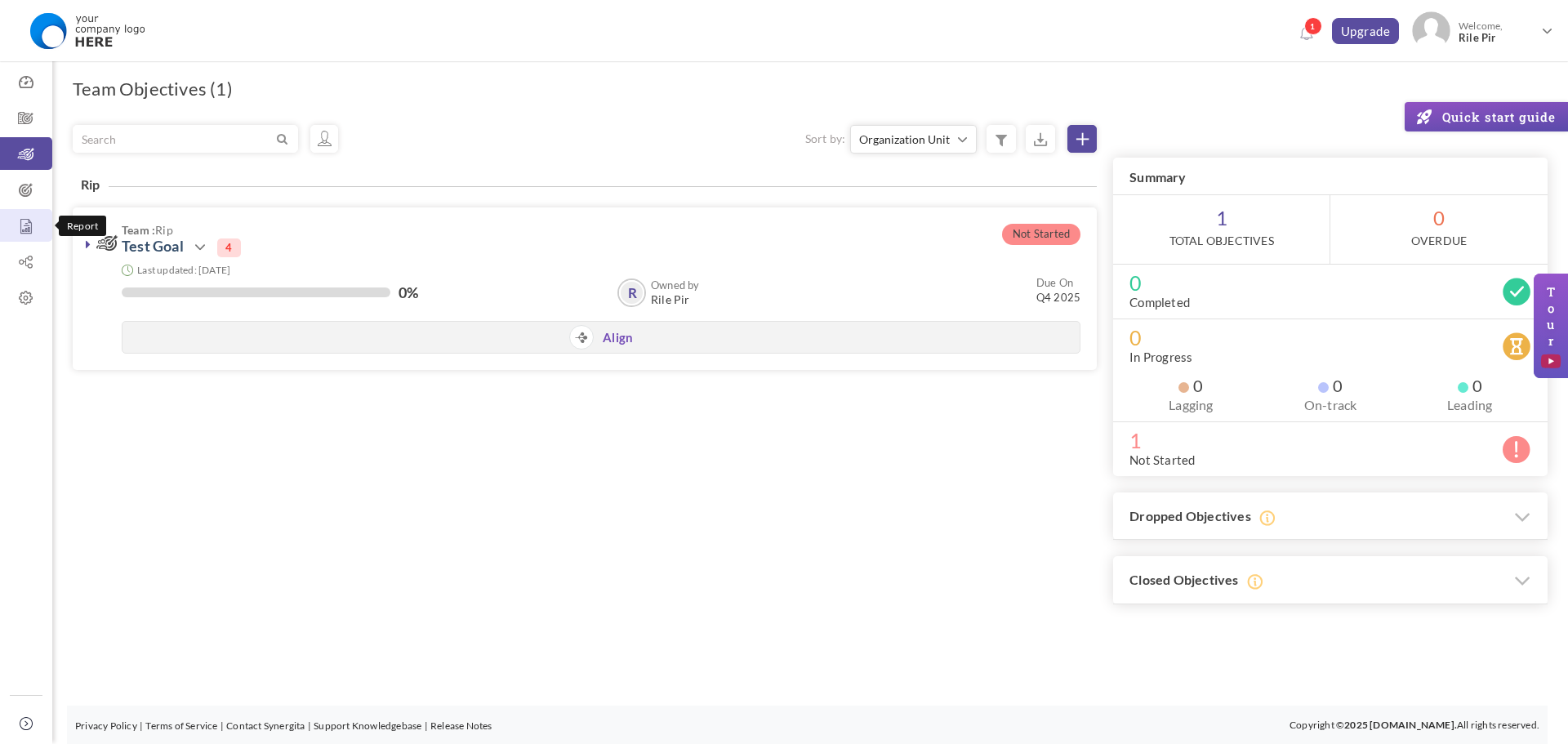
click at [26, 221] on icon at bounding box center [26, 225] width 52 height 16
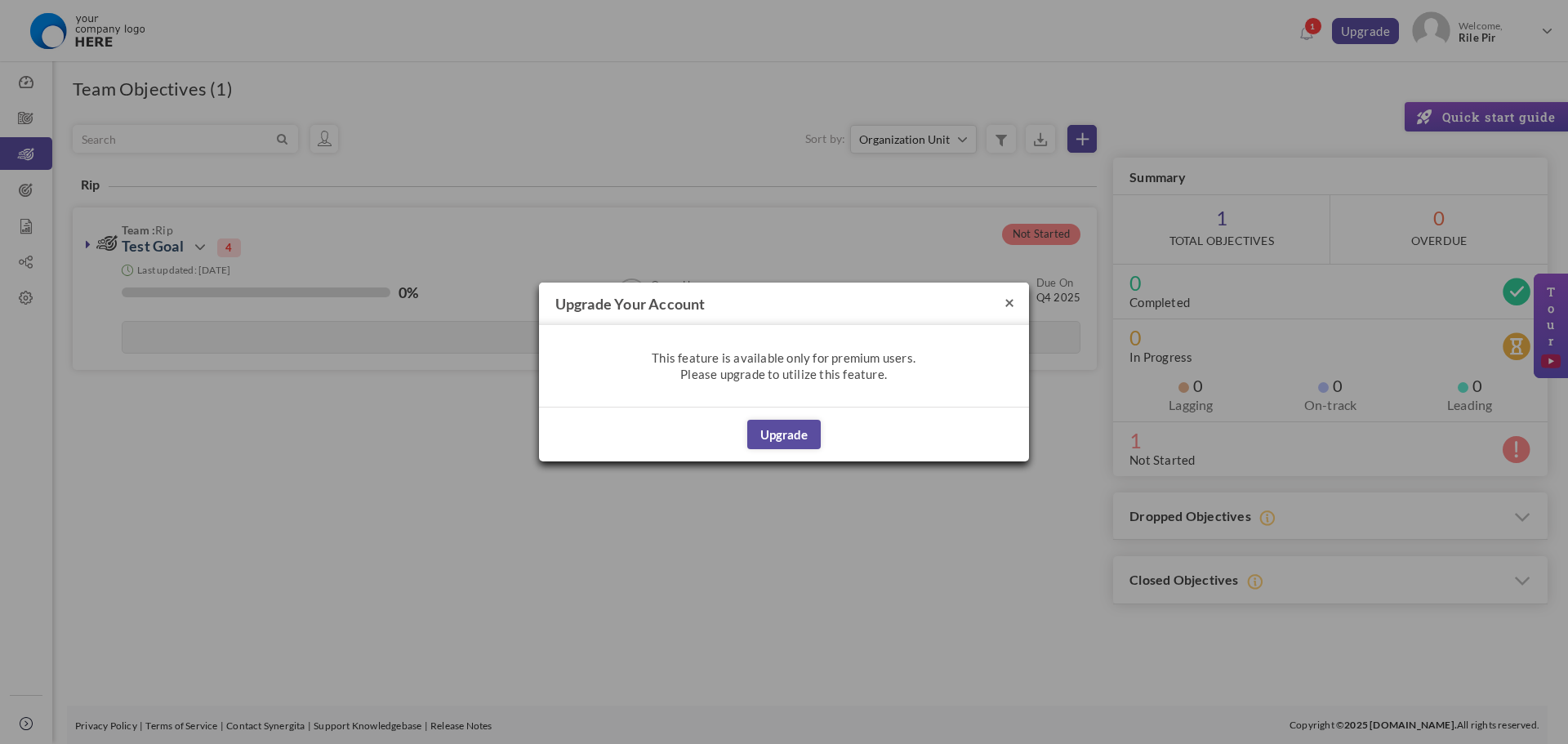
click at [1008, 303] on button "×" at bounding box center [1010, 302] width 9 height 17
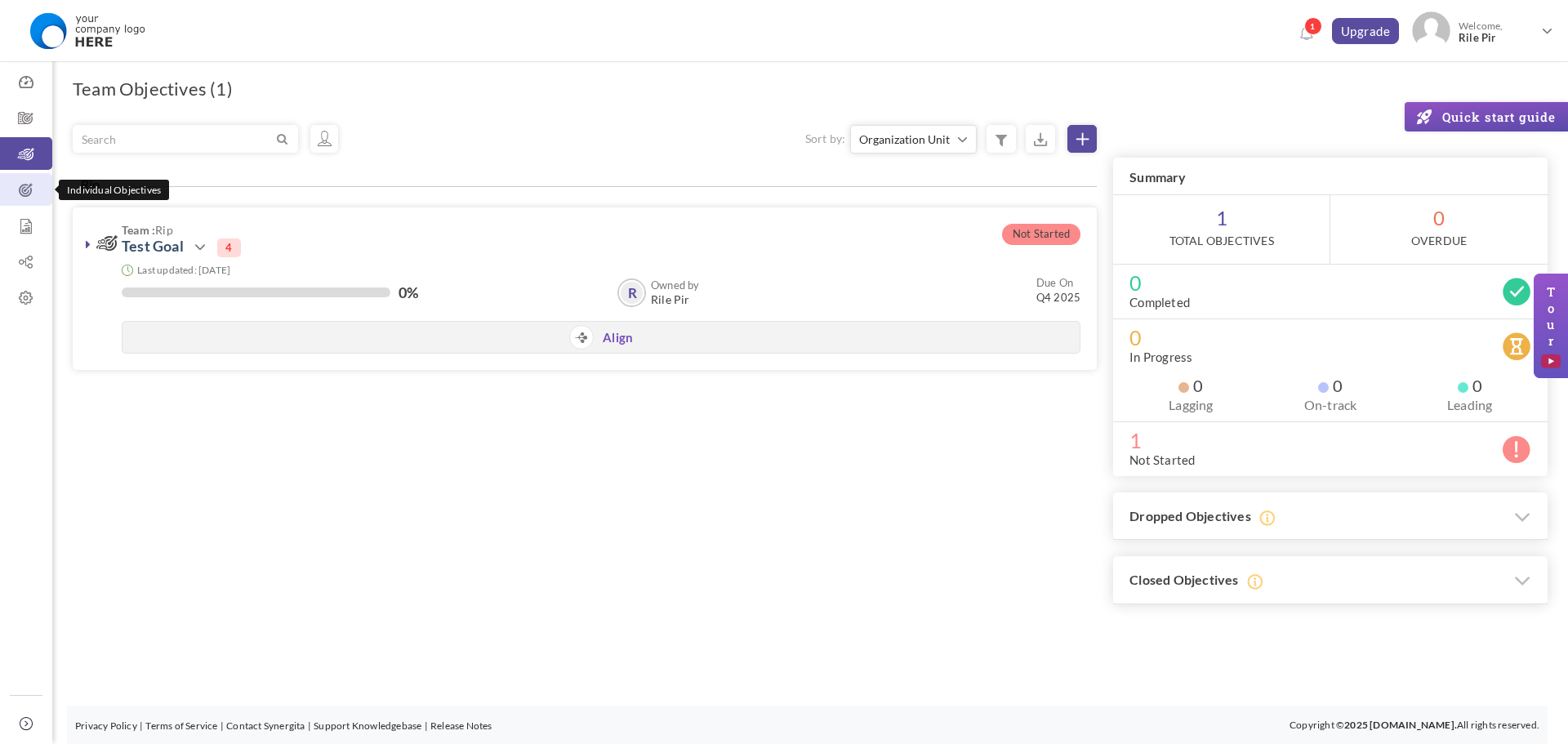
click at [22, 184] on icon at bounding box center [26, 190] width 52 height 16
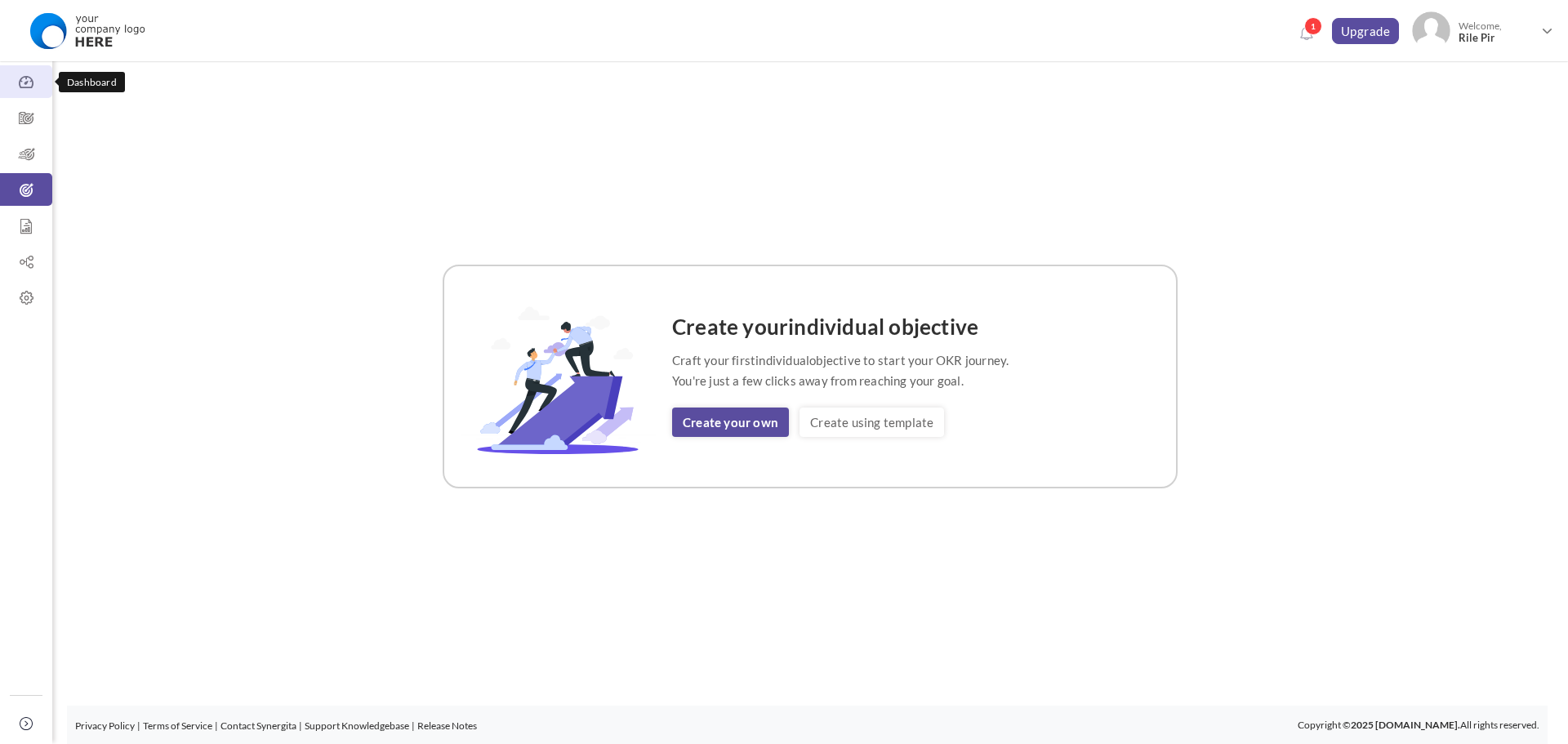
click at [33, 82] on icon at bounding box center [26, 81] width 52 height 16
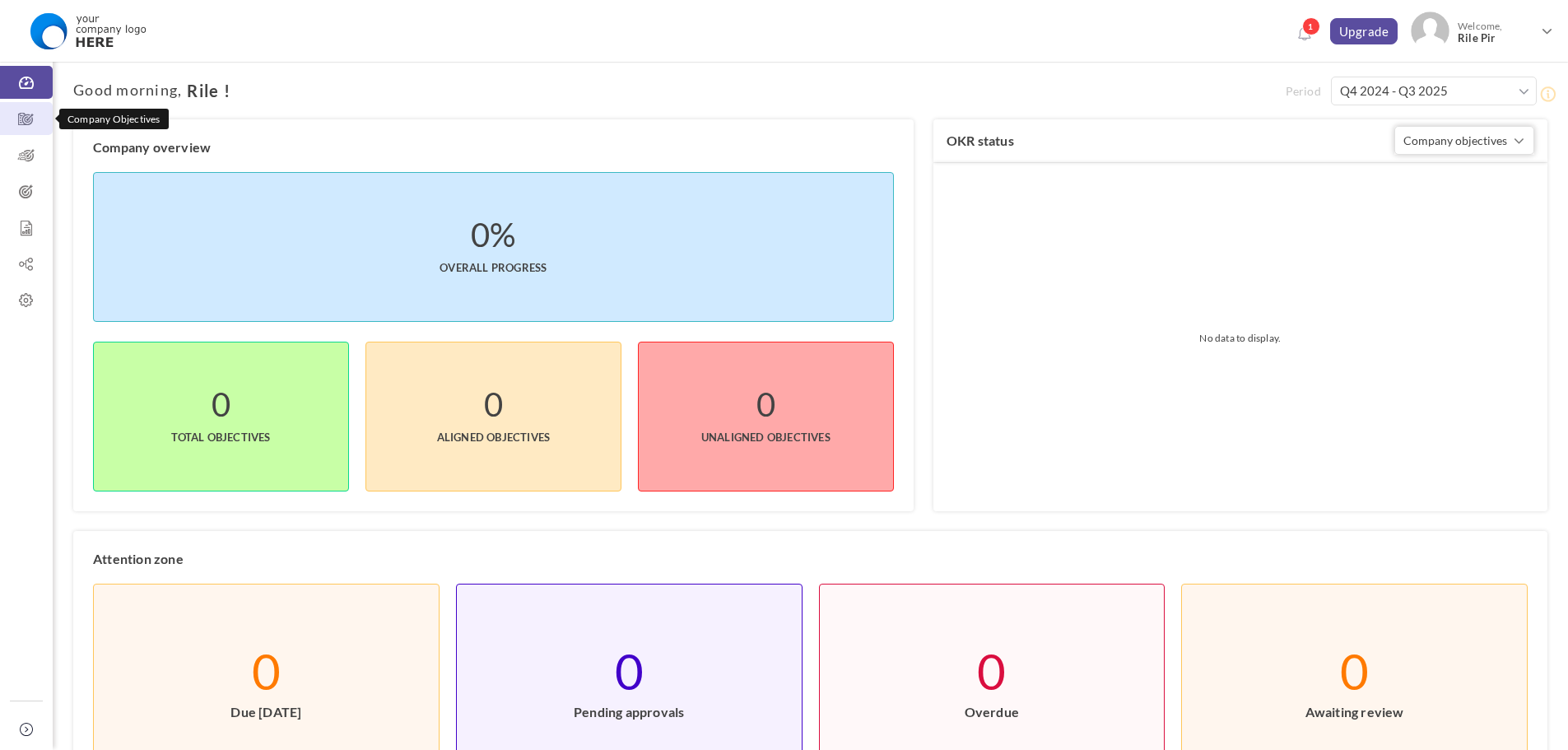
click at [24, 131] on link "Company Objectives" at bounding box center [26, 118] width 53 height 33
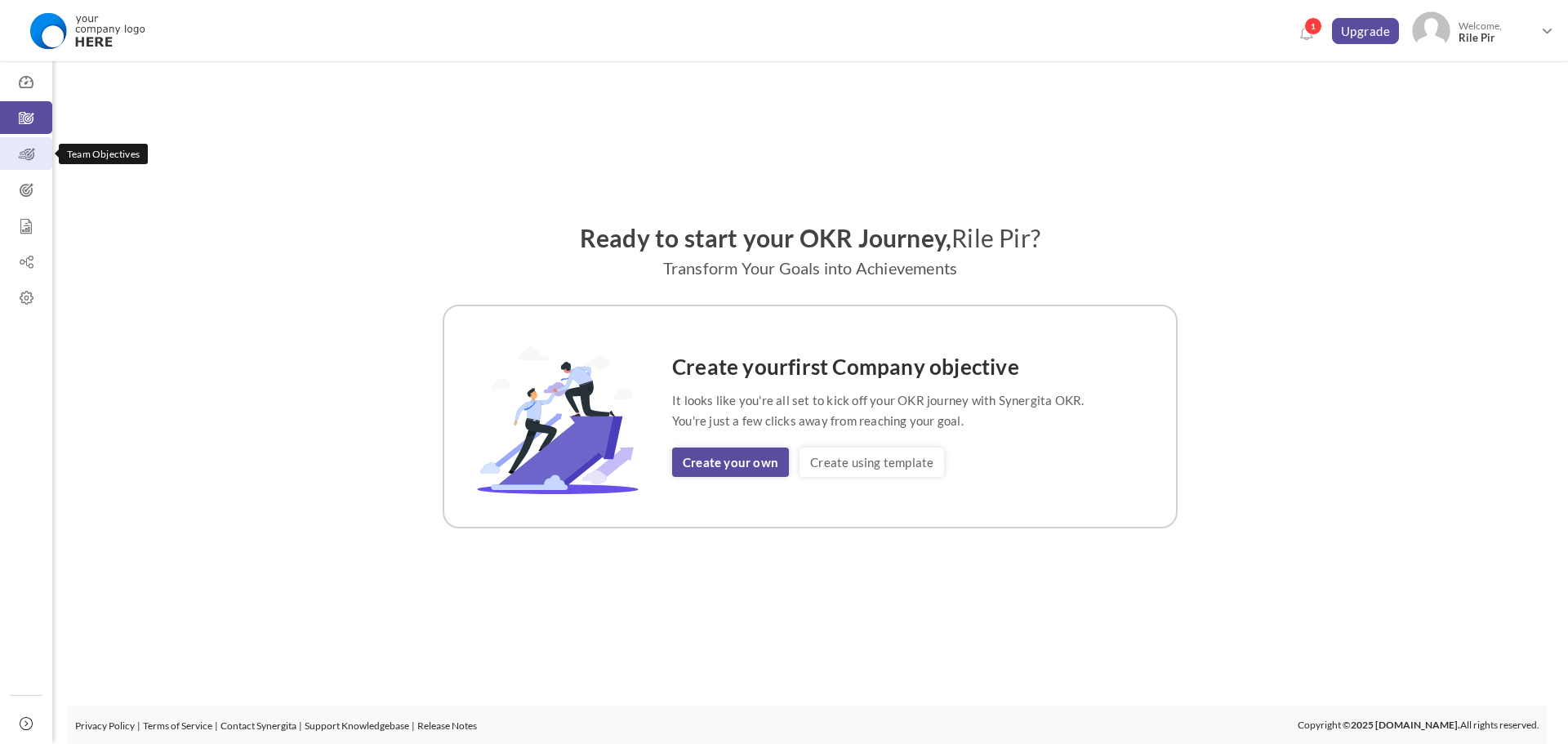
click at [21, 150] on icon at bounding box center [26, 153] width 52 height 16
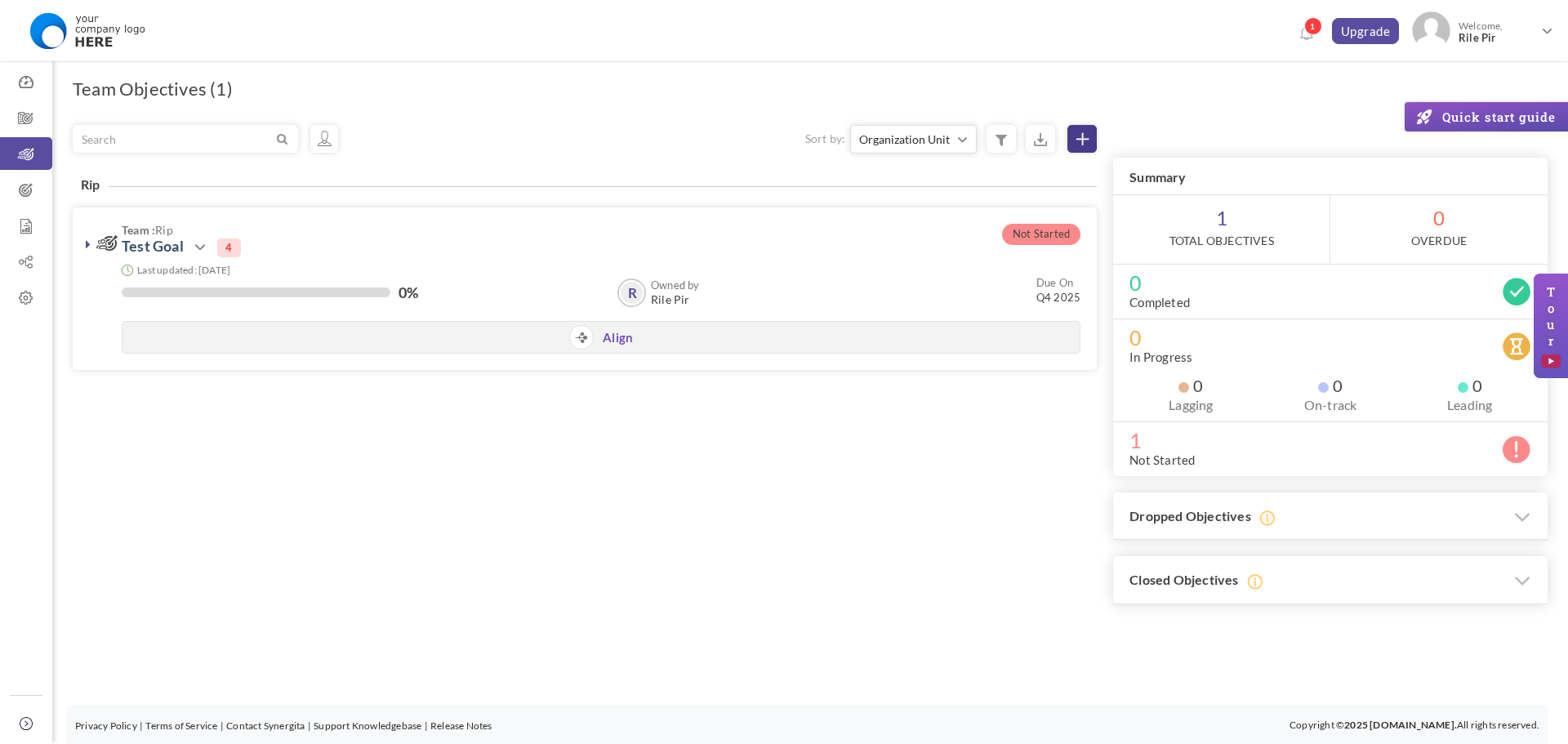
click at [1073, 137] on link at bounding box center [1082, 139] width 29 height 28
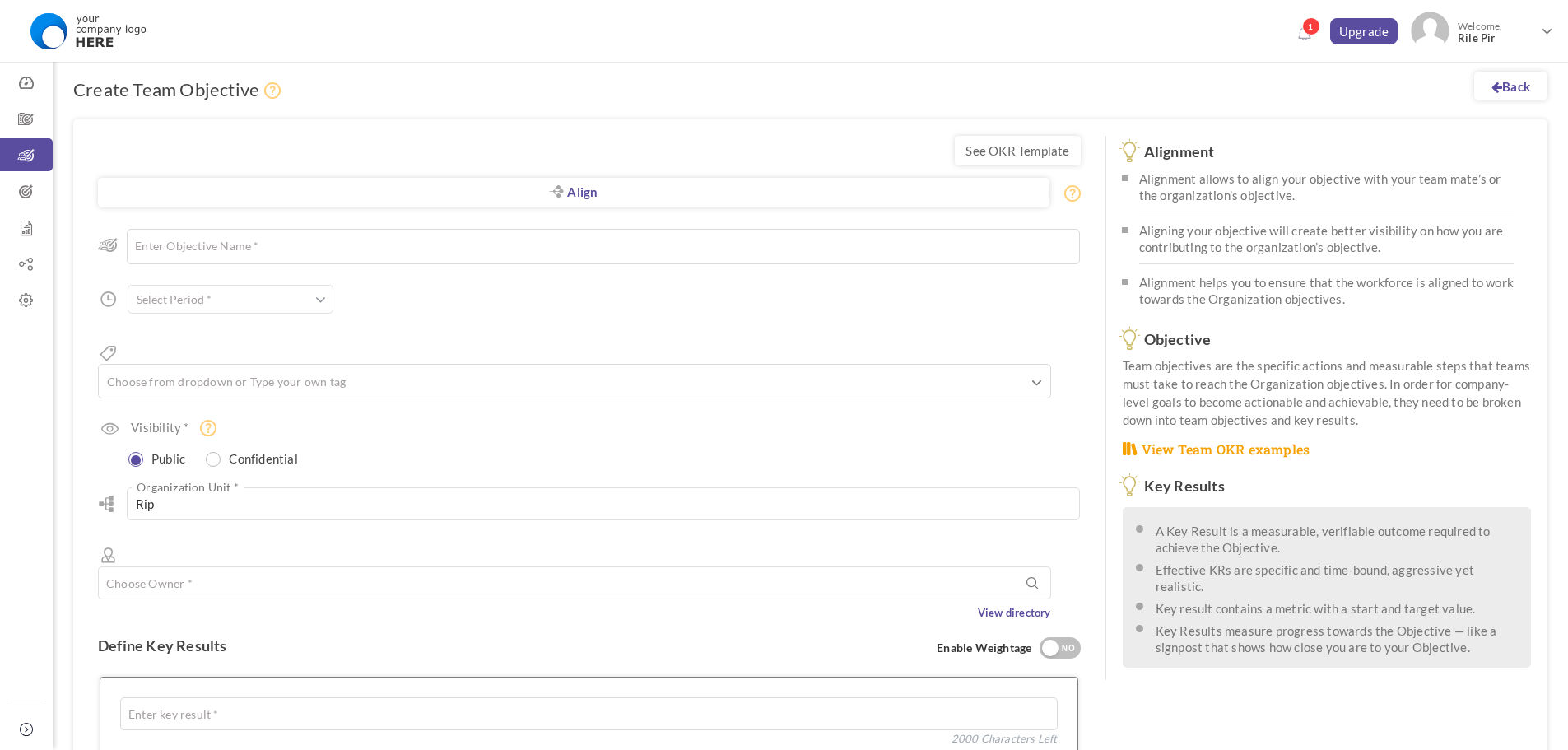
click at [273, 295] on input "text" at bounding box center [230, 299] width 205 height 29
click at [492, 310] on div "Align Objective All Company Team Choose Objective Enter Objective Name * 200 Ch…" at bounding box center [589, 416] width 983 height 409
click at [472, 370] on ul at bounding box center [575, 383] width 952 height 27
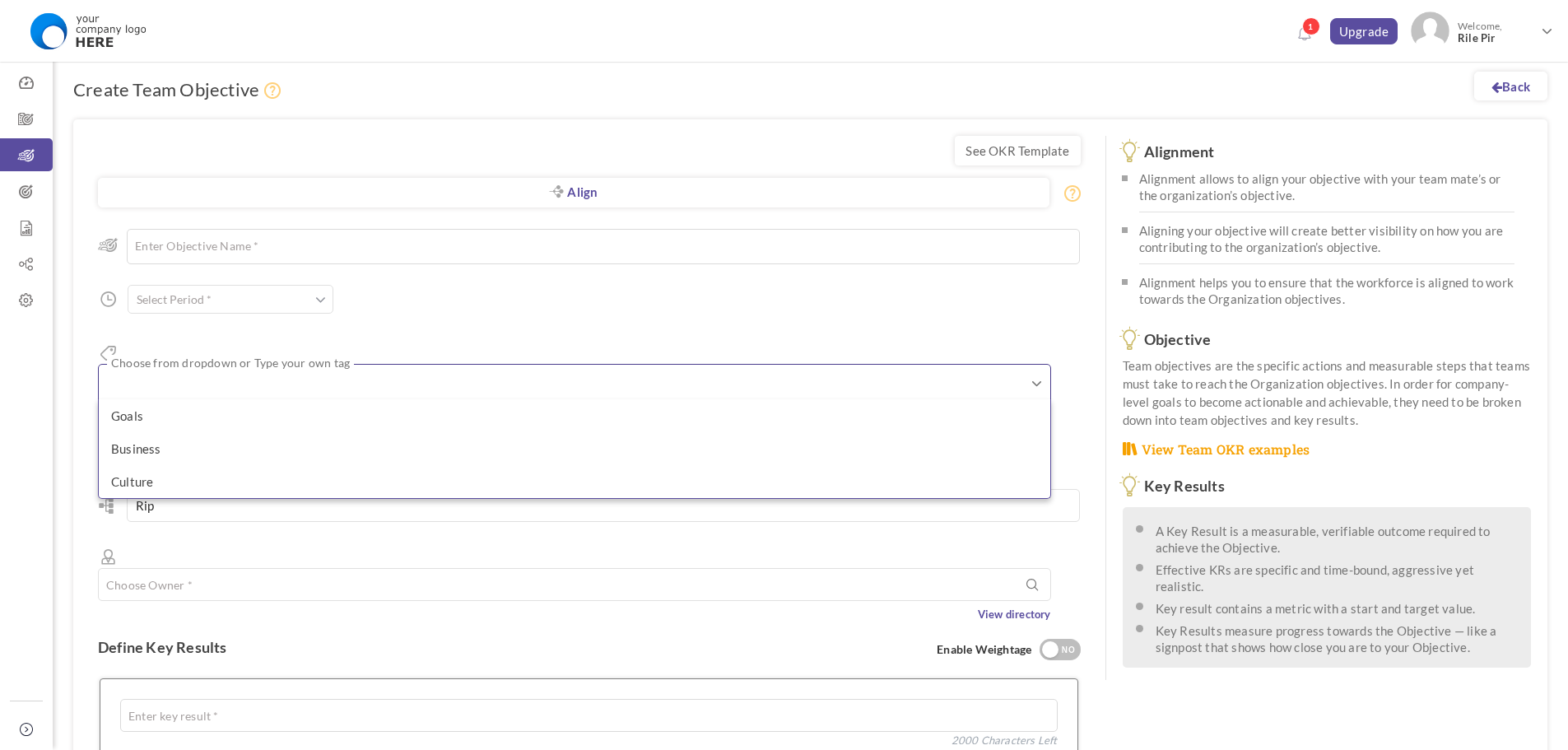
click at [537, 293] on div "Align Objective All Company Team Choose Objective Enter Objective Name * 200 Ch…" at bounding box center [589, 417] width 983 height 411
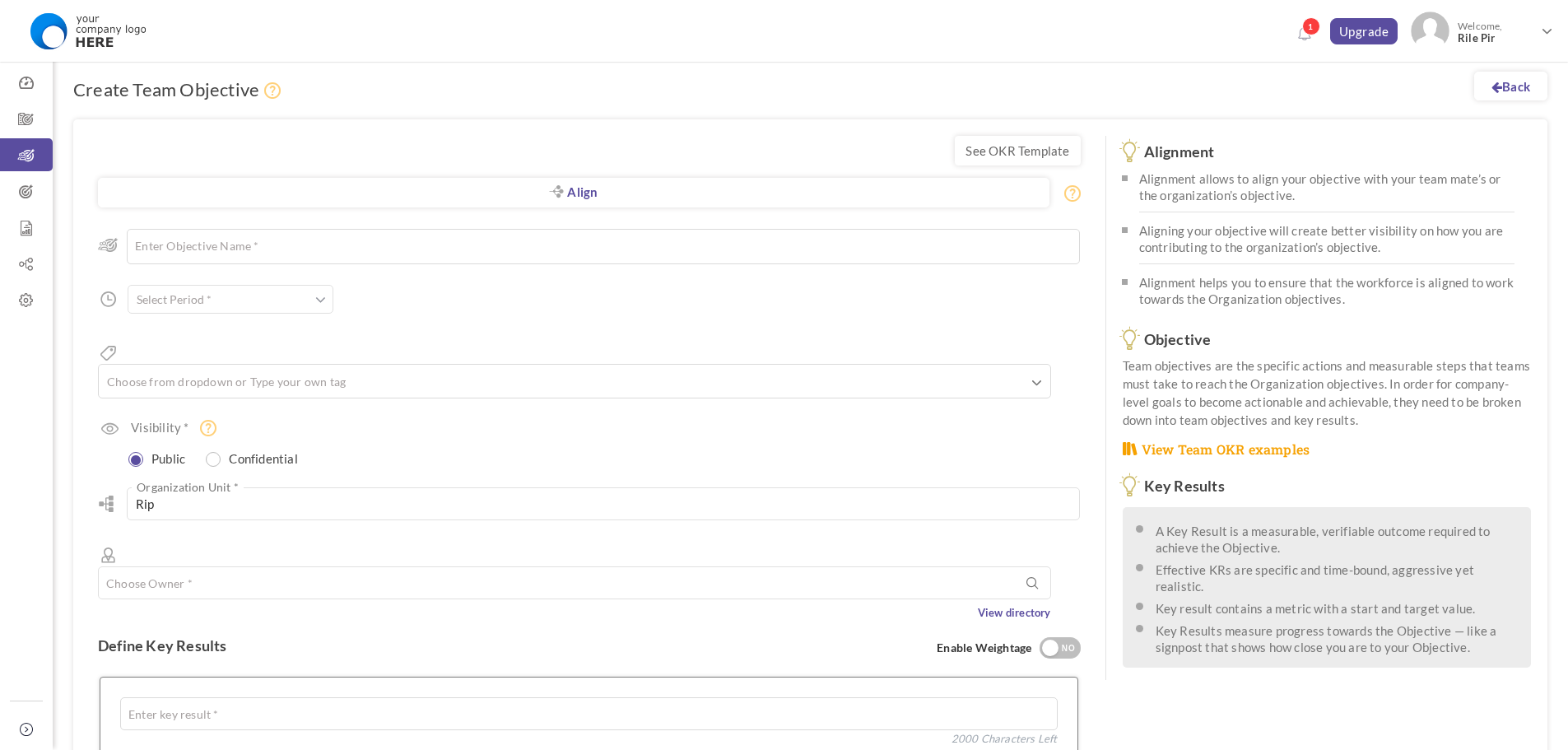
click at [1142, 45] on div "1 Upgrade Upgrade Upgrade Welcome, Rile Pir" at bounding box center [784, 28] width 1568 height 57
